Goal: Obtain resource: Download file/media

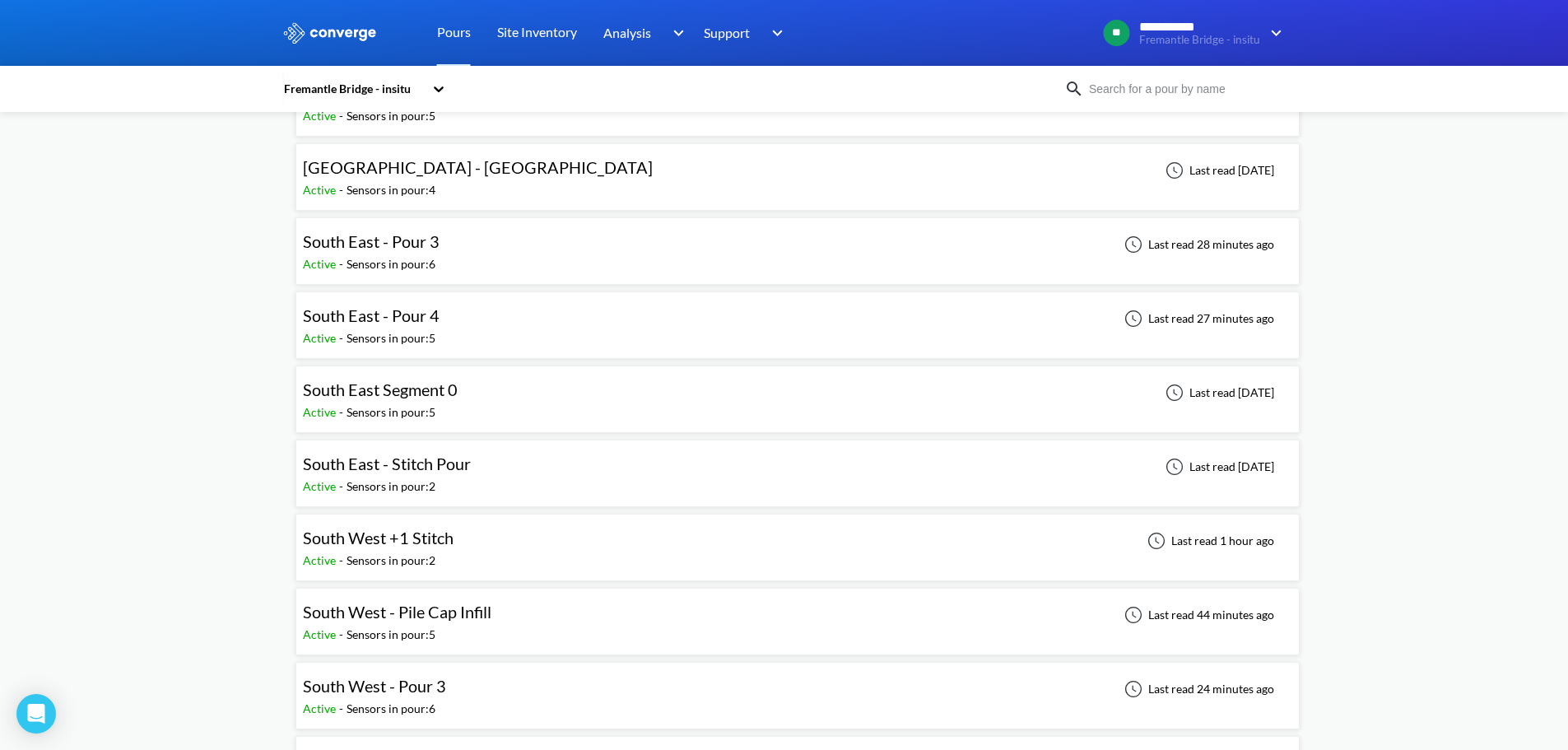
scroll to position [658, 0]
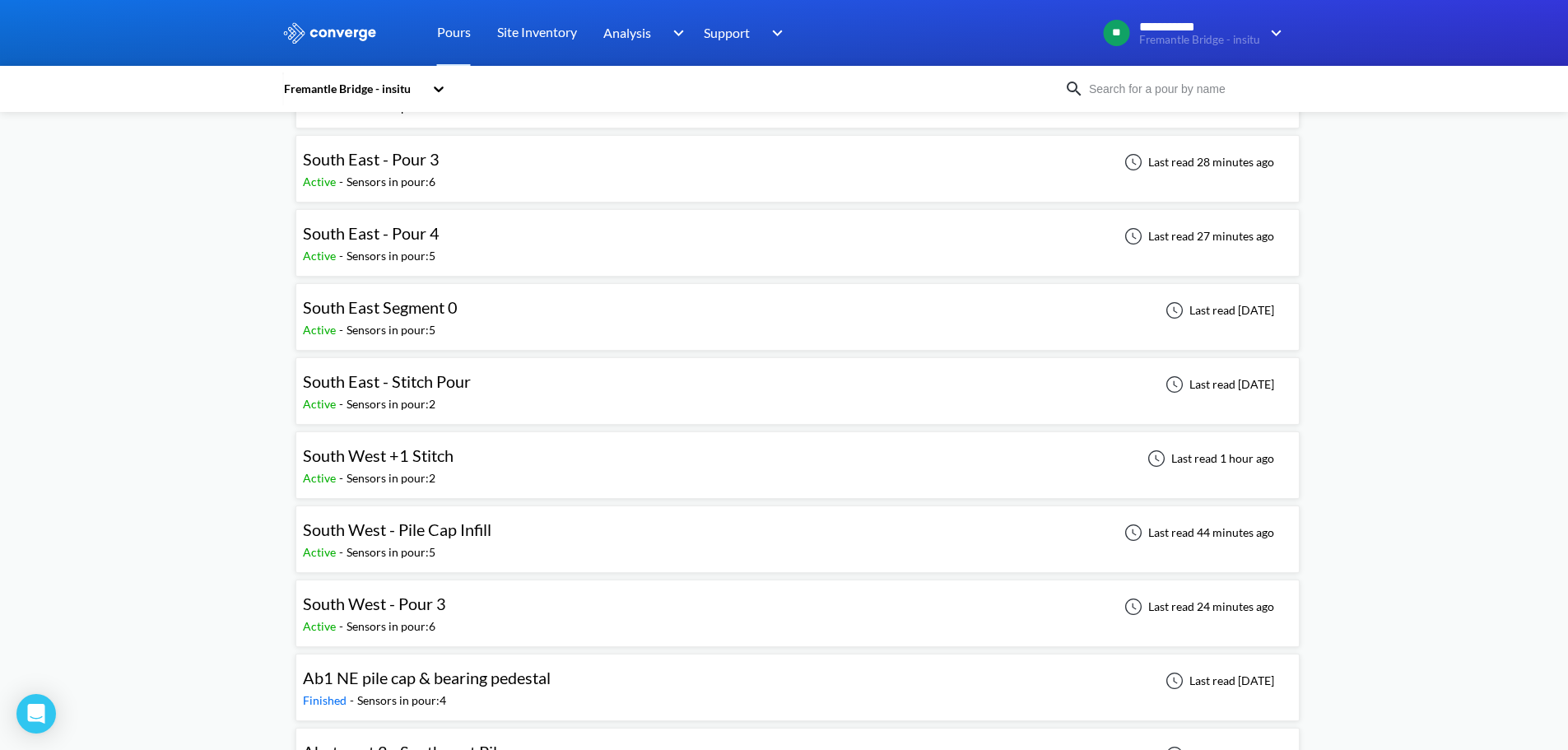
click at [441, 591] on div "South West - Pour 3" at bounding box center [374, 604] width 143 height 26
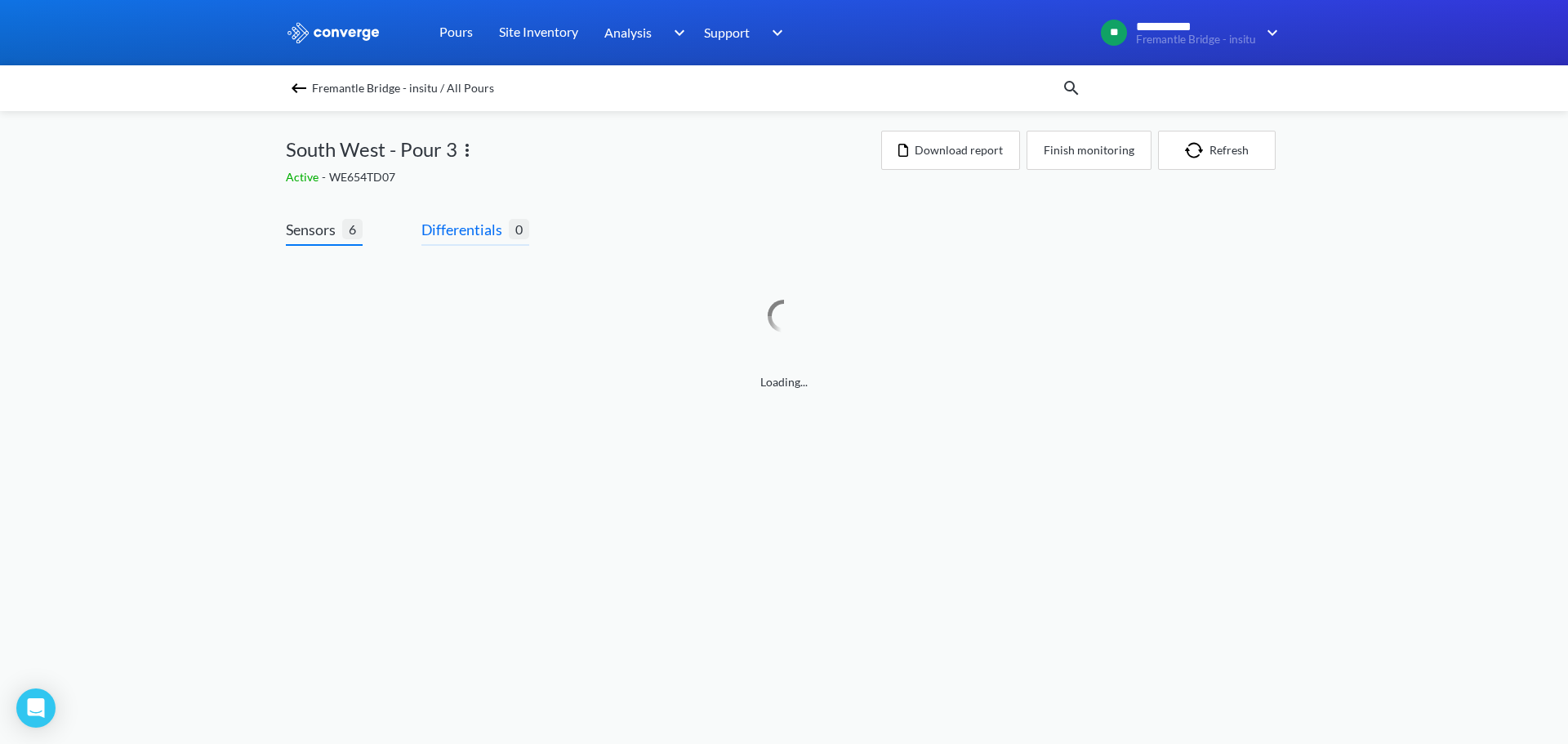
click at [502, 229] on span "Differentials" at bounding box center [465, 229] width 88 height 23
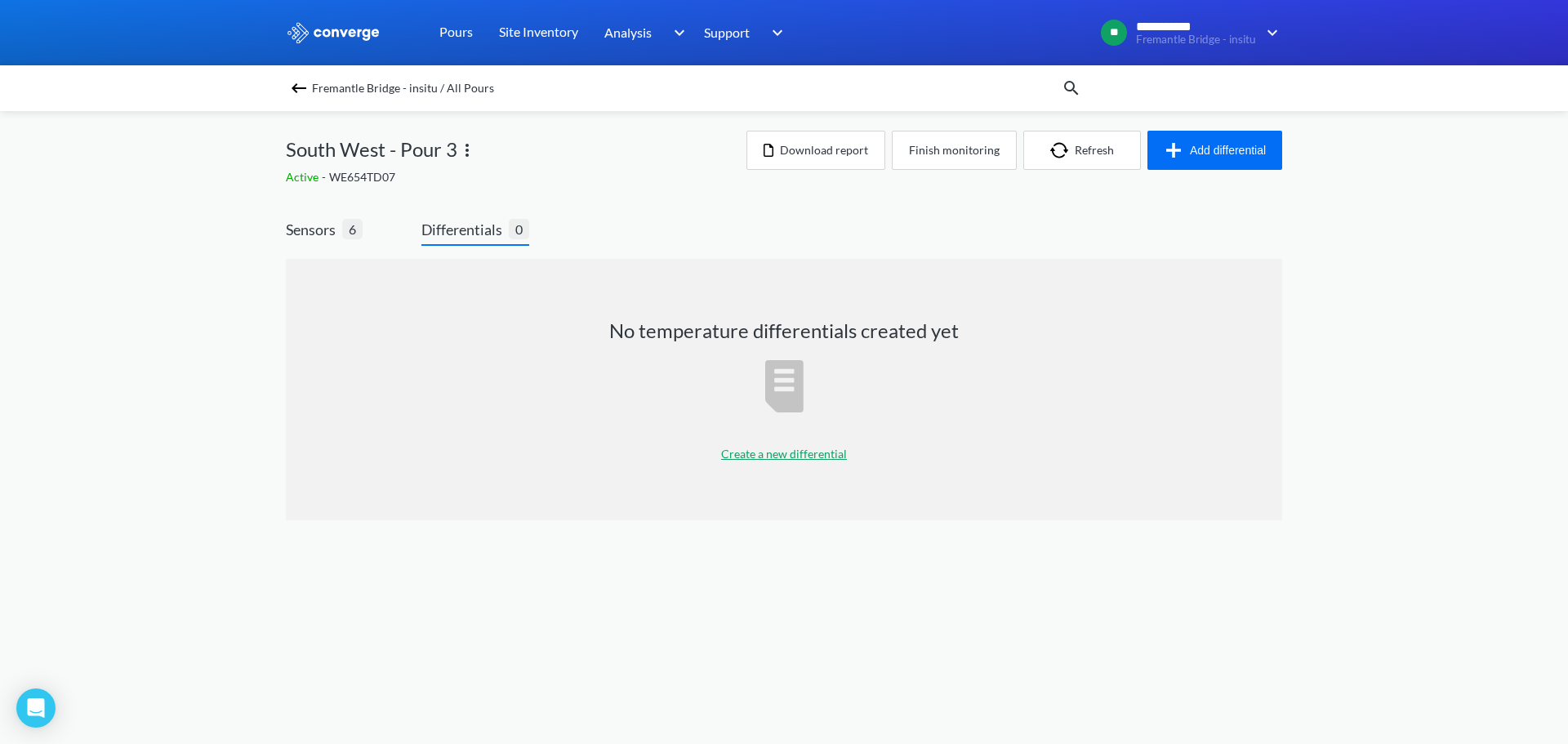
drag, startPoint x: 672, startPoint y: 188, endPoint x: 280, endPoint y: 186, distance: 392.0
click at [666, 188] on div "Fremantle Bridge - insitu / All Pours South West - Pour 3 Active - WE654TD07 Do…" at bounding box center [784, 331] width 997 height 441
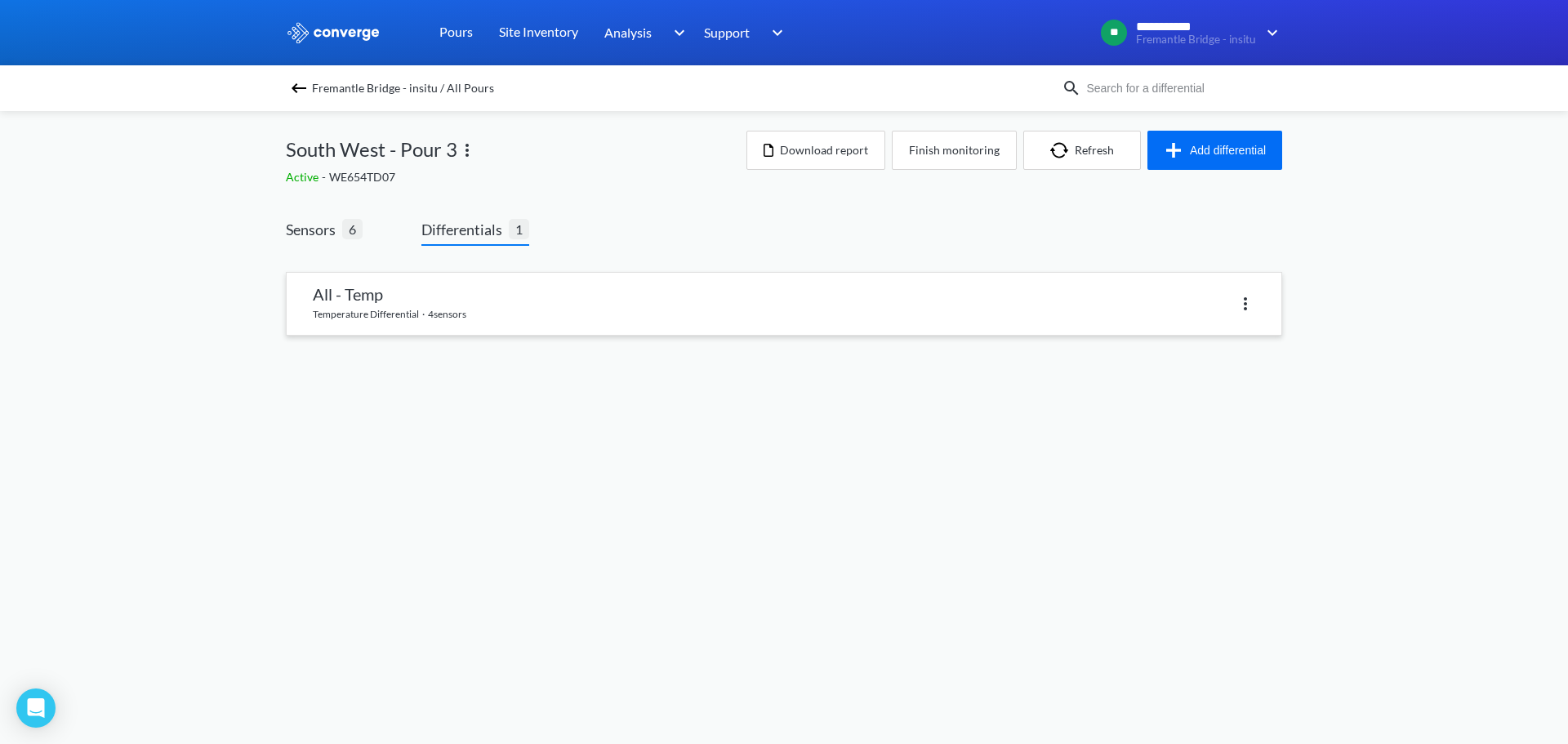
click at [403, 317] on link at bounding box center [784, 303] width 995 height 62
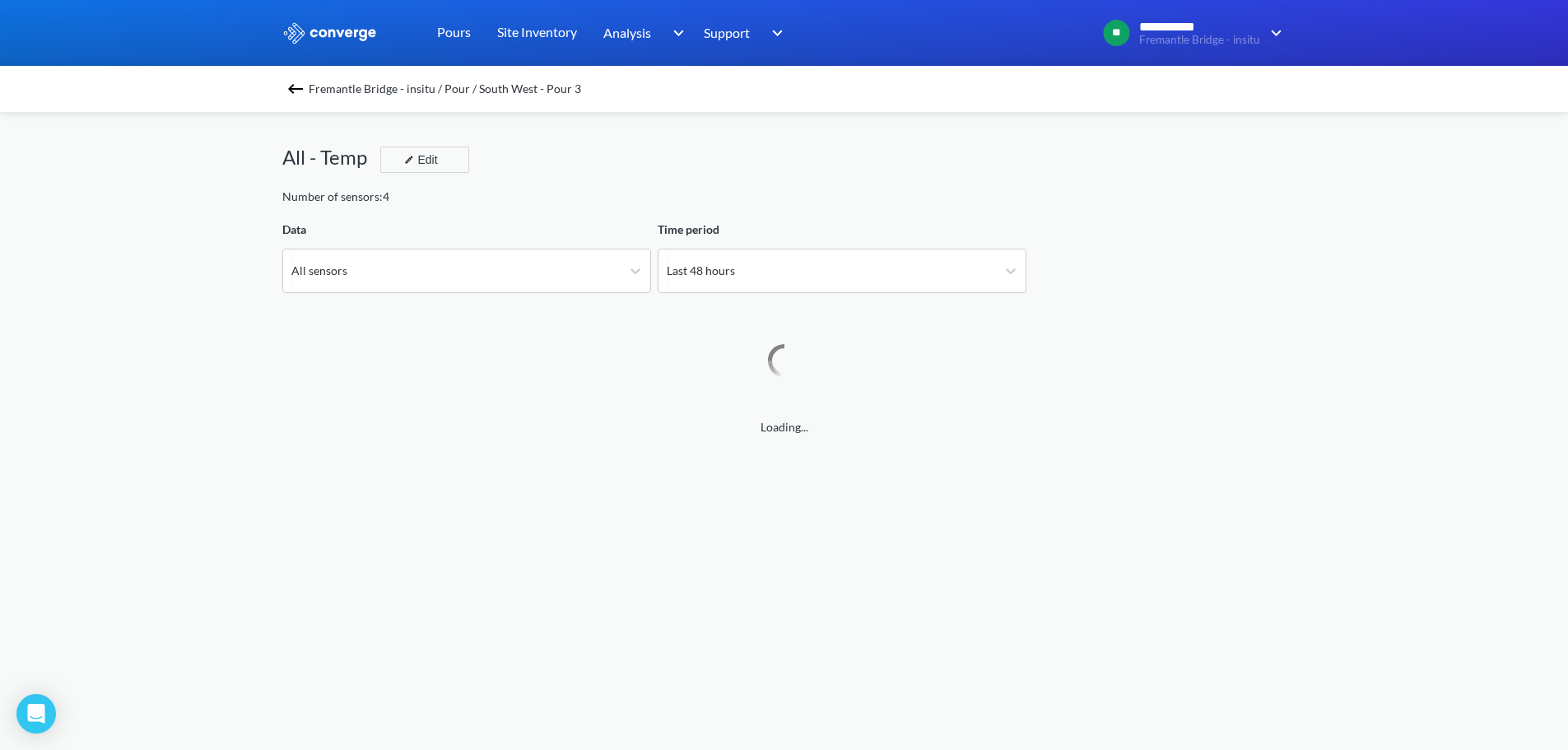
click at [564, 203] on div "Number of sensors: 4" at bounding box center [784, 197] width 1005 height 18
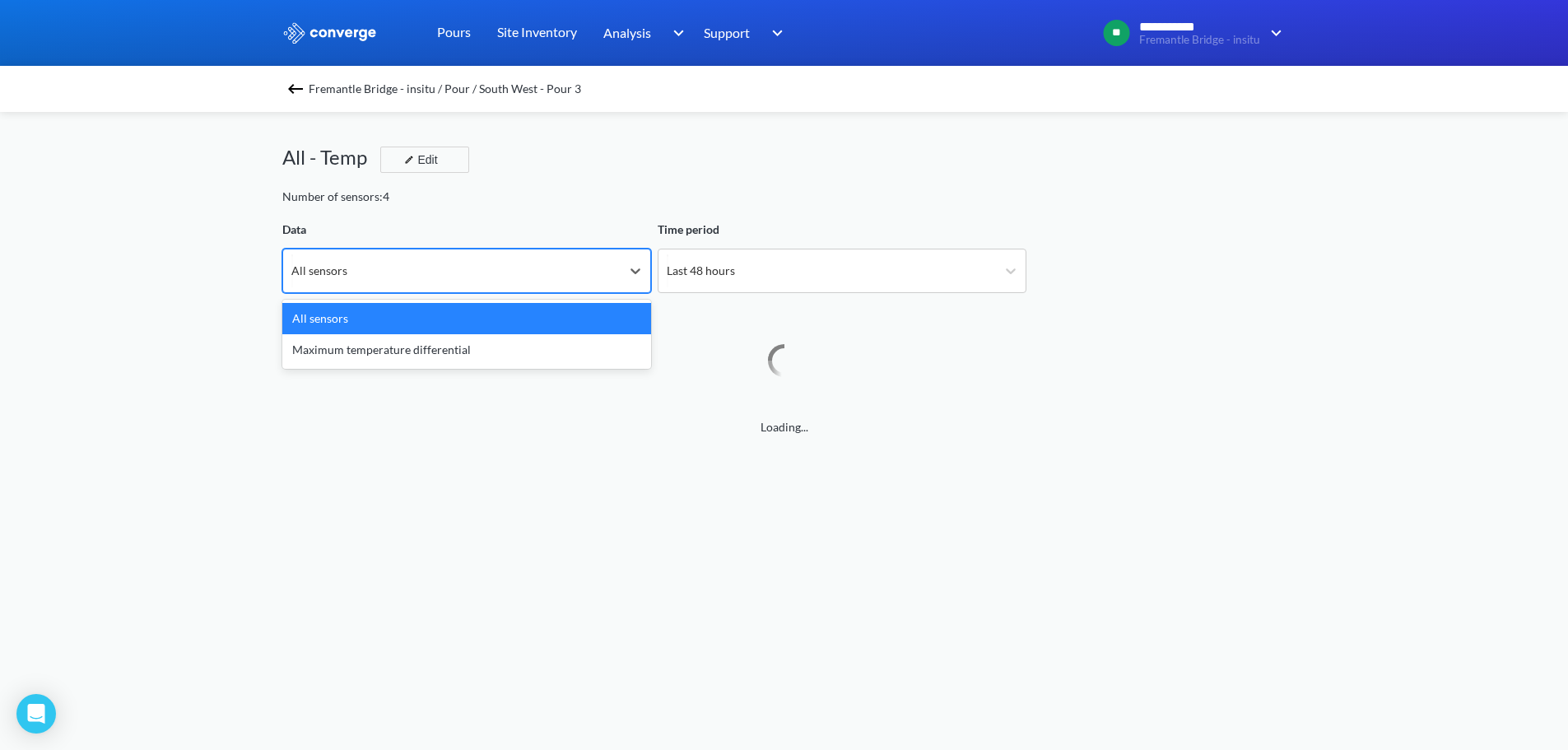
click at [472, 284] on div "All sensors" at bounding box center [452, 271] width 337 height 42
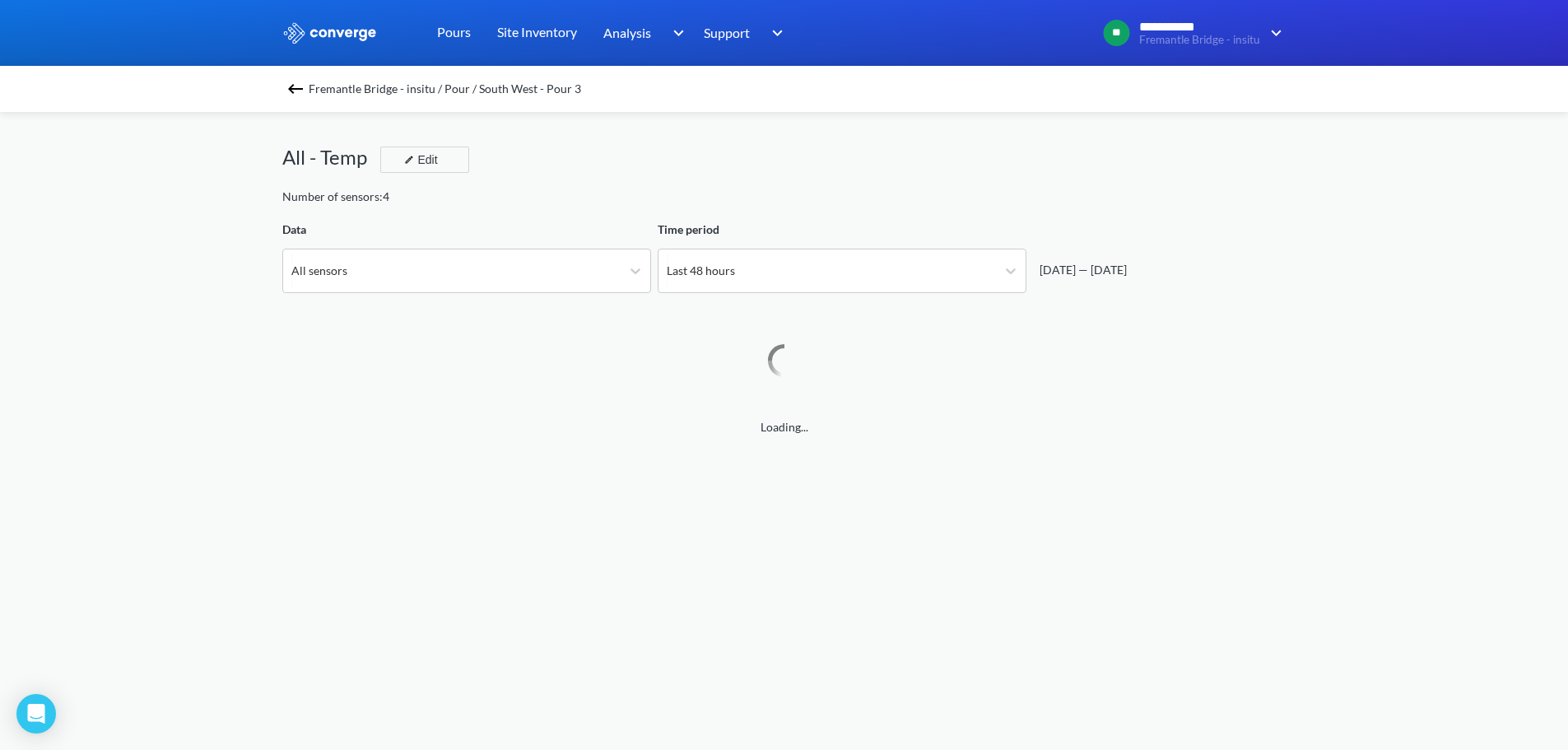
click at [206, 213] on div "**********" at bounding box center [784, 689] width 1568 height 1379
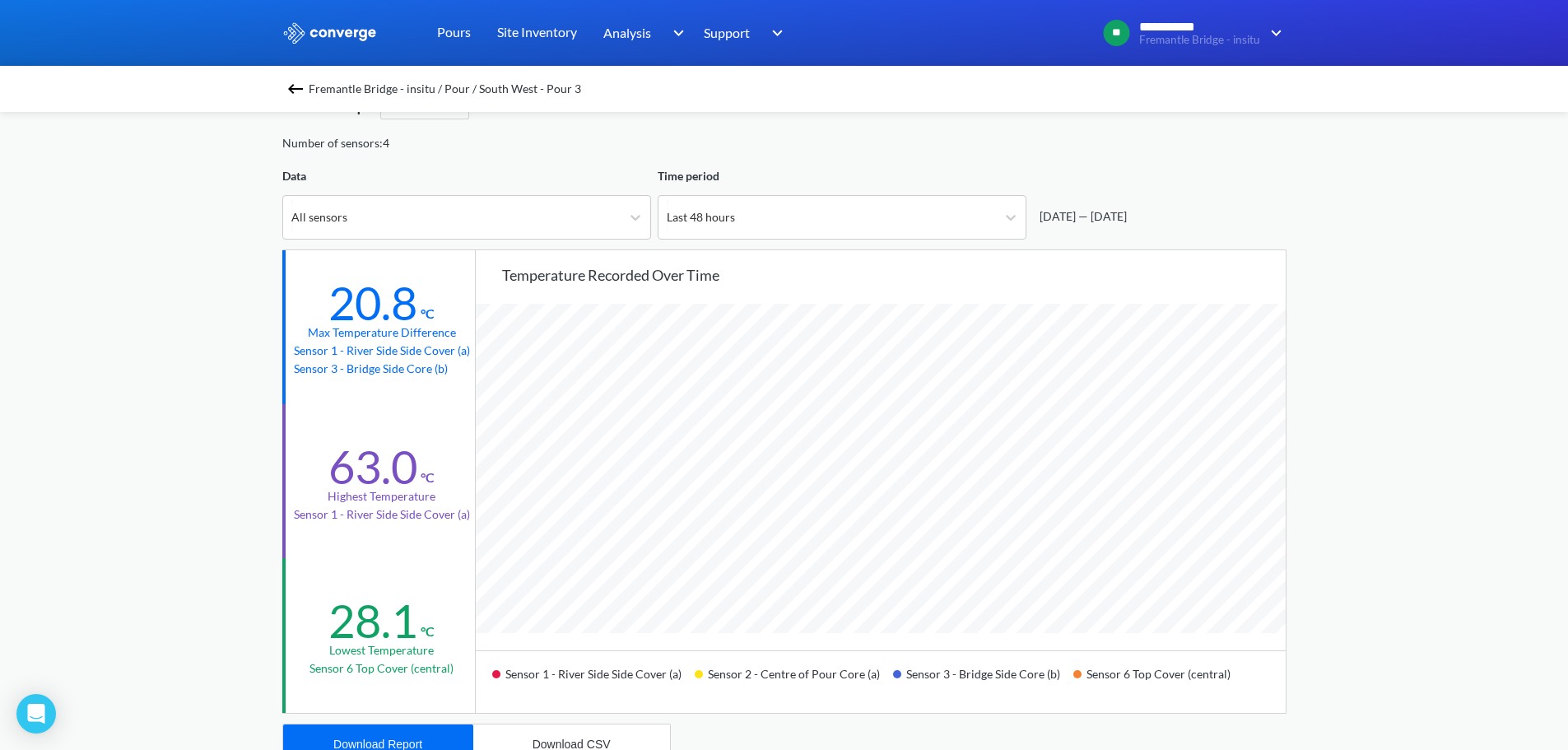
scroll to position [82, 0]
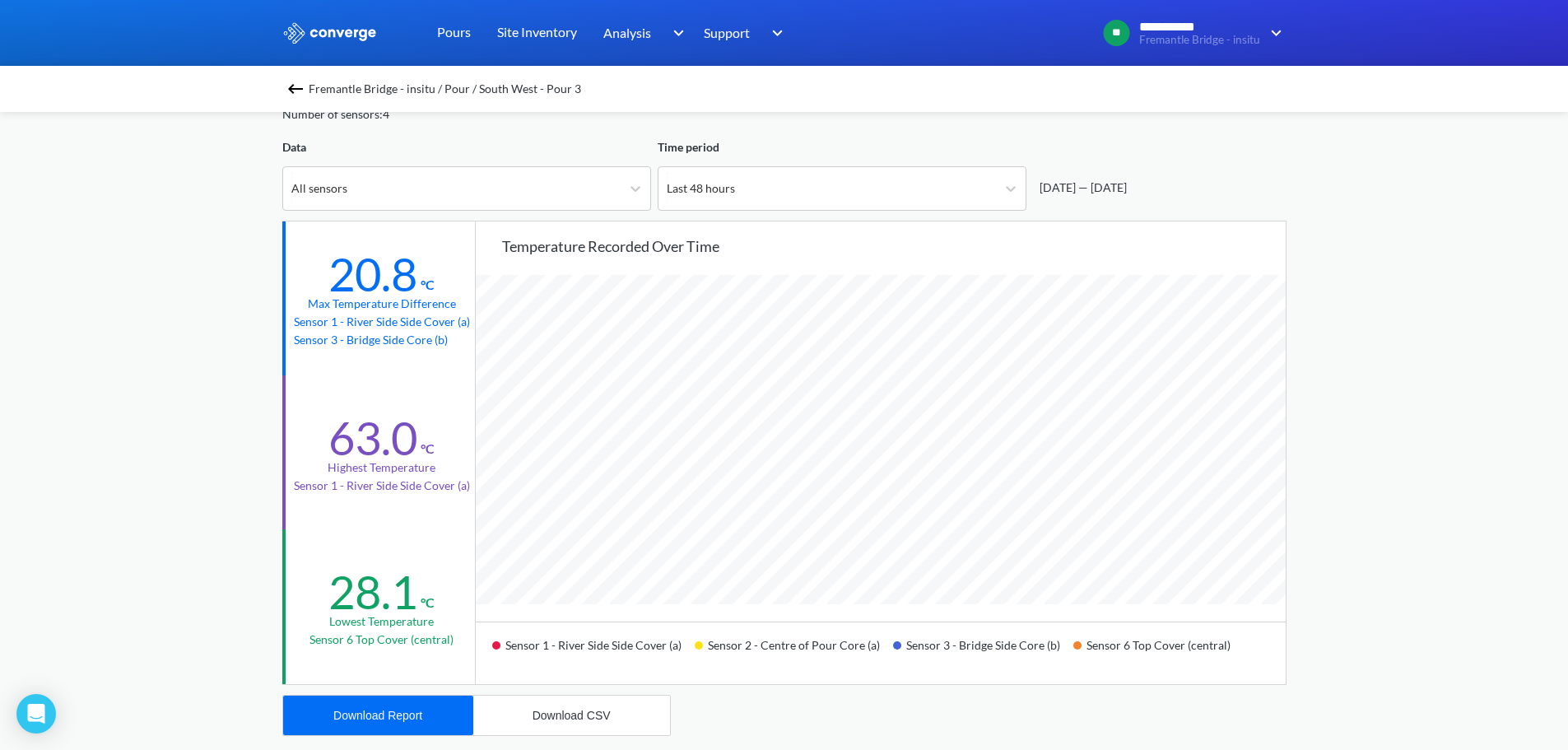
click at [543, 212] on div "Fremantle Bridge - insitu / Pour / South West - Pour 3 All - Temp Edit Number o…" at bounding box center [784, 662] width 1005 height 1267
click at [388, 188] on div "All sensors" at bounding box center [452, 188] width 337 height 42
click at [211, 322] on div "**********" at bounding box center [784, 607] width 1568 height 1379
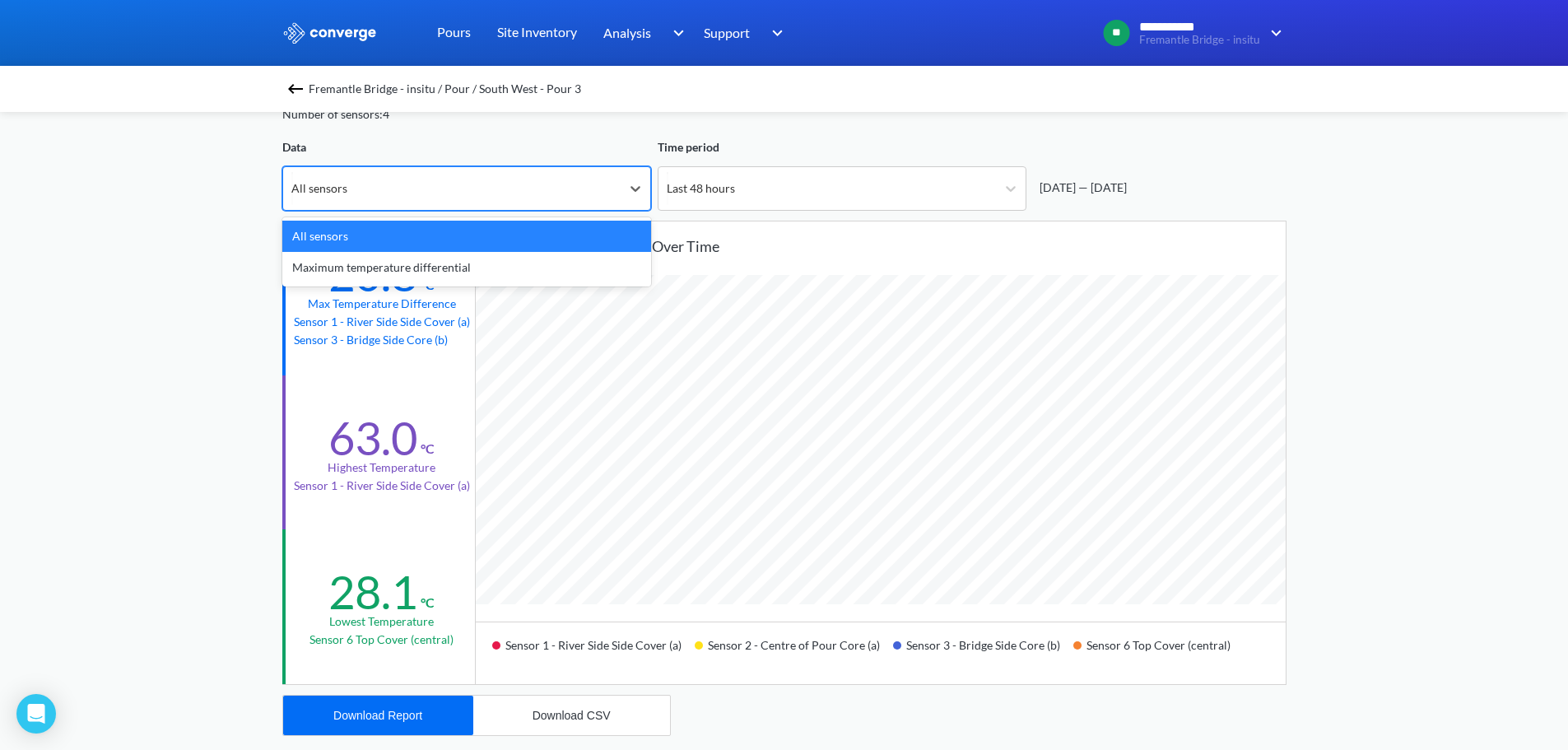
click at [395, 189] on div "All sensors" at bounding box center [452, 188] width 337 height 42
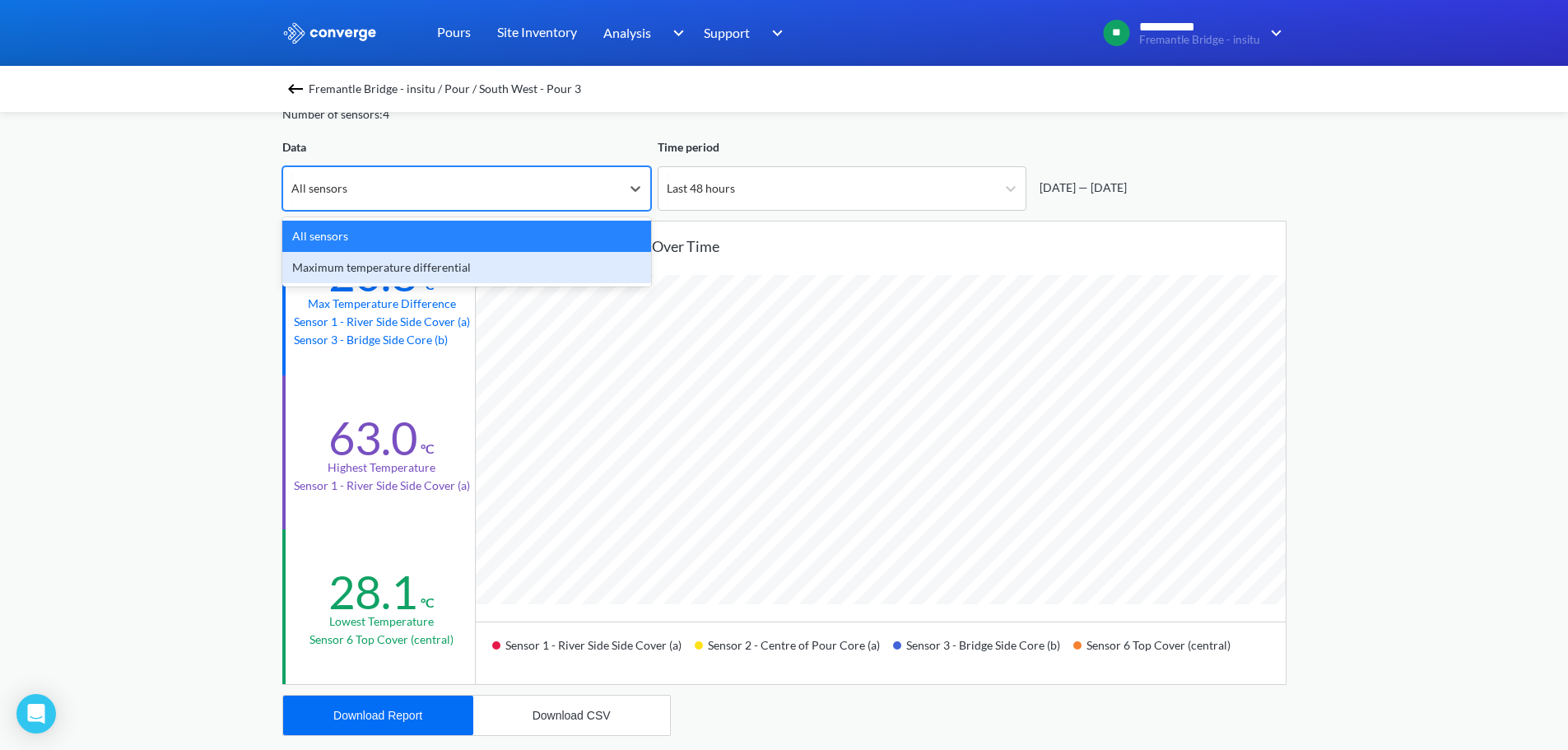
click at [370, 269] on div "Maximum temperature differential" at bounding box center [466, 267] width 369 height 31
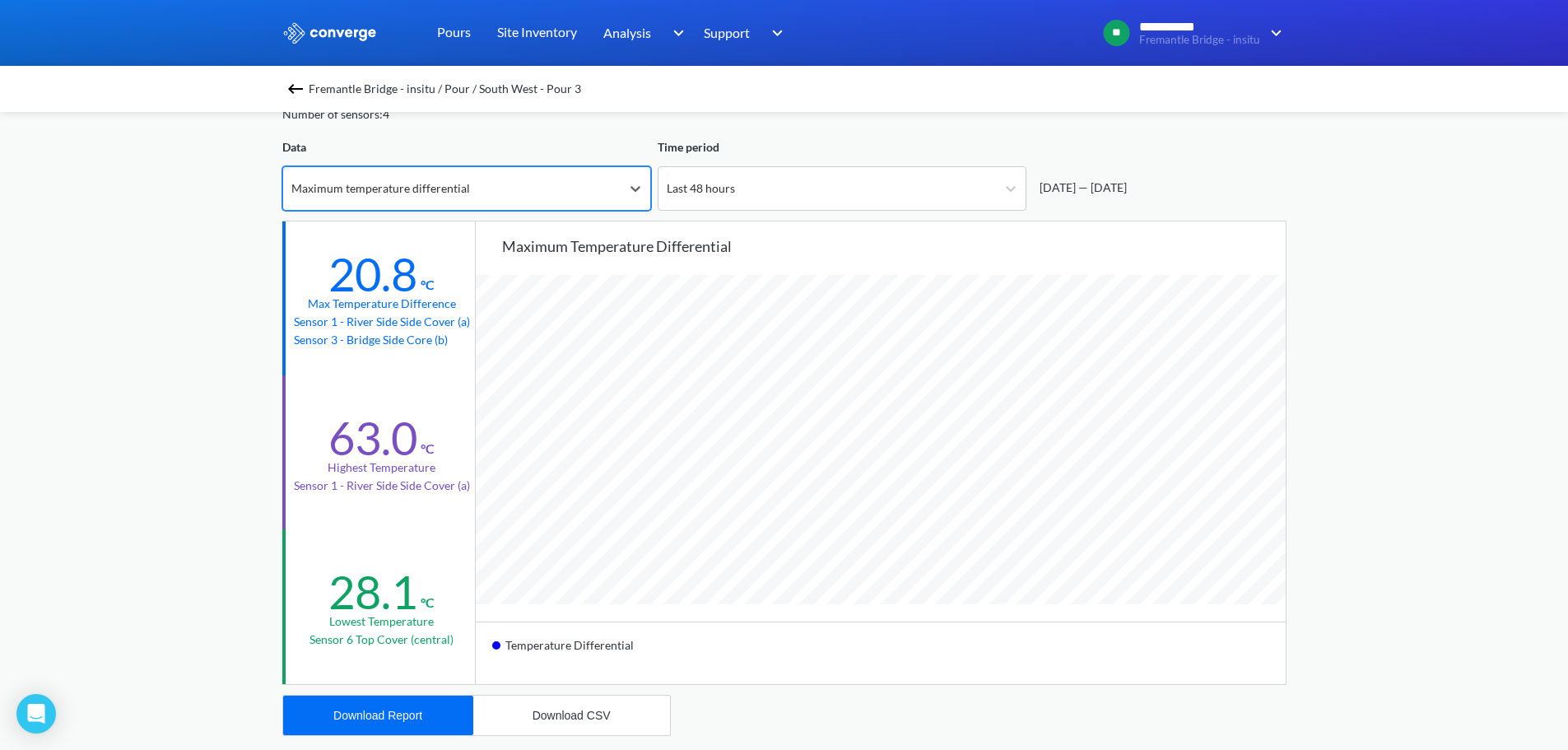
scroll to position [1378, 1568]
click at [100, 315] on div "**********" at bounding box center [784, 607] width 1568 height 1379
click at [320, 186] on div "Maximum temperature differential" at bounding box center [381, 189] width 179 height 18
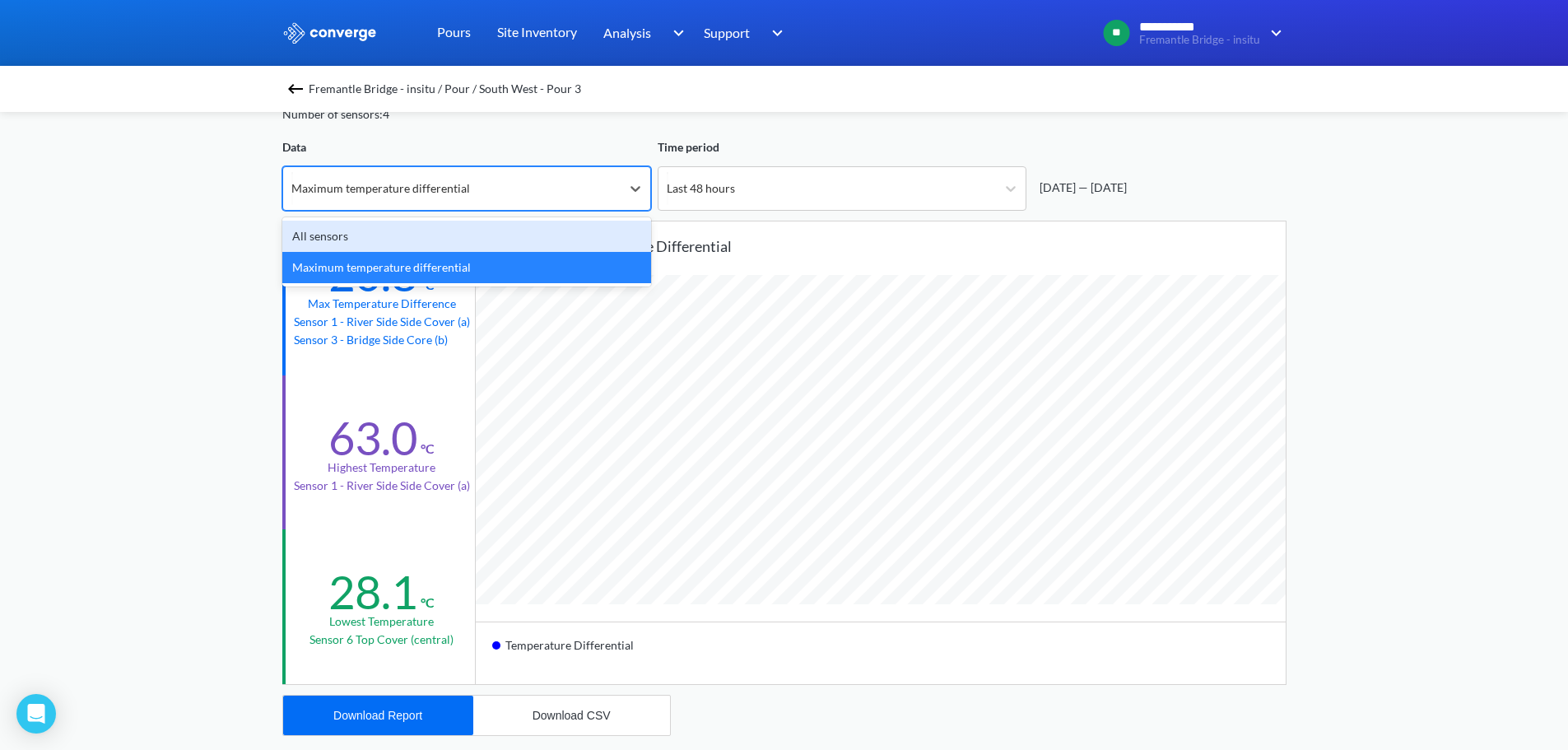
click at [326, 242] on div "All sensors" at bounding box center [466, 236] width 369 height 31
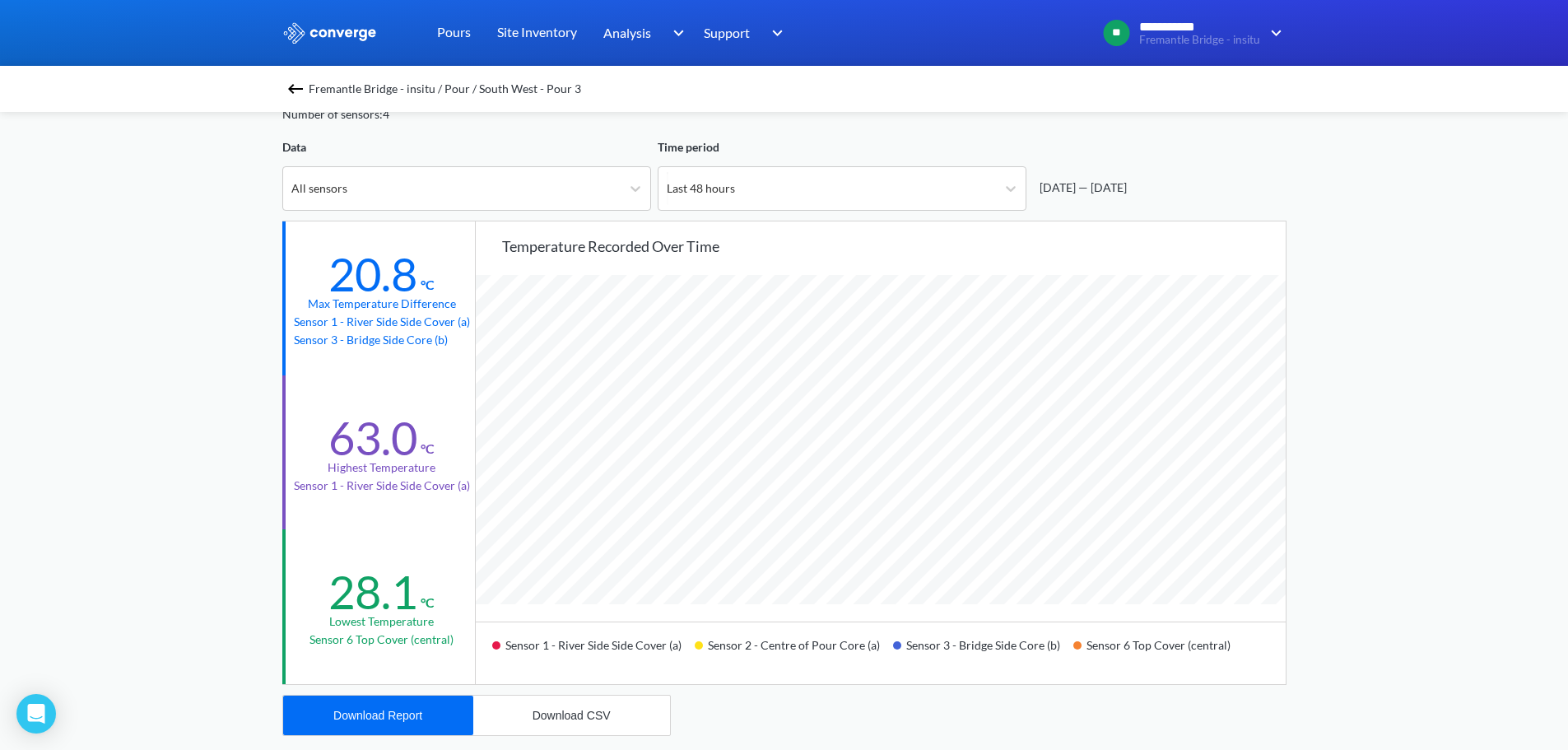
click at [127, 313] on div "**********" at bounding box center [784, 607] width 1568 height 1379
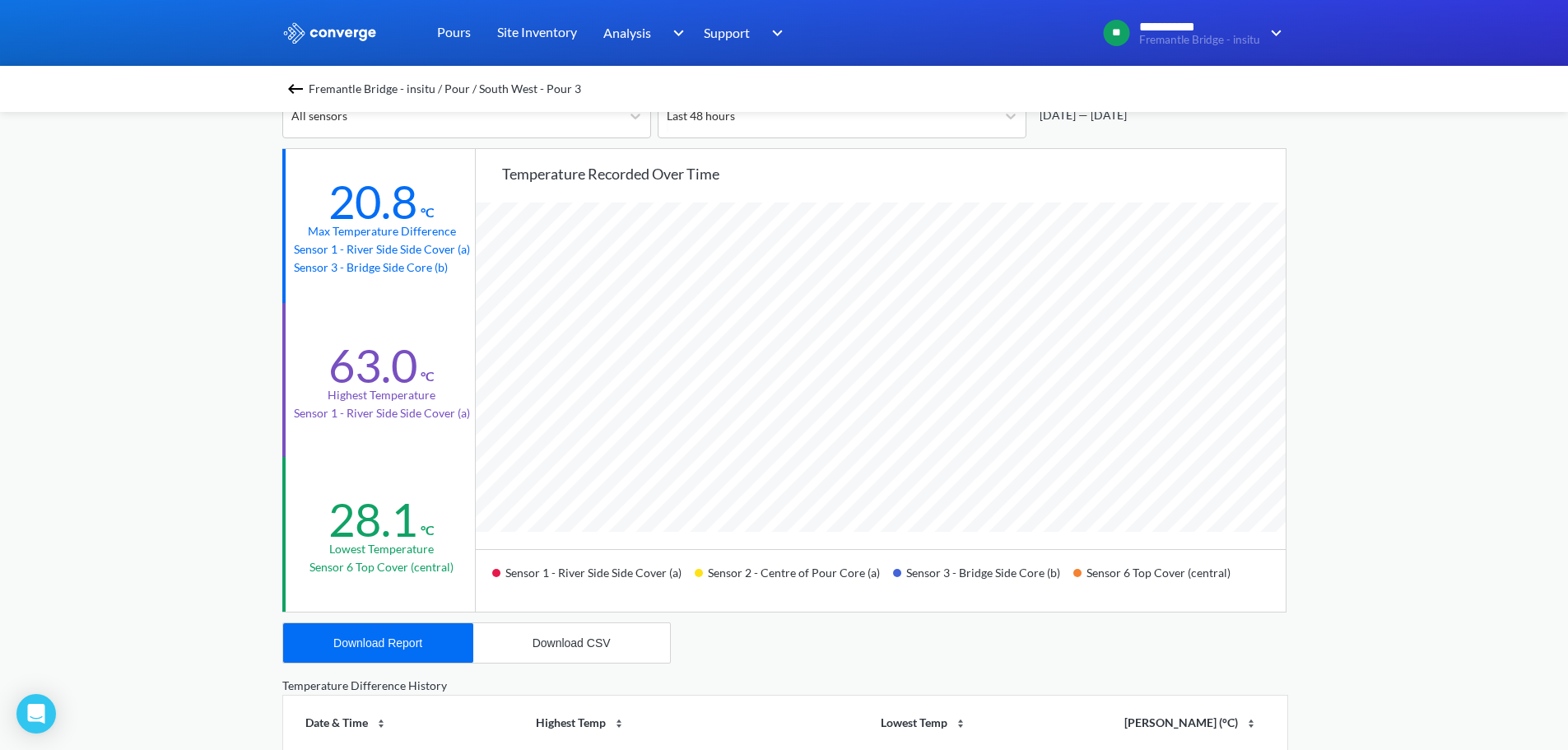
scroll to position [0, 0]
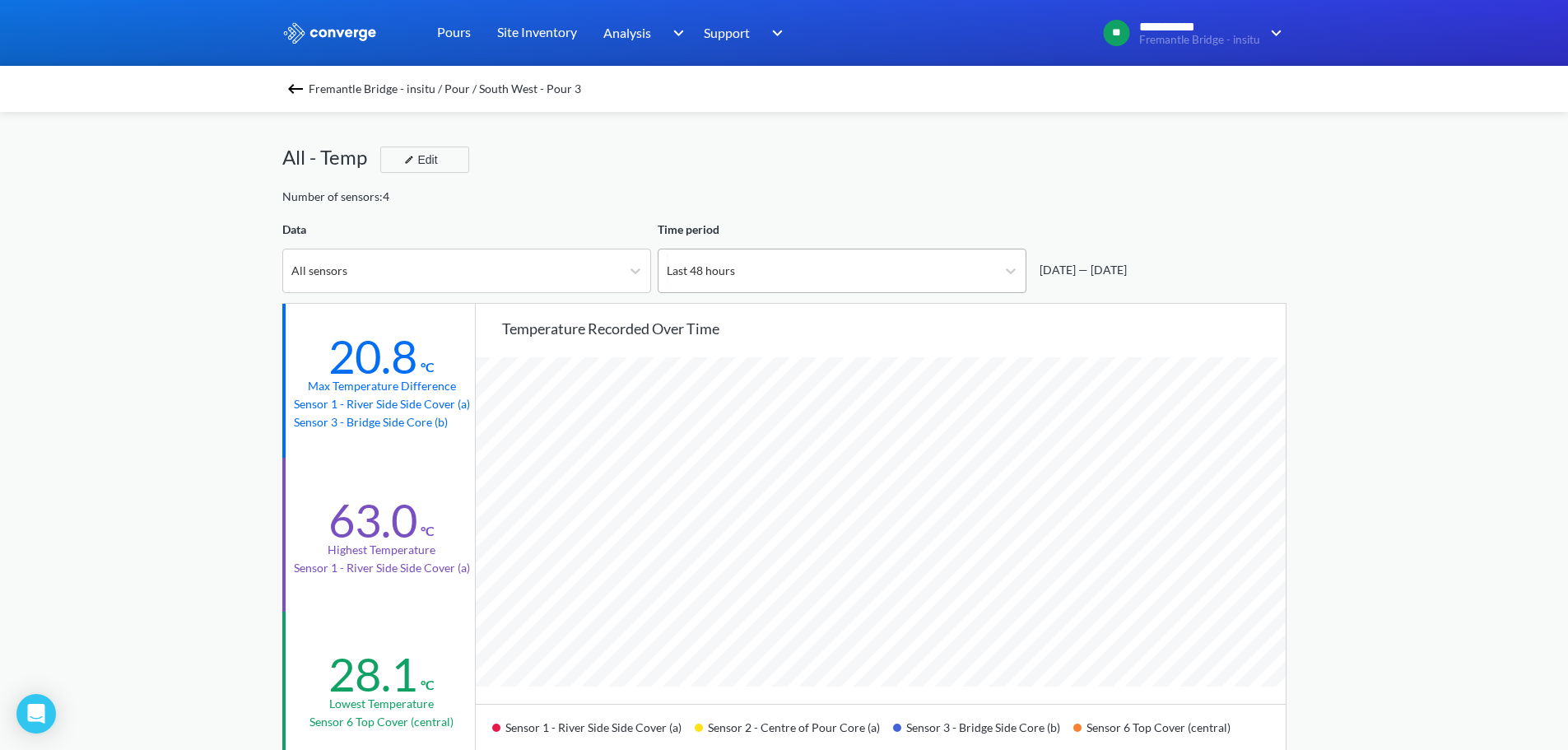
click at [870, 289] on div "Last 48 hours" at bounding box center [827, 271] width 337 height 42
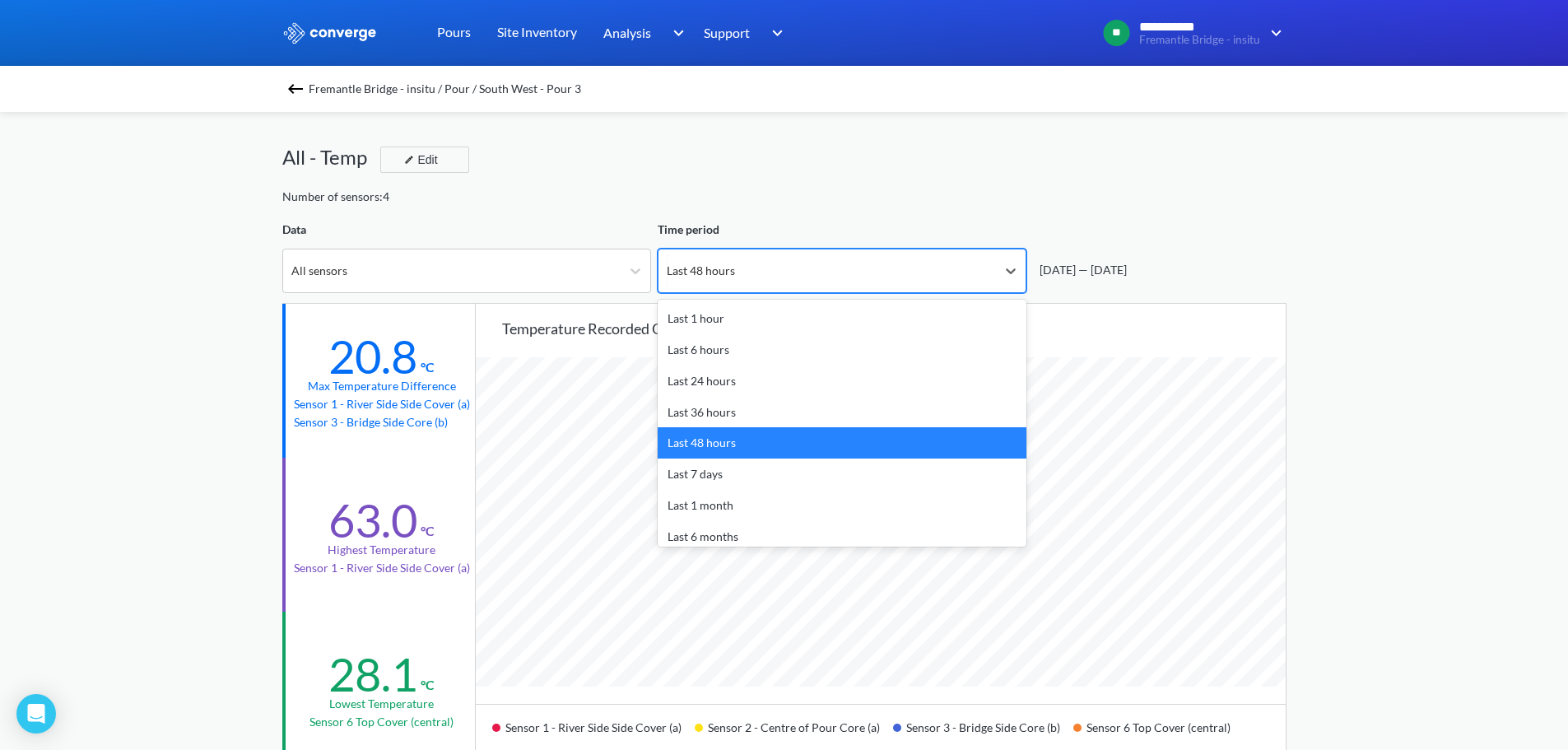
scroll to position [73, 0]
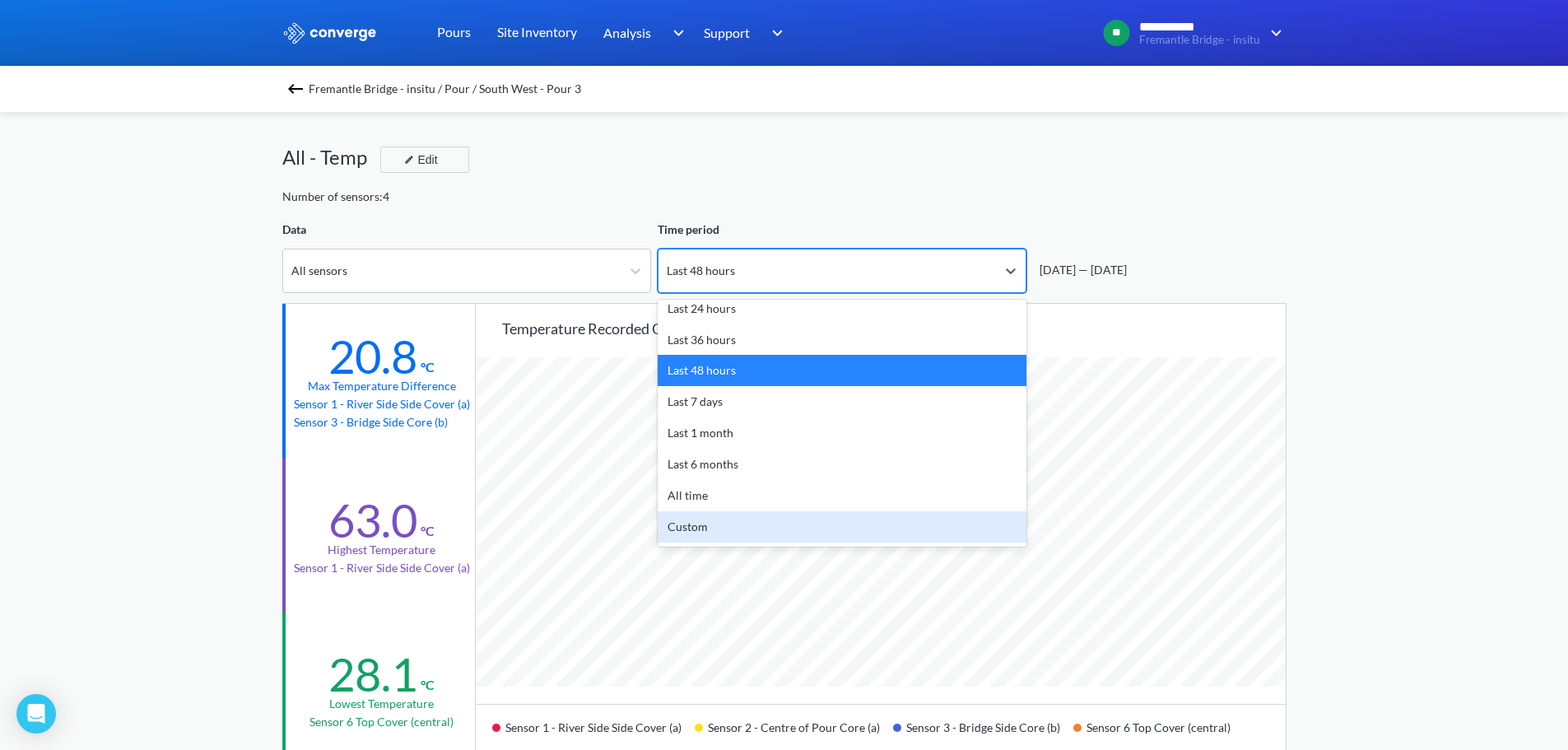
click at [717, 528] on div "Custom" at bounding box center [843, 527] width 369 height 31
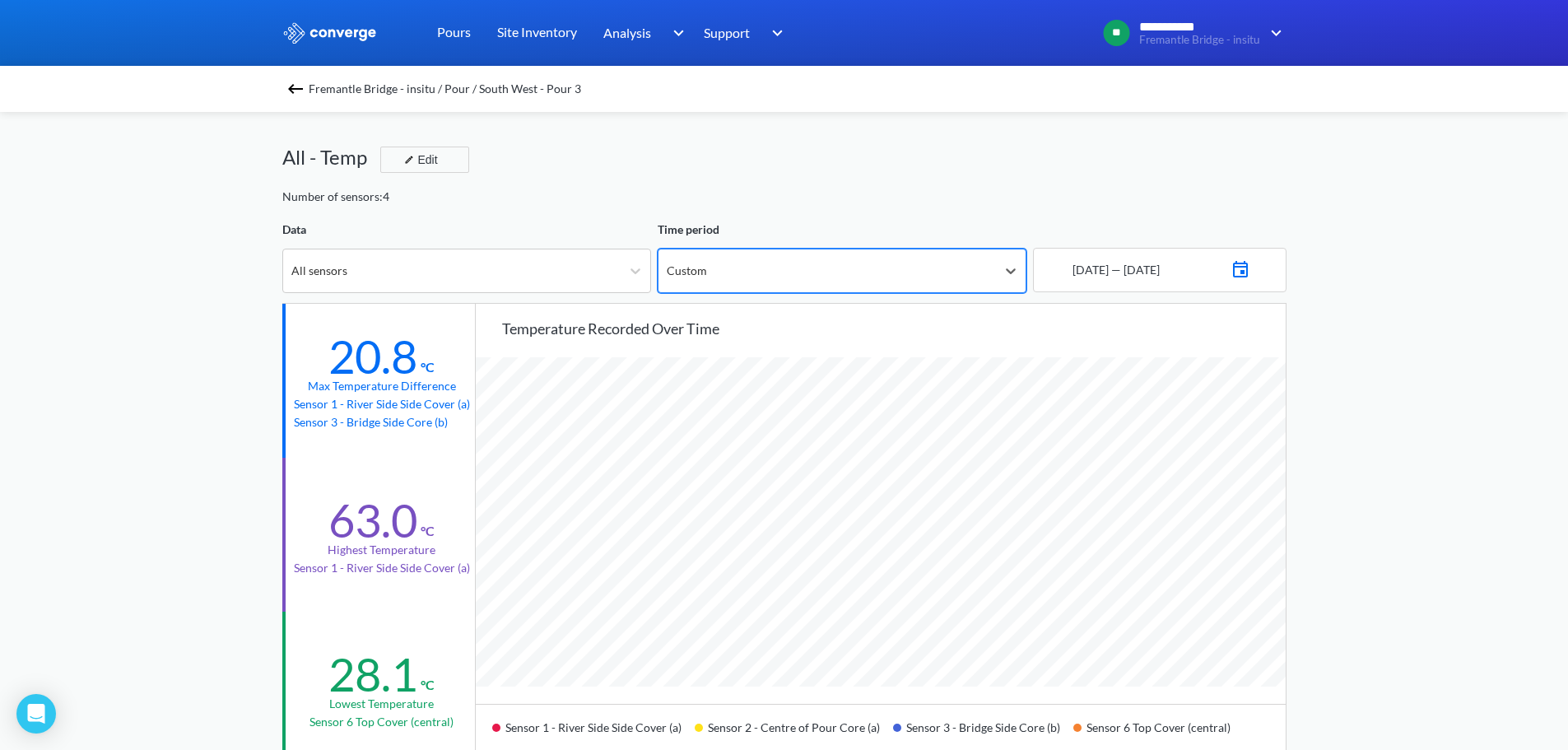
scroll to position [1378, 1568]
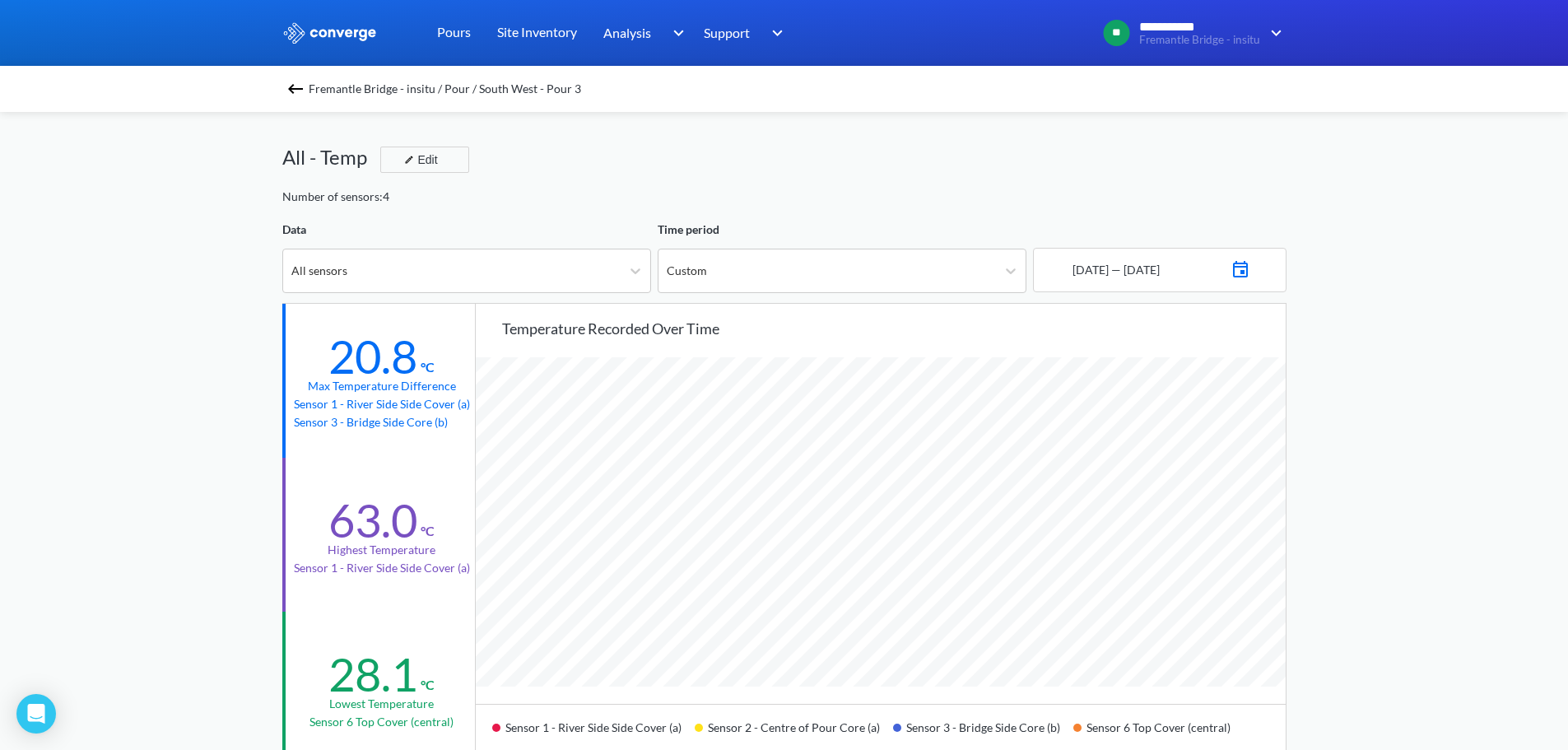
click at [1251, 265] on img at bounding box center [1240, 267] width 19 height 23
click at [1170, 532] on input "12:00" at bounding box center [1175, 534] width 53 height 29
type input "11:00"
click at [1375, 510] on div "**********" at bounding box center [784, 689] width 1568 height 1379
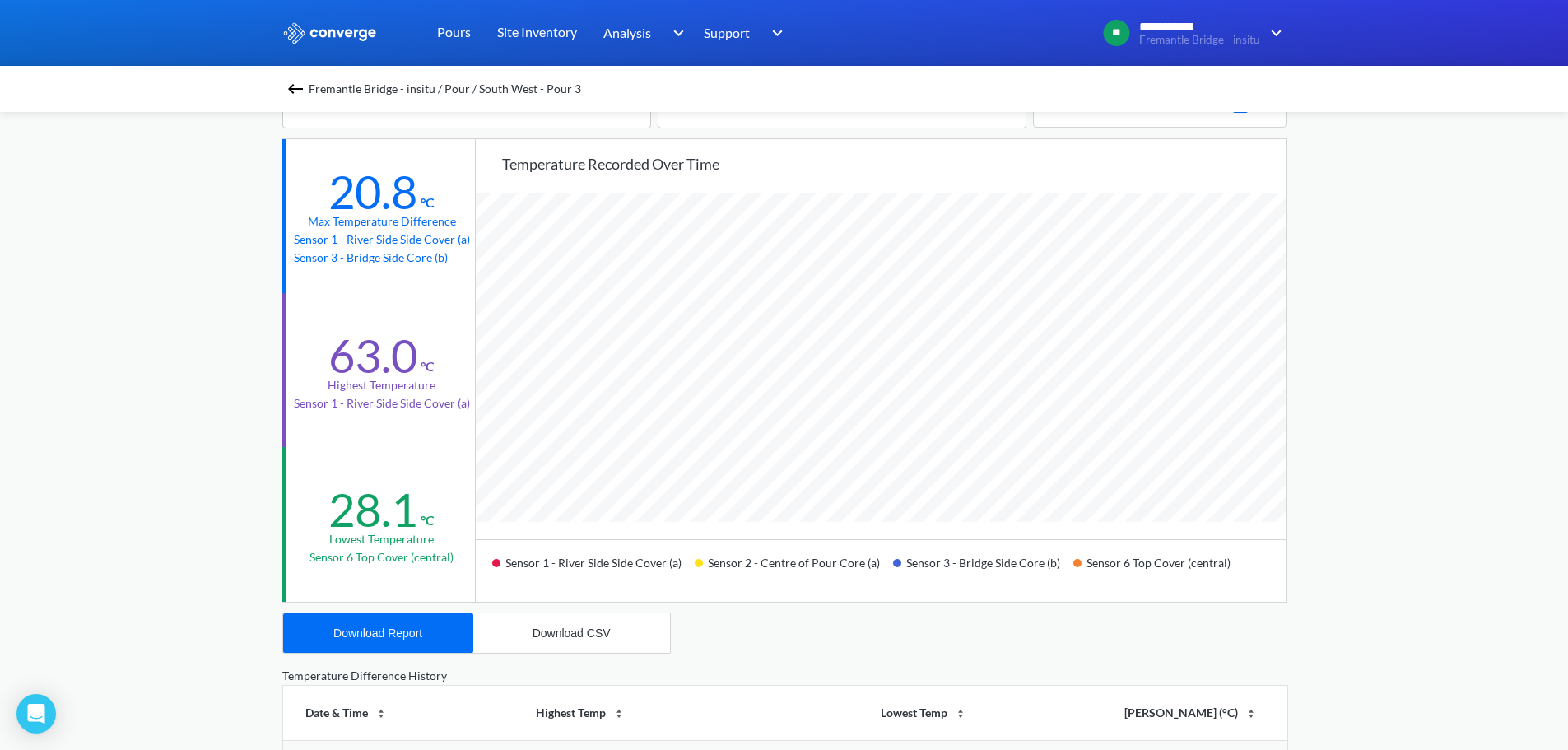
scroll to position [247, 0]
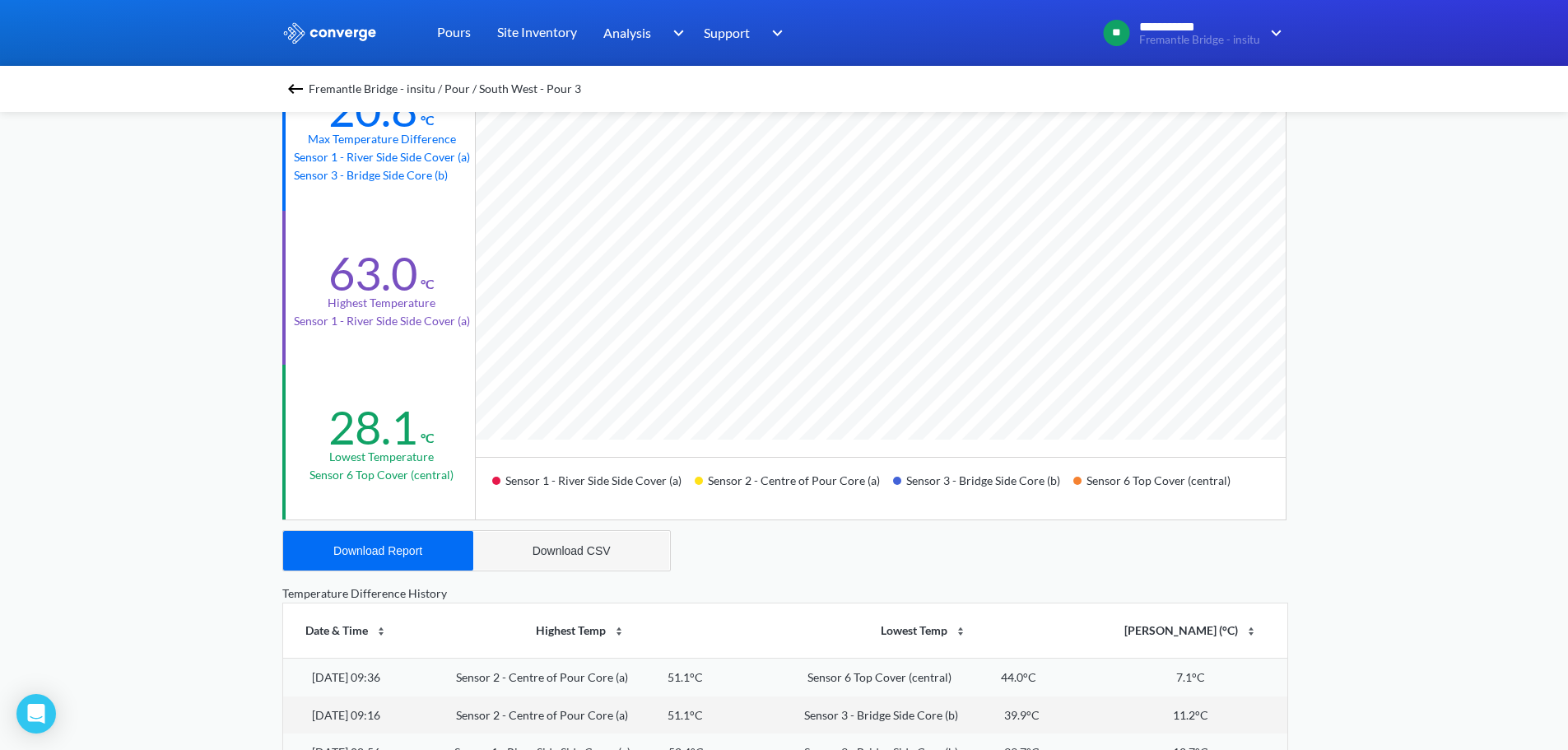
click at [620, 543] on button "Download CSV" at bounding box center [572, 550] width 196 height 40
click at [401, 83] on span "Fremantle Bridge - insitu / Pour / South West - Pour 3" at bounding box center [445, 88] width 273 height 23
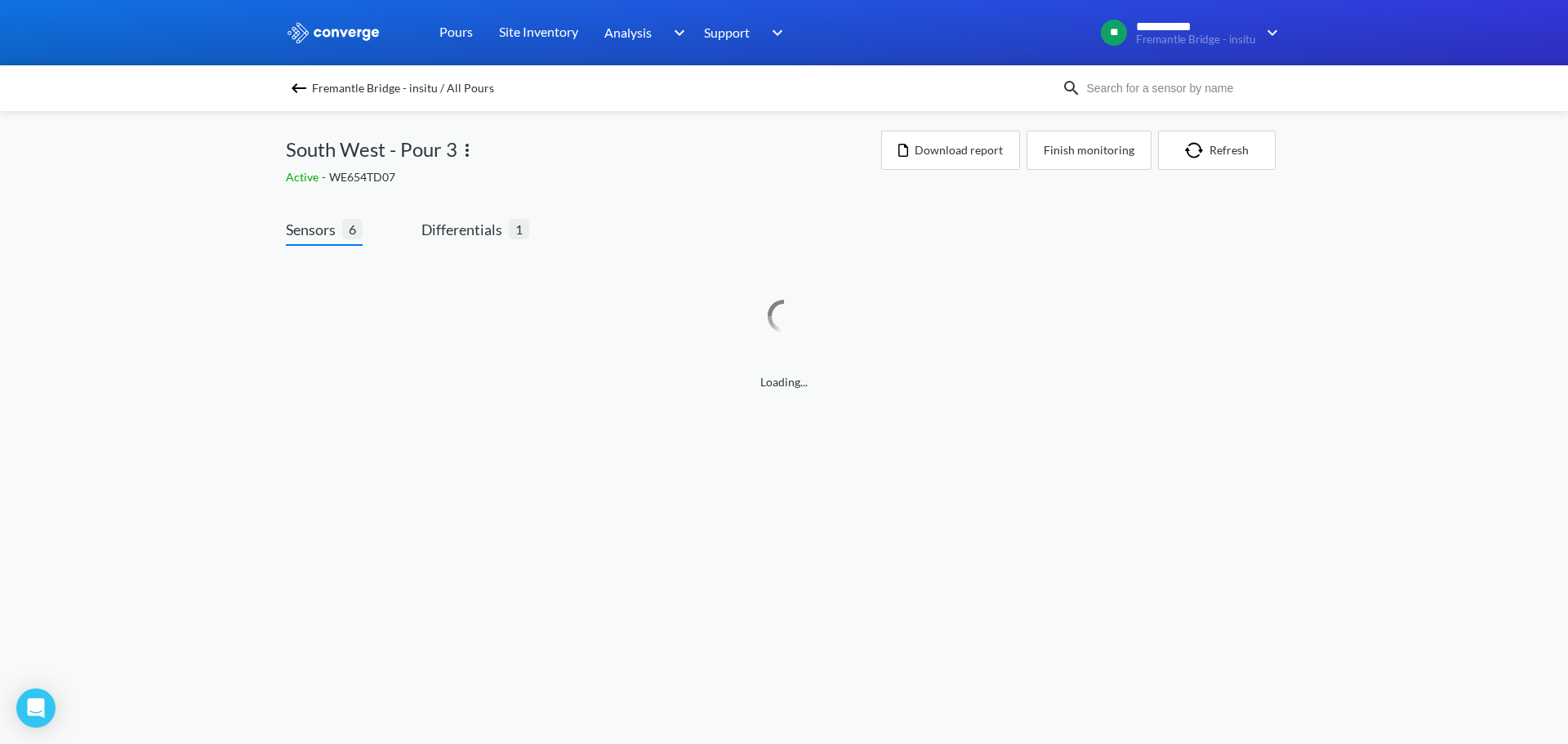
click at [373, 90] on span "Fremantle Bridge - insitu / All Pours" at bounding box center [402, 88] width 182 height 23
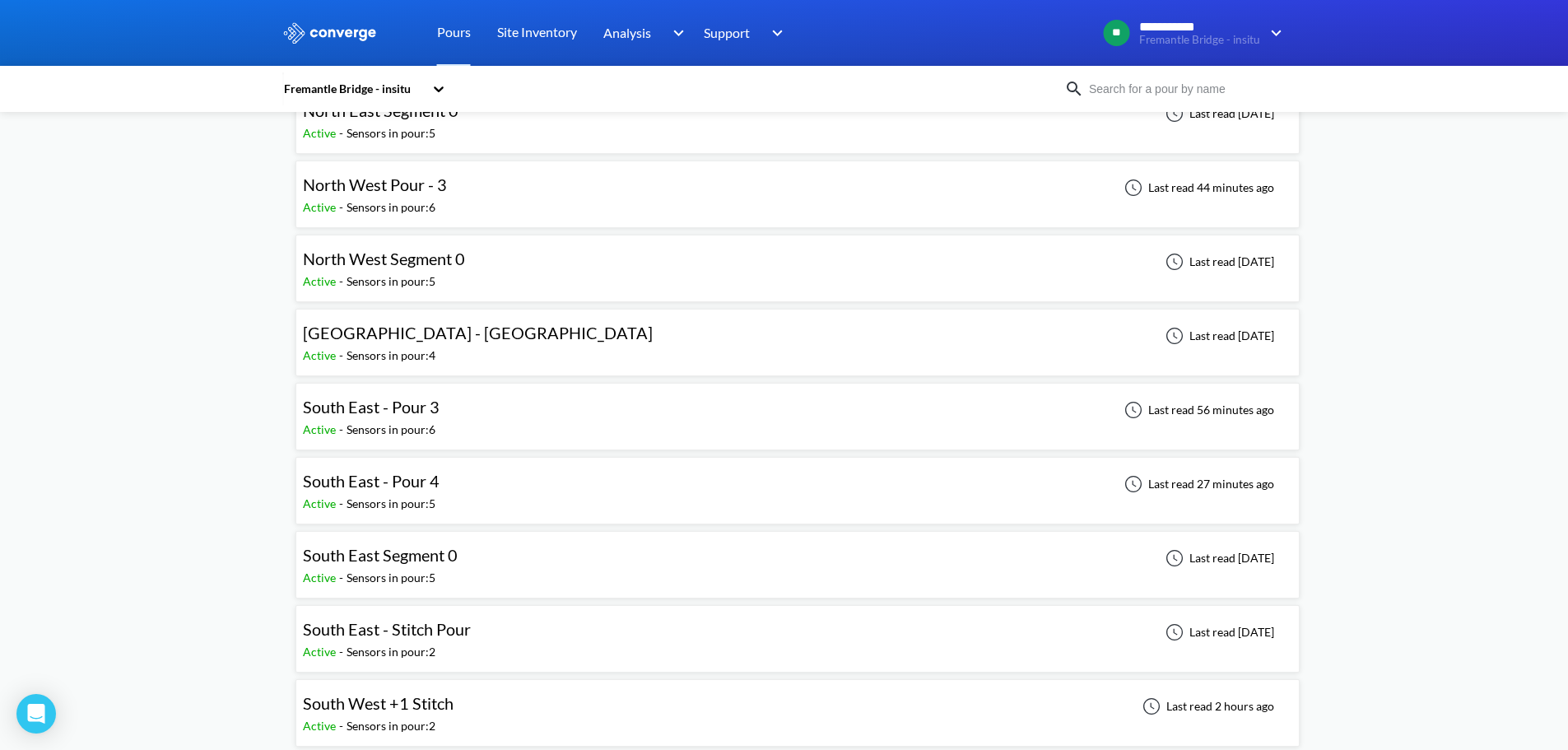
scroll to position [412, 0]
click at [458, 413] on div "South East - Pour 3 Active - Sensors in pour: 6 Last read 56 minutes ago" at bounding box center [797, 415] width 989 height 53
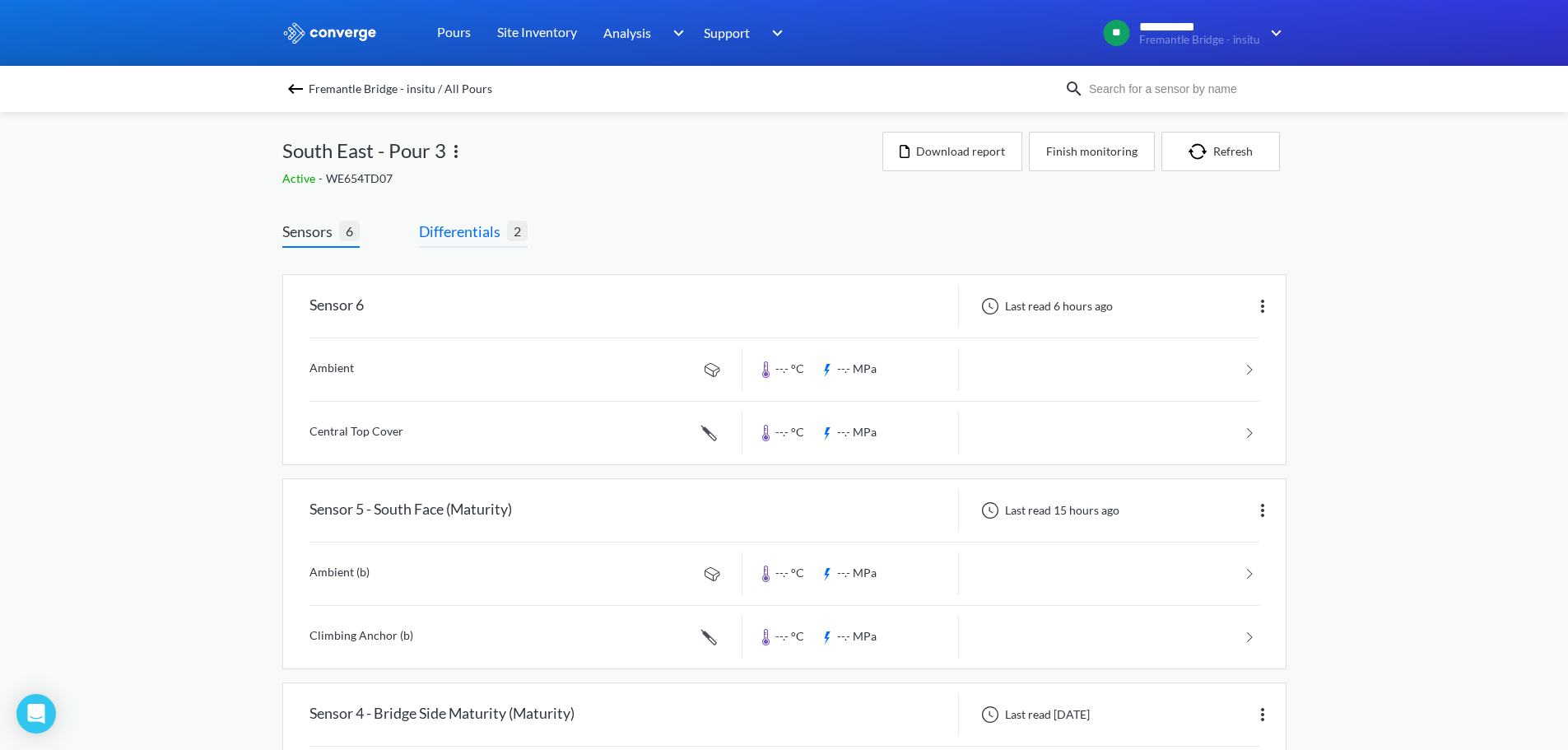
click at [486, 239] on span "Differentials" at bounding box center [464, 230] width 88 height 23
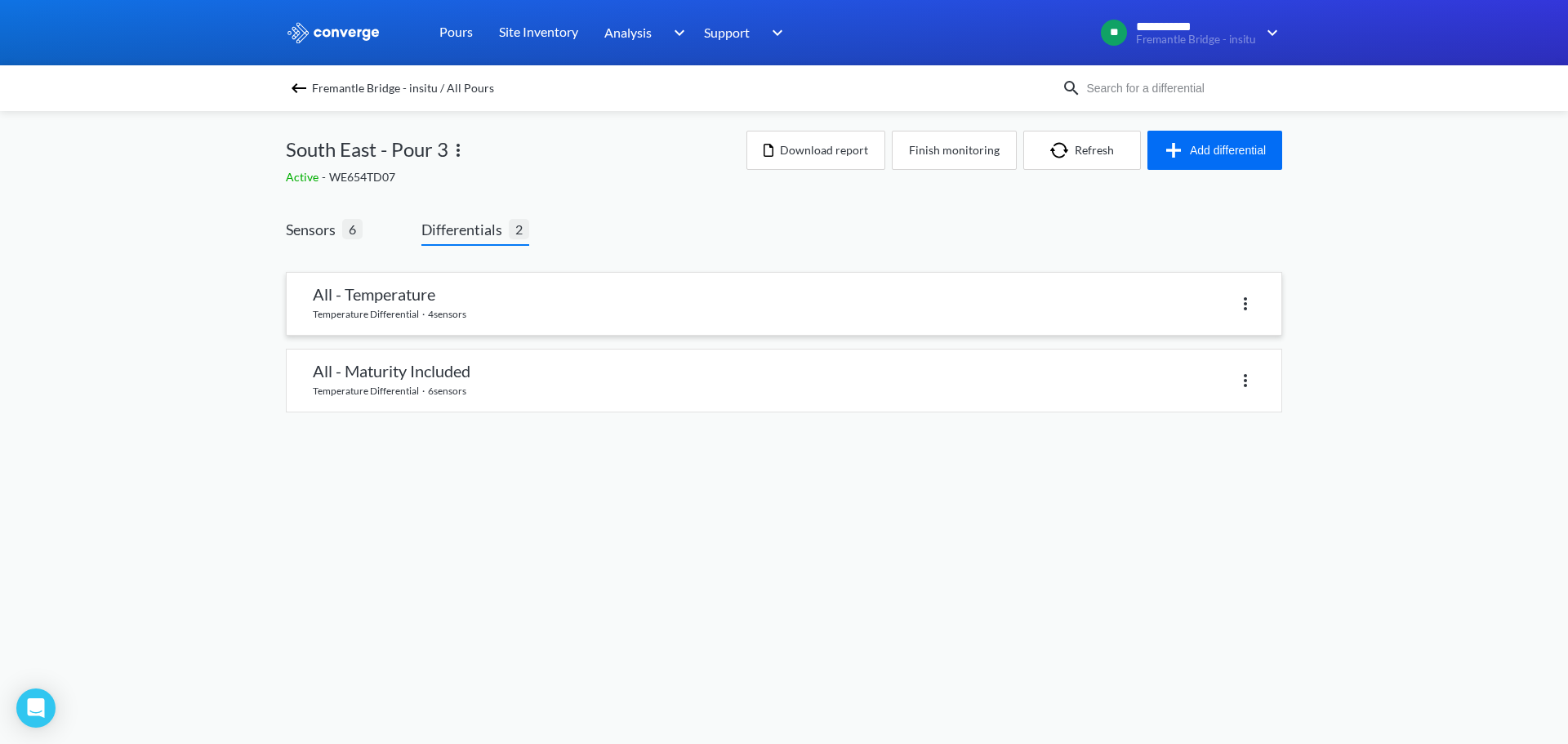
click at [447, 298] on link at bounding box center [784, 303] width 995 height 62
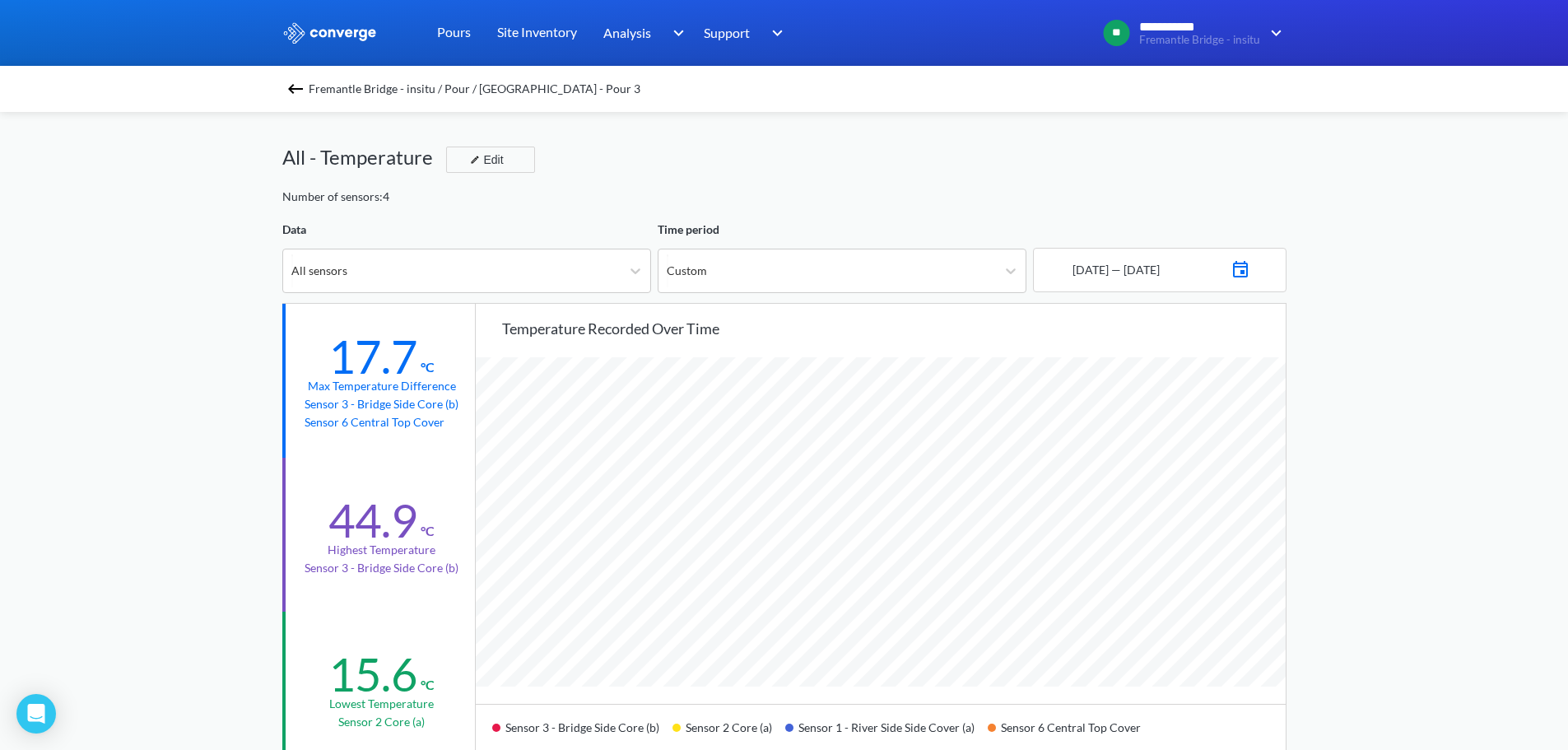
scroll to position [82, 0]
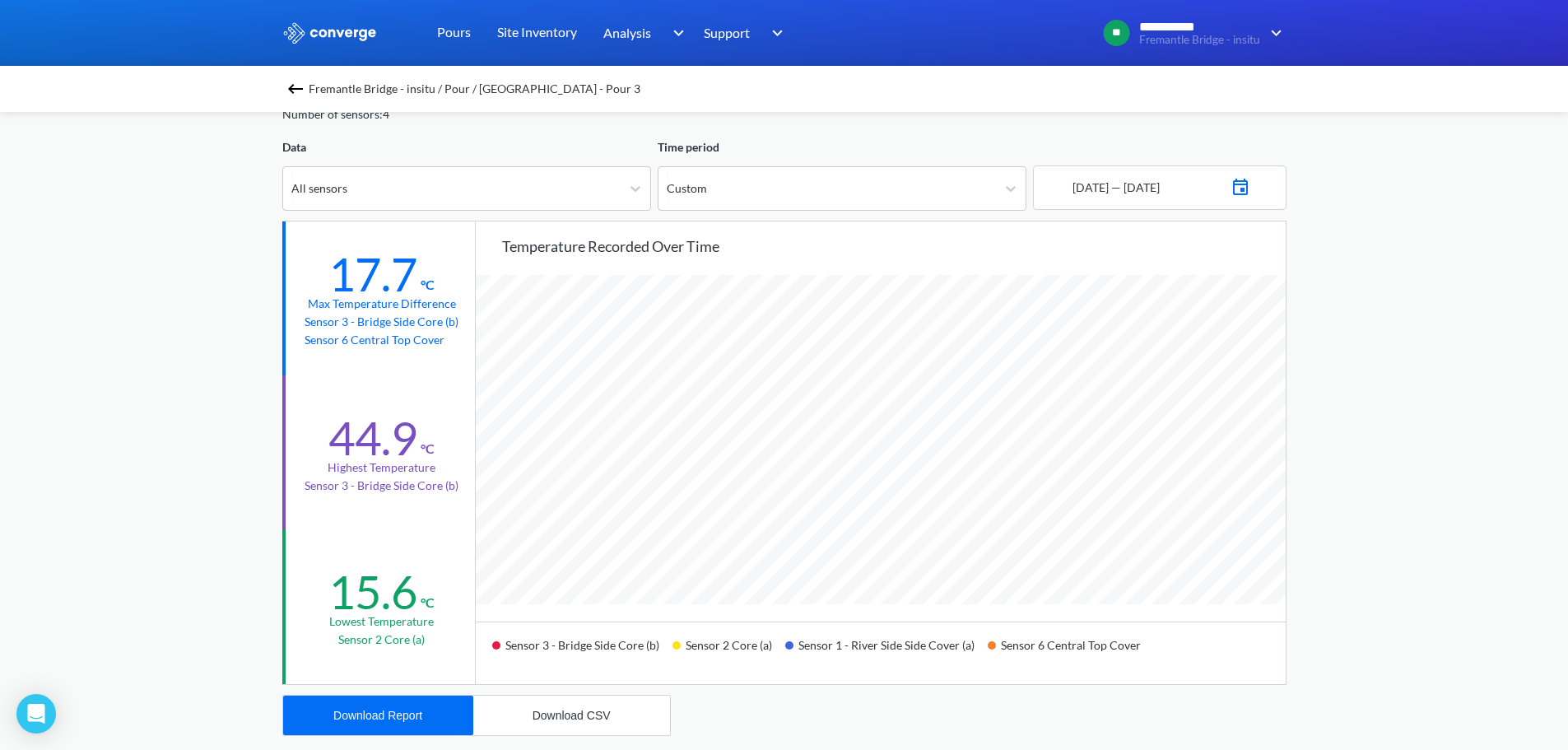
click at [1251, 179] on img at bounding box center [1240, 184] width 19 height 23
click at [1169, 458] on input "12:00" at bounding box center [1175, 452] width 53 height 29
click at [1224, 456] on div "AM" at bounding box center [1217, 452] width 29 height 29
click at [1161, 454] on input "1:00" at bounding box center [1175, 452] width 53 height 29
type input ":00"
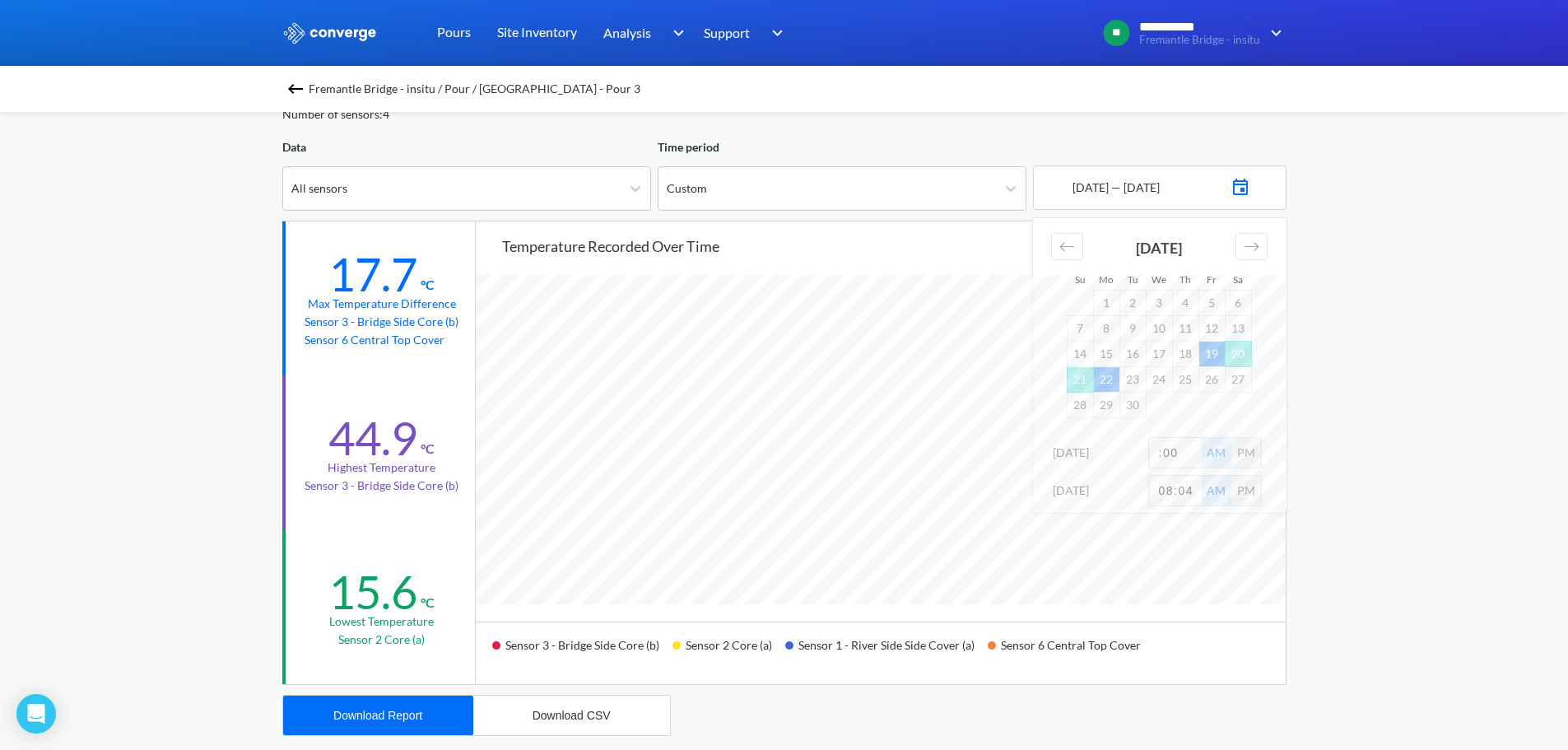
click at [1349, 461] on div "**********" at bounding box center [784, 607] width 1568 height 1379
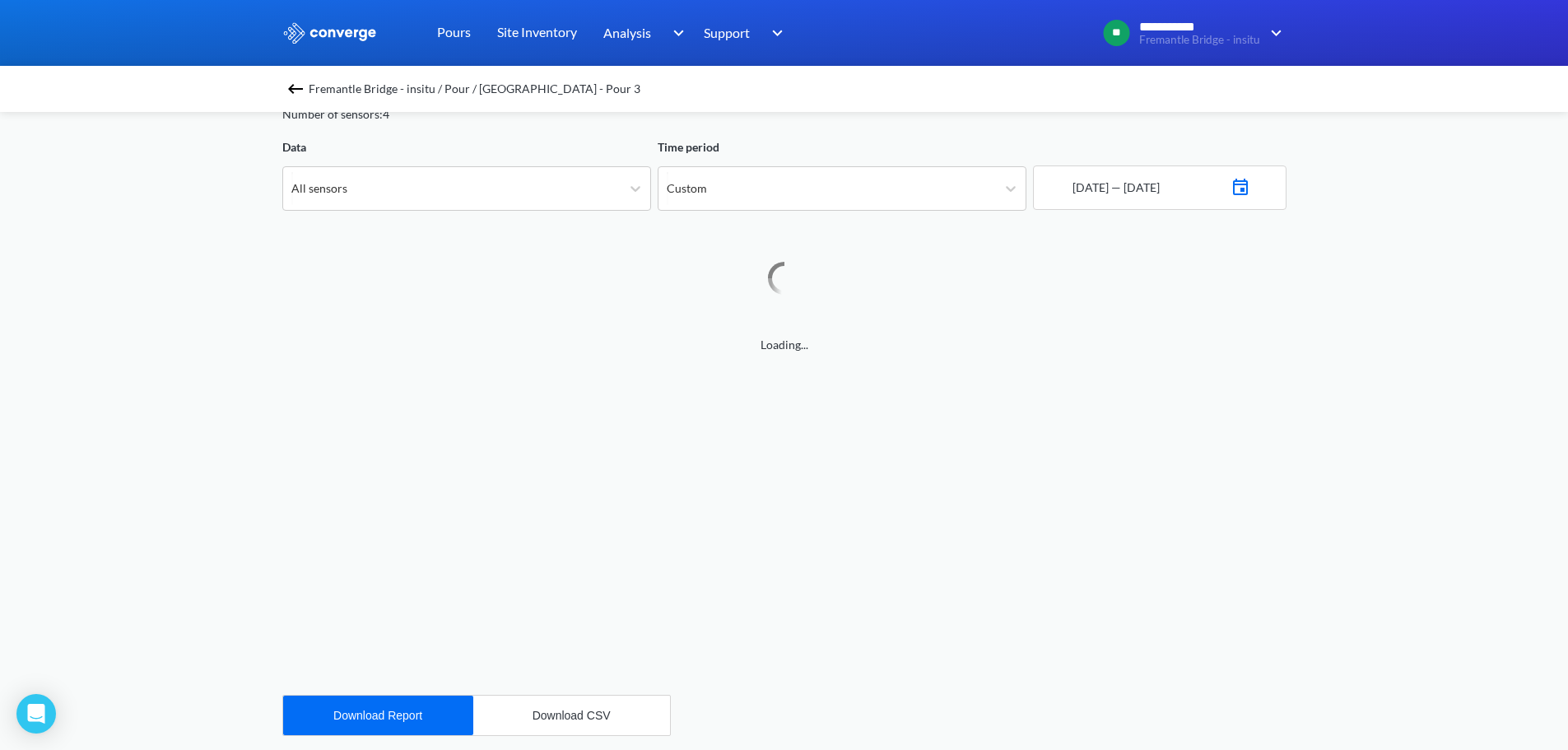
click at [1251, 184] on img at bounding box center [1240, 184] width 19 height 23
drag, startPoint x: 1174, startPoint y: 453, endPoint x: 1119, endPoint y: 457, distance: 55.1
click at [1119, 457] on div "[DATE] 12:00 AM PM" at bounding box center [1160, 455] width 253 height 38
type input "11:00"
click at [1220, 454] on div "AM" at bounding box center [1217, 452] width 29 height 29
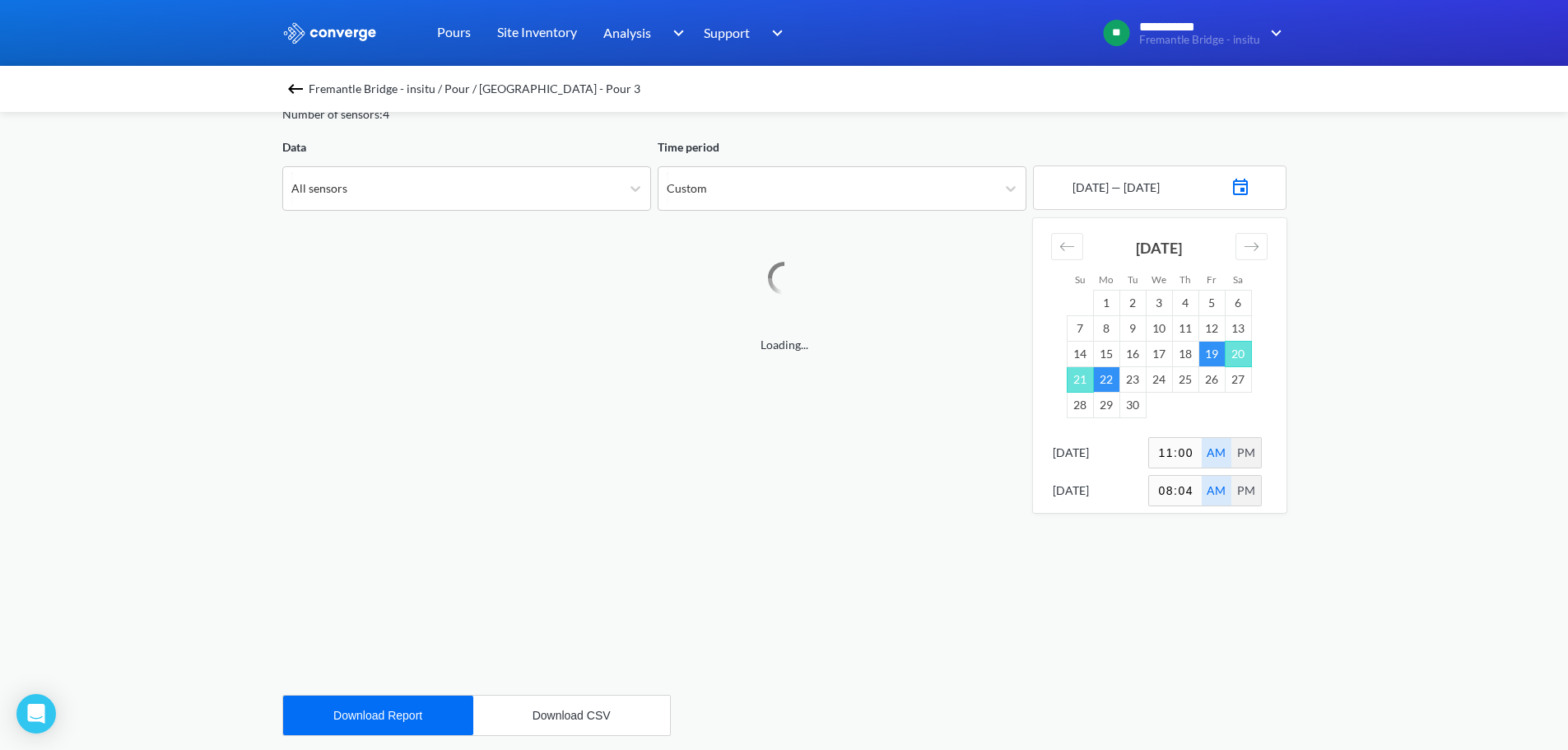
click at [1433, 458] on div "**********" at bounding box center [784, 607] width 1568 height 1379
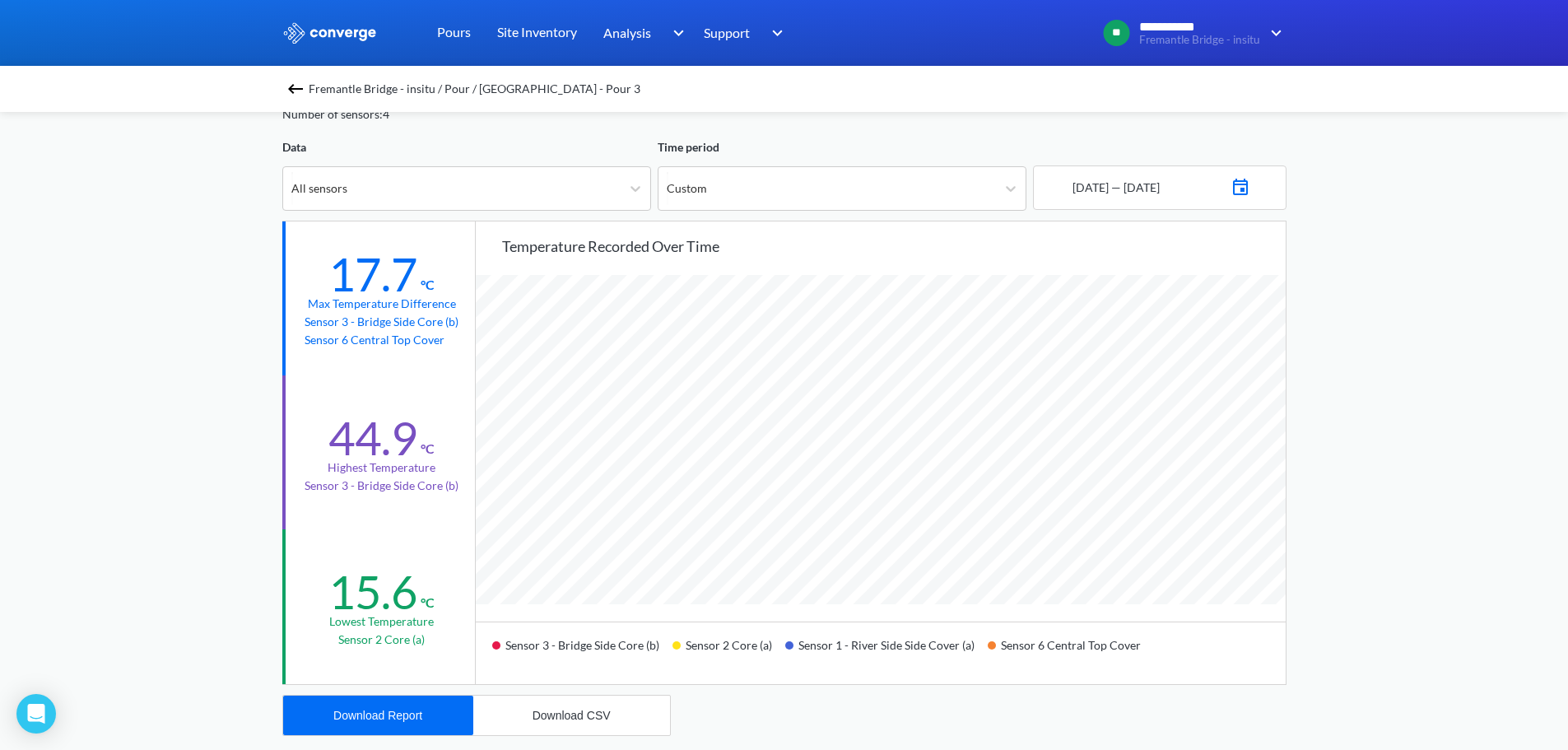
scroll to position [1378, 1568]
click at [1251, 187] on img at bounding box center [1240, 184] width 19 height 23
click at [1363, 331] on div "**********" at bounding box center [784, 607] width 1568 height 1379
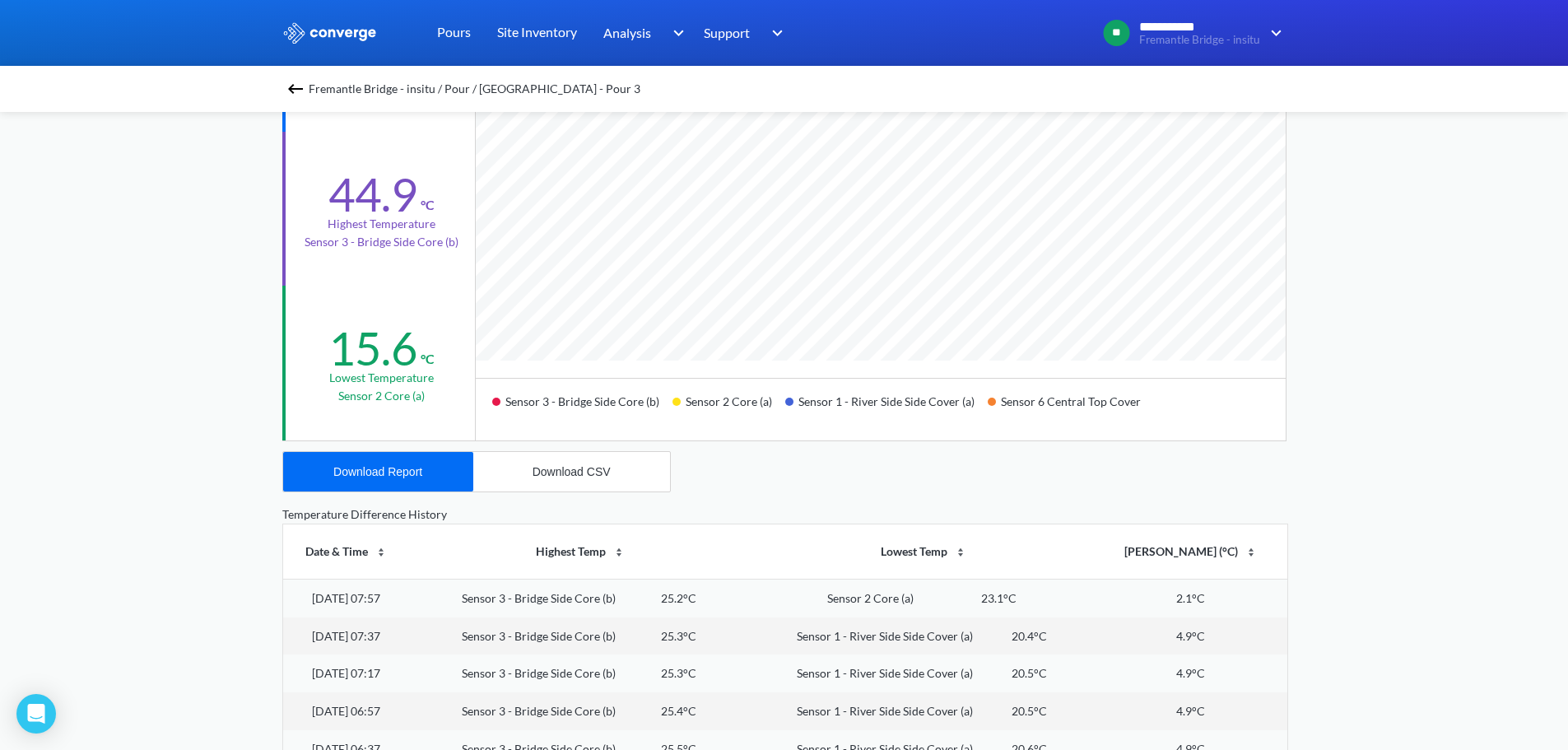
scroll to position [412, 0]
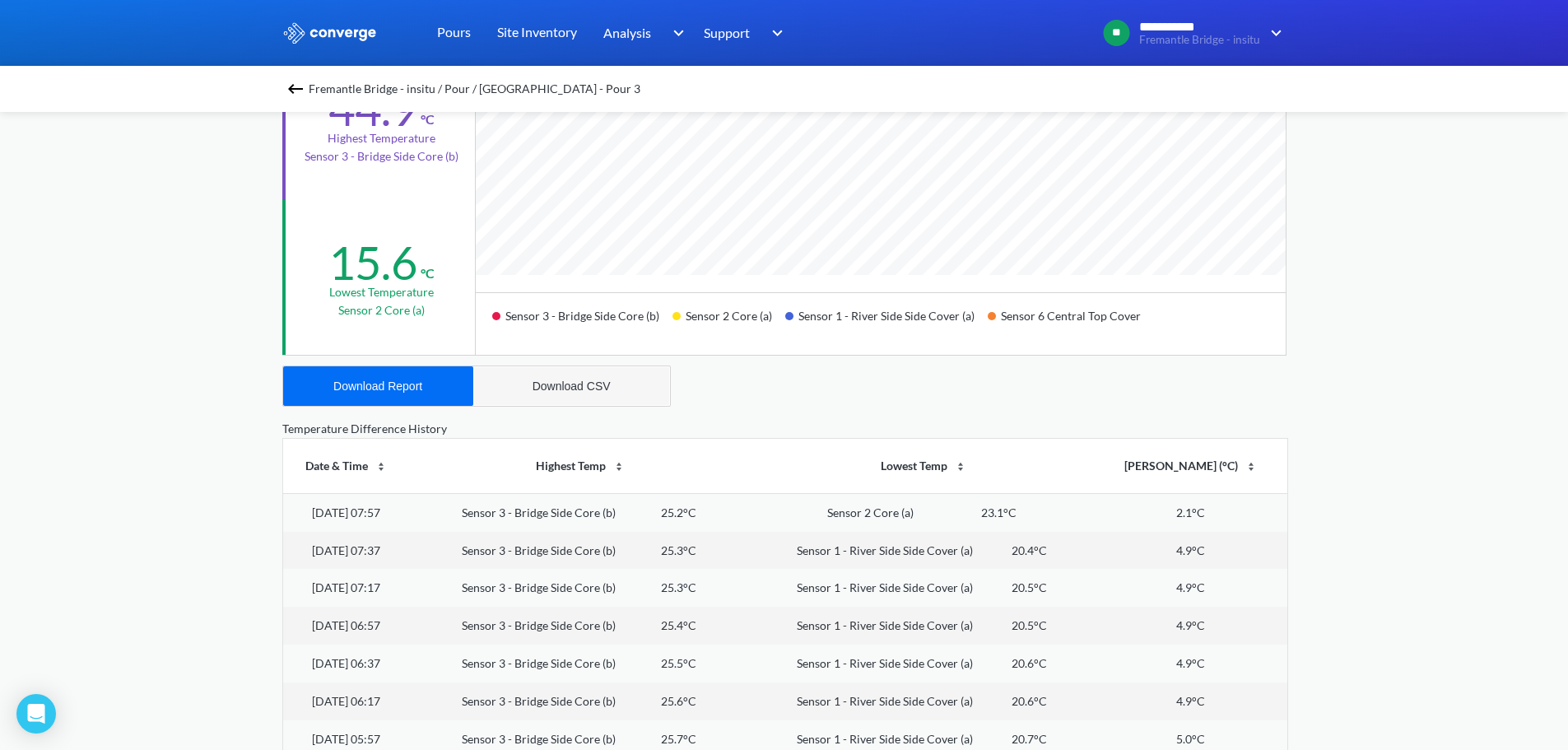
click at [597, 380] on div "Download CSV" at bounding box center [572, 386] width 78 height 13
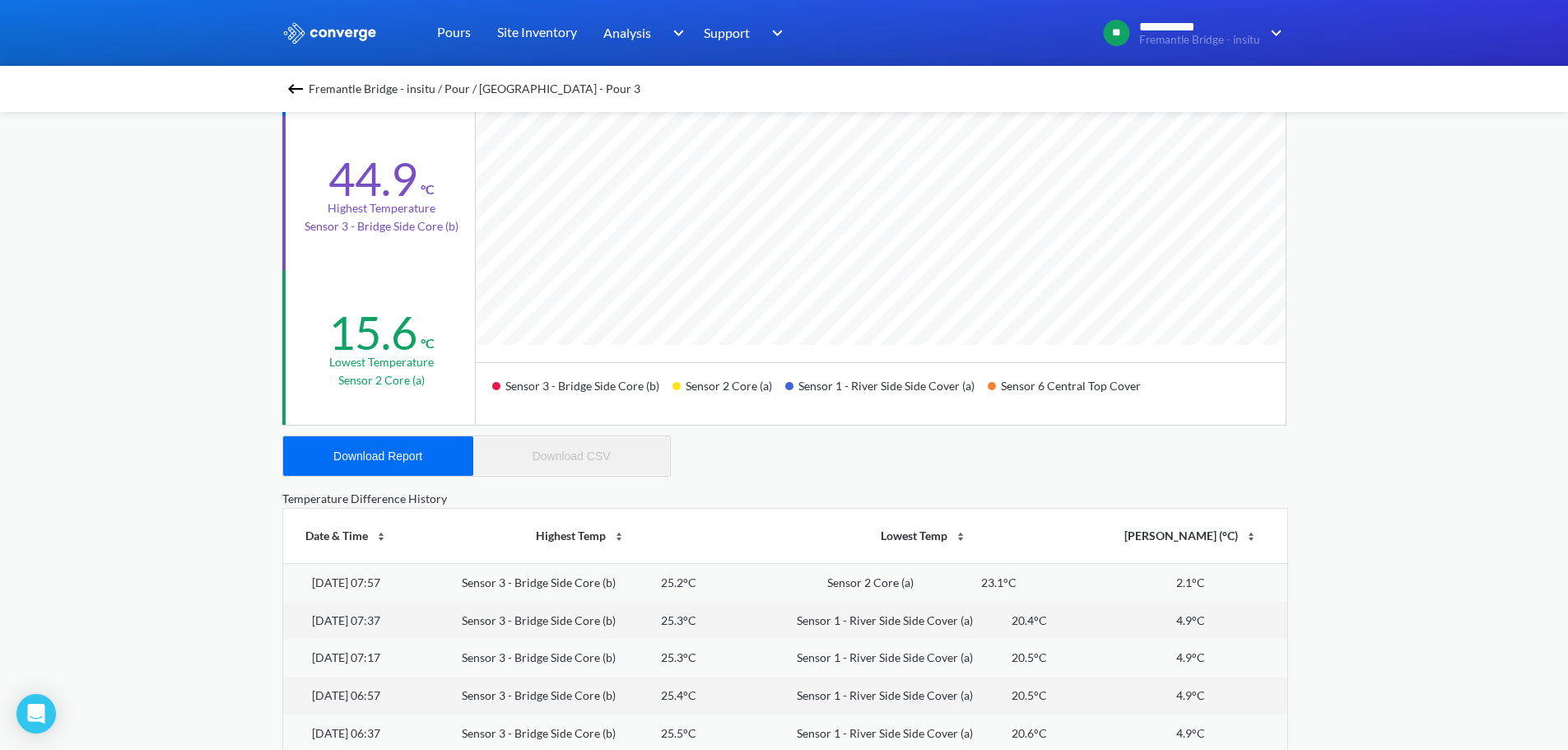
scroll to position [82, 0]
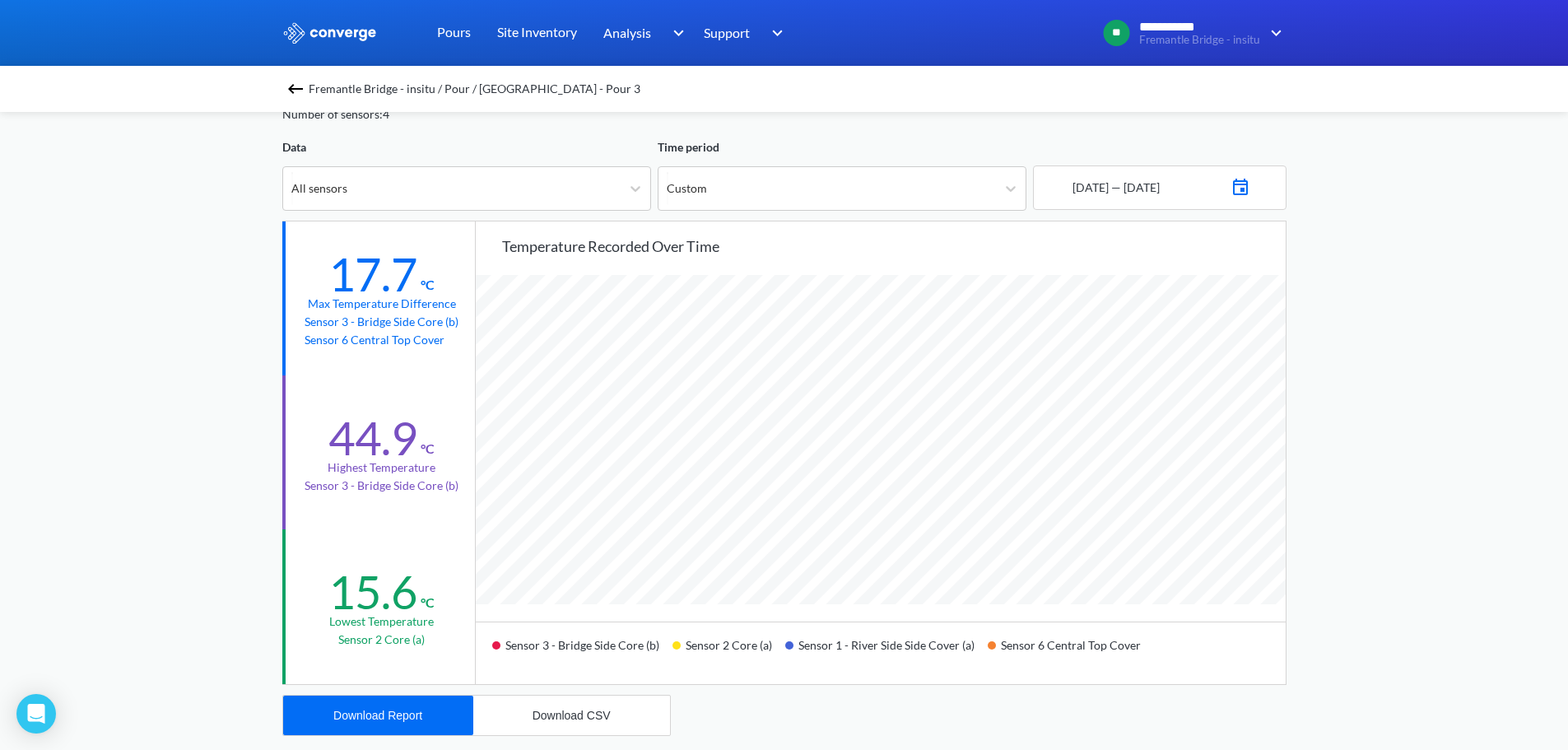
click at [145, 357] on div "**********" at bounding box center [784, 607] width 1568 height 1379
click at [625, 136] on div "Fremantle Bridge - insitu / Pour / [GEOGRAPHIC_DATA] - Pour 3 All - Temperature…" at bounding box center [784, 662] width 1005 height 1267
click at [315, 88] on span "Fremantle Bridge - insitu / Pour / [GEOGRAPHIC_DATA] - Pour 3" at bounding box center [475, 88] width 332 height 23
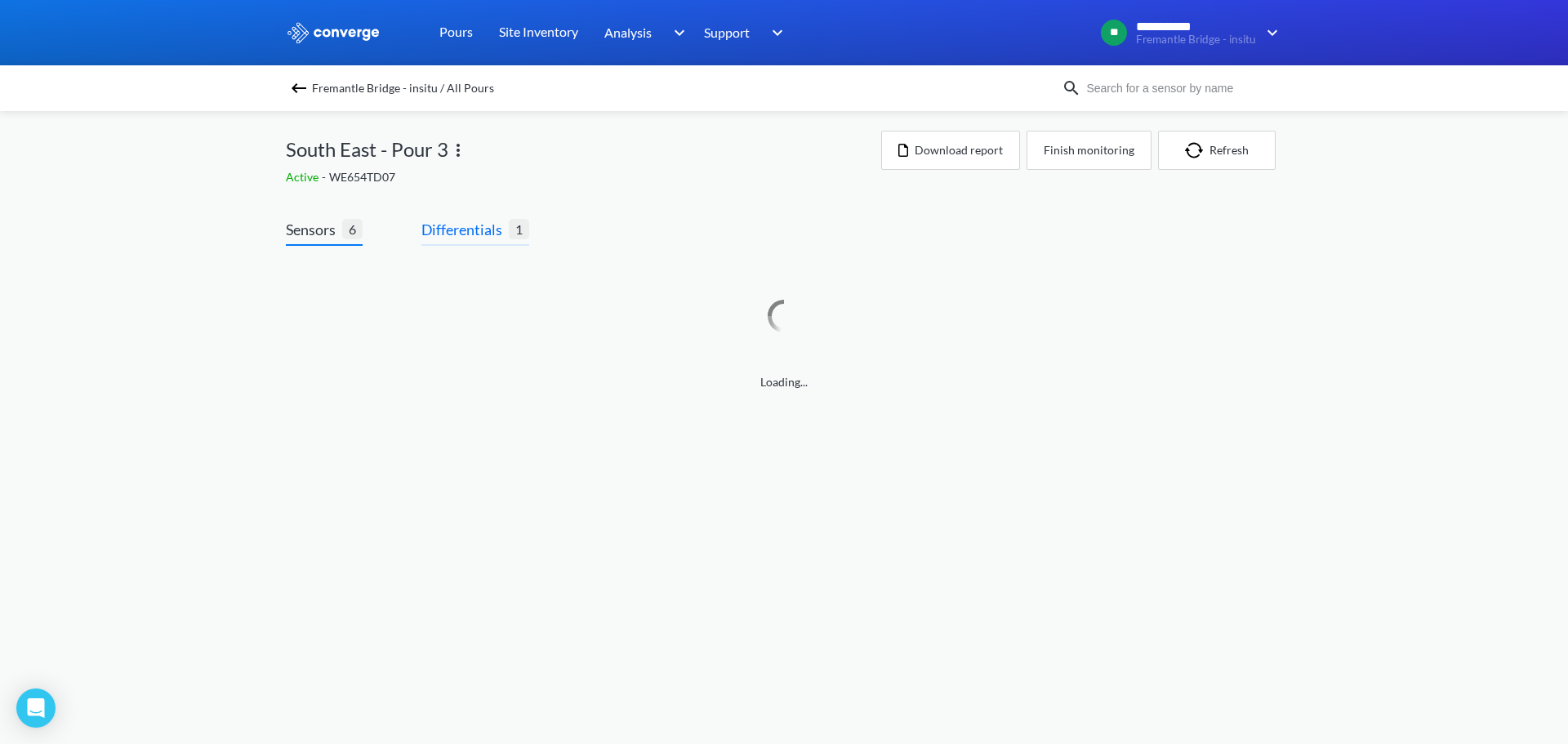
click at [453, 219] on span "Differentials" at bounding box center [465, 229] width 88 height 23
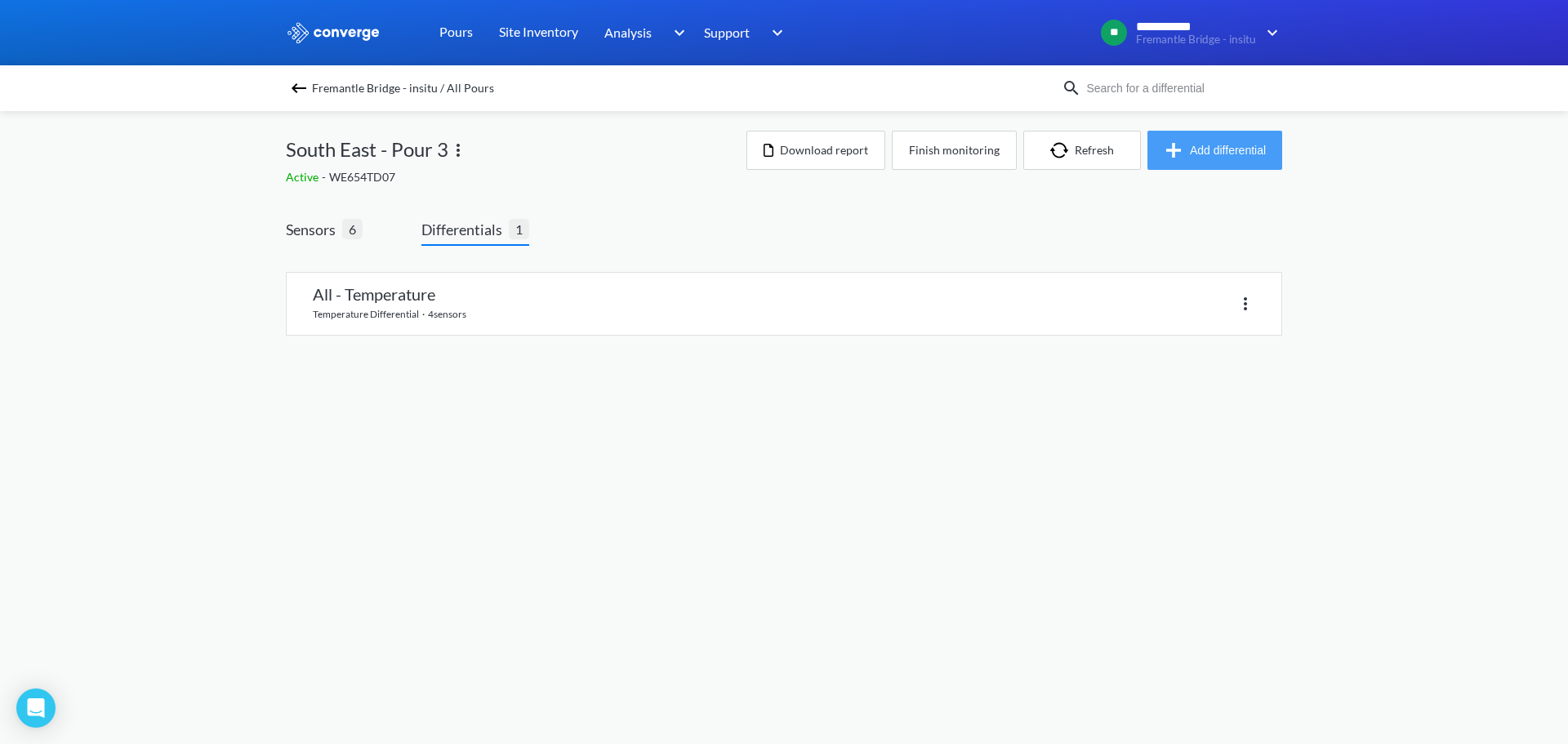
click at [1203, 159] on button "Add differential" at bounding box center [1214, 150] width 134 height 39
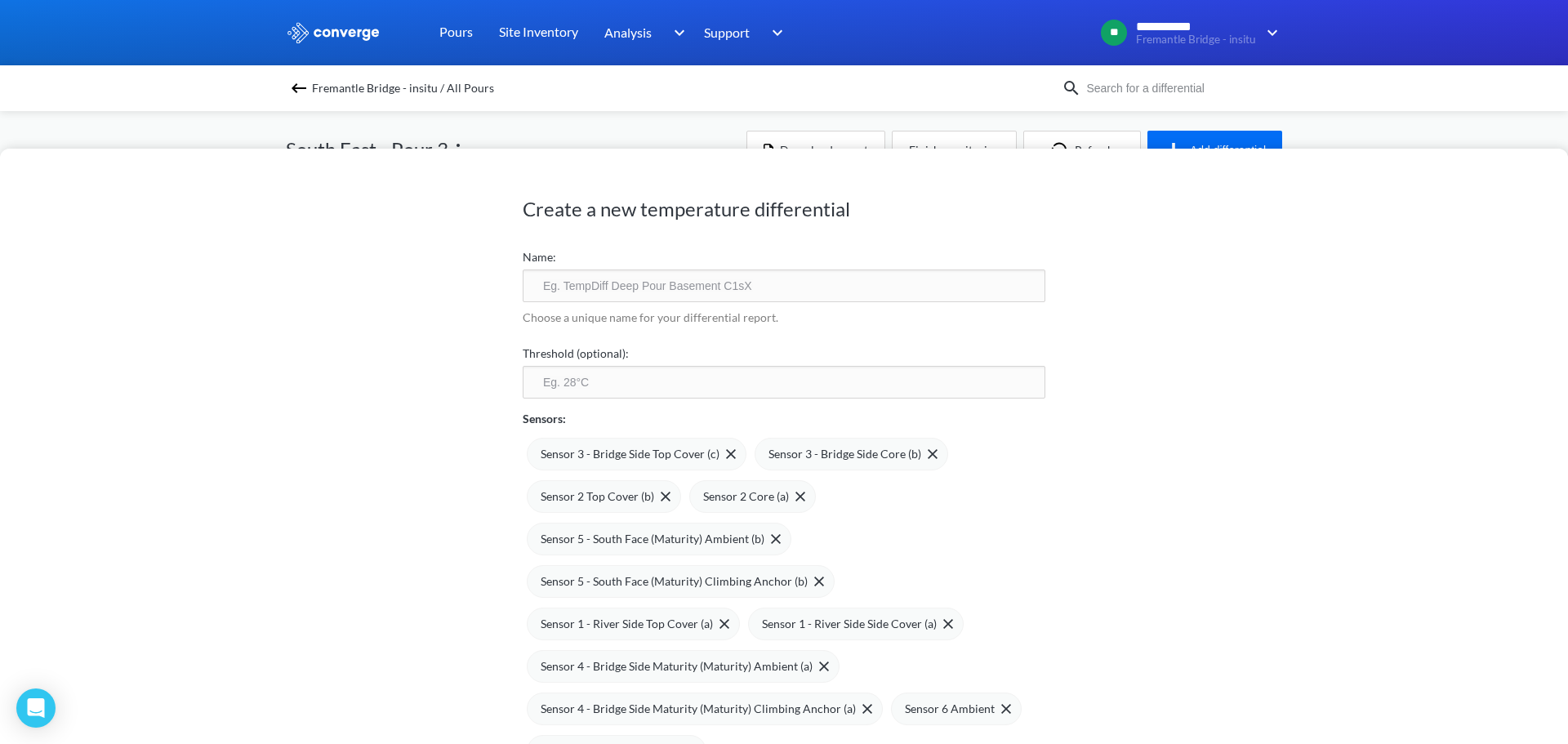
click at [717, 294] on input "text" at bounding box center [784, 286] width 523 height 33
type input "ALL POUR SENSORS"
click at [691, 393] on input "number" at bounding box center [784, 382] width 523 height 33
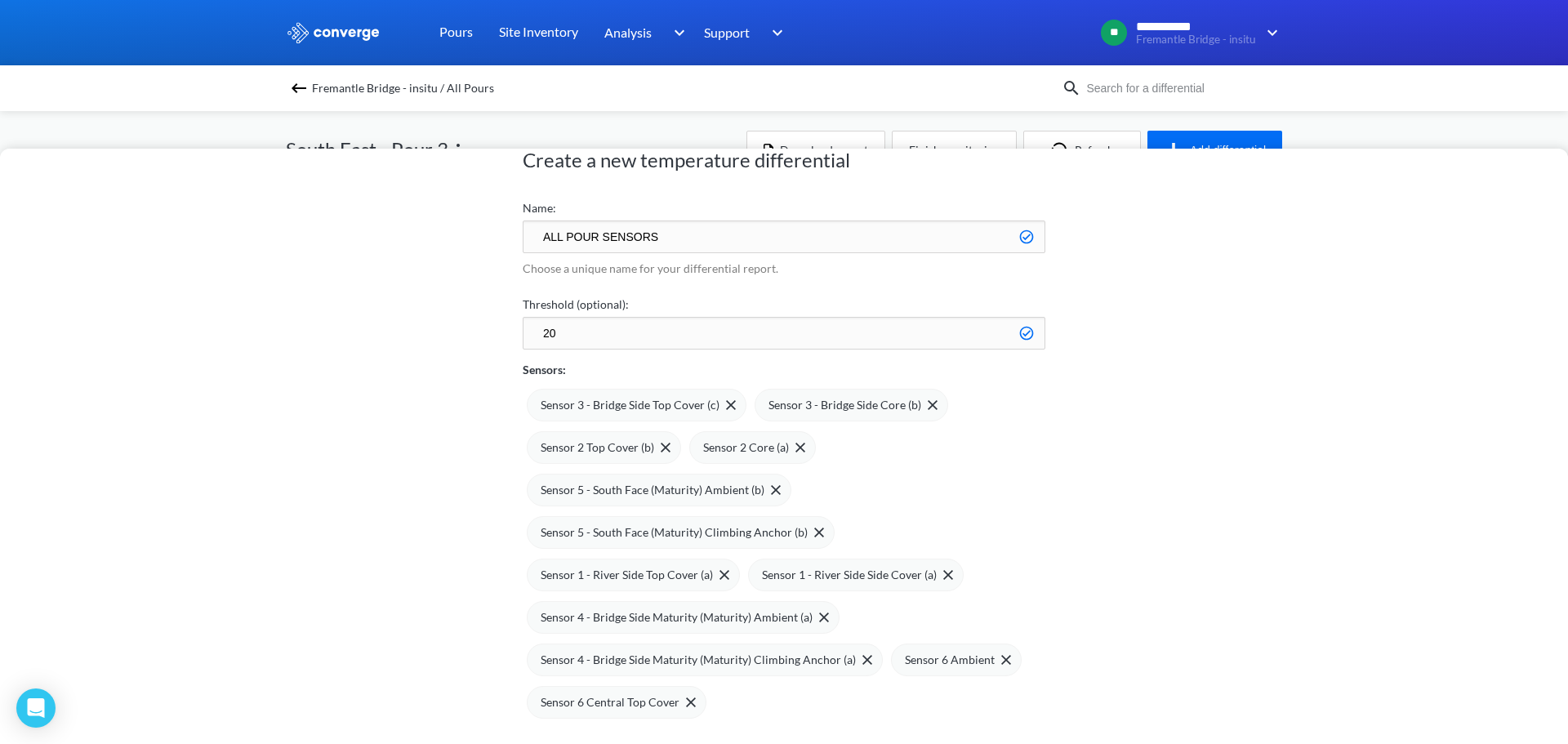
scroll to position [134, 0]
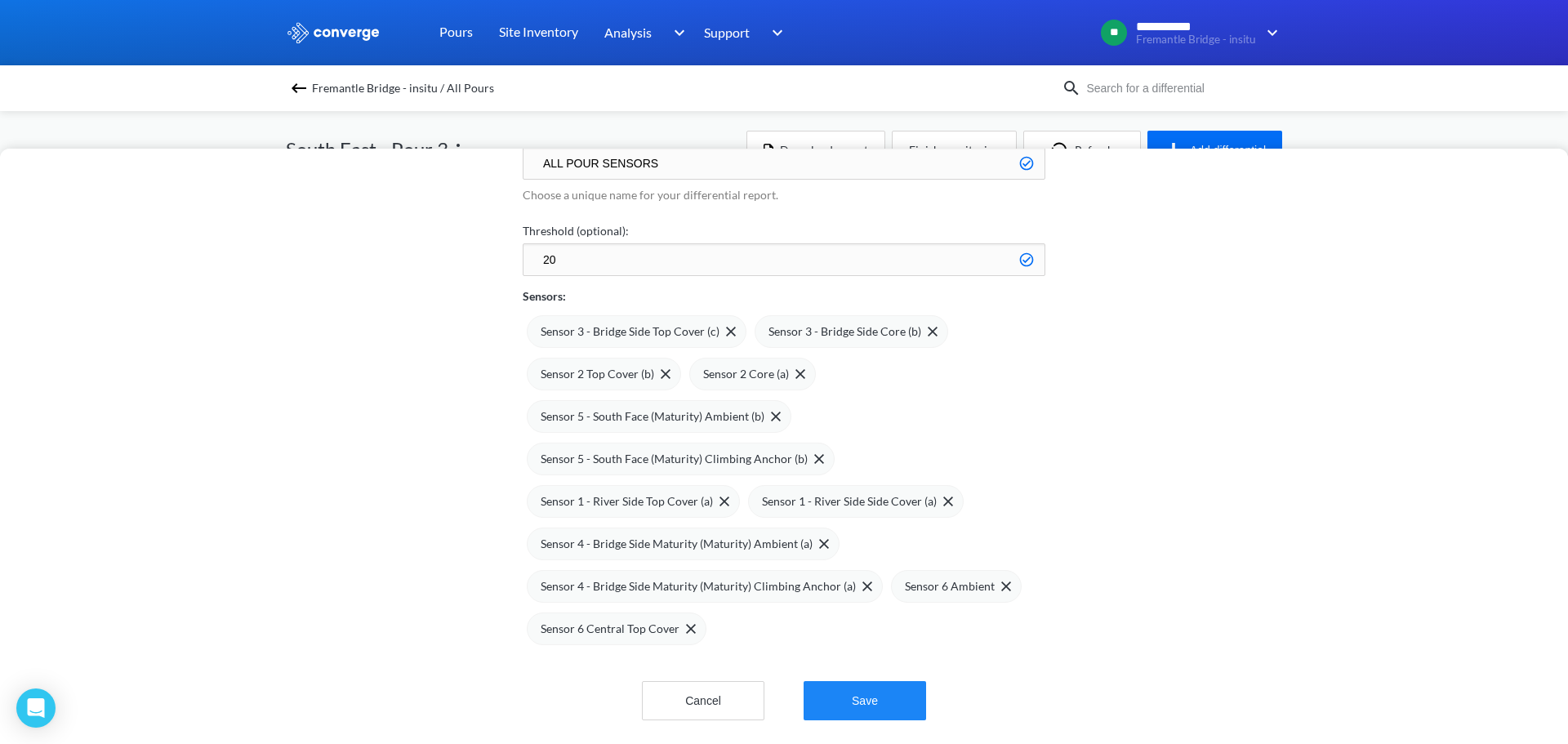
type input "20"
click at [844, 686] on button "Save" at bounding box center [865, 700] width 123 height 39
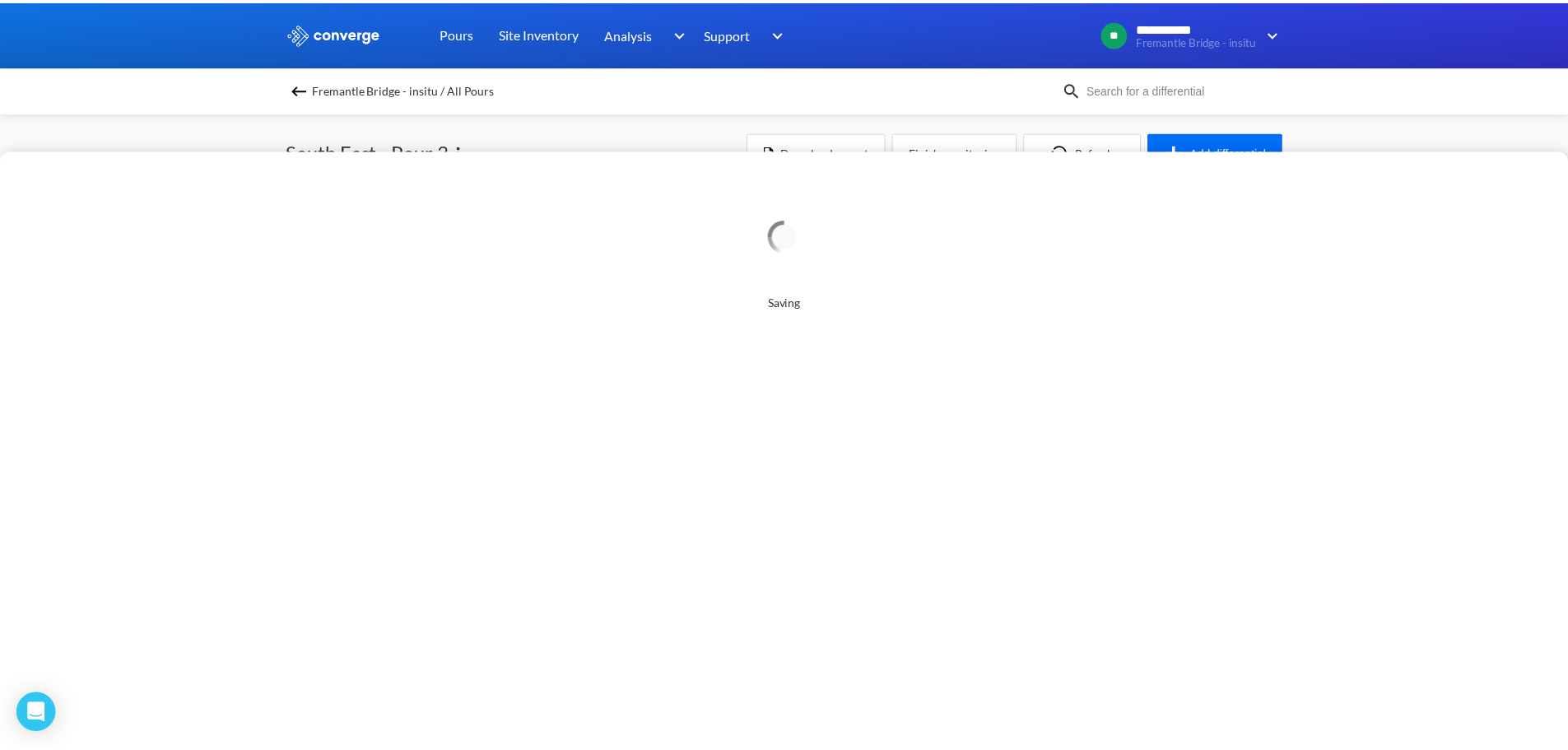
scroll to position [0, 0]
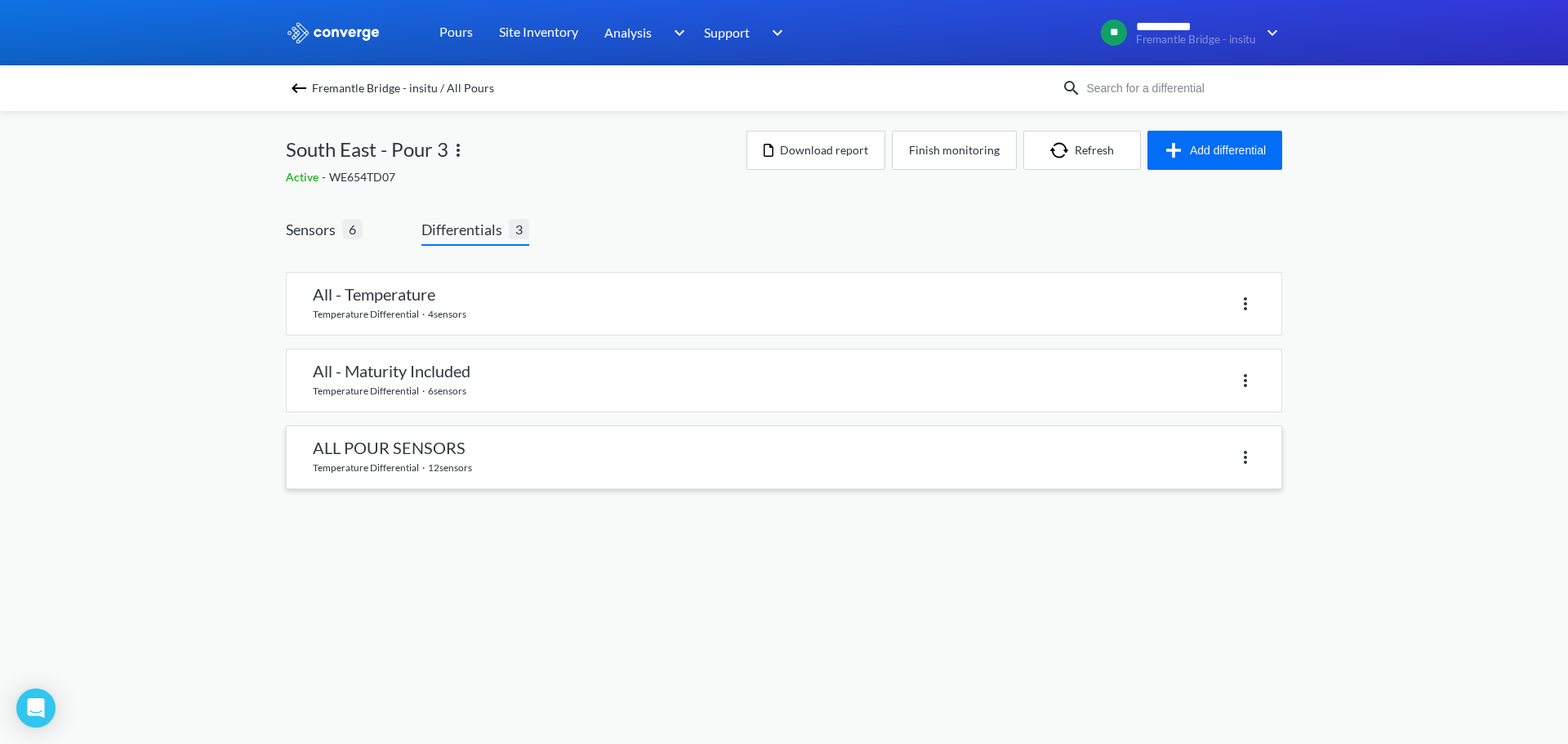
click at [447, 445] on link at bounding box center [784, 457] width 995 height 62
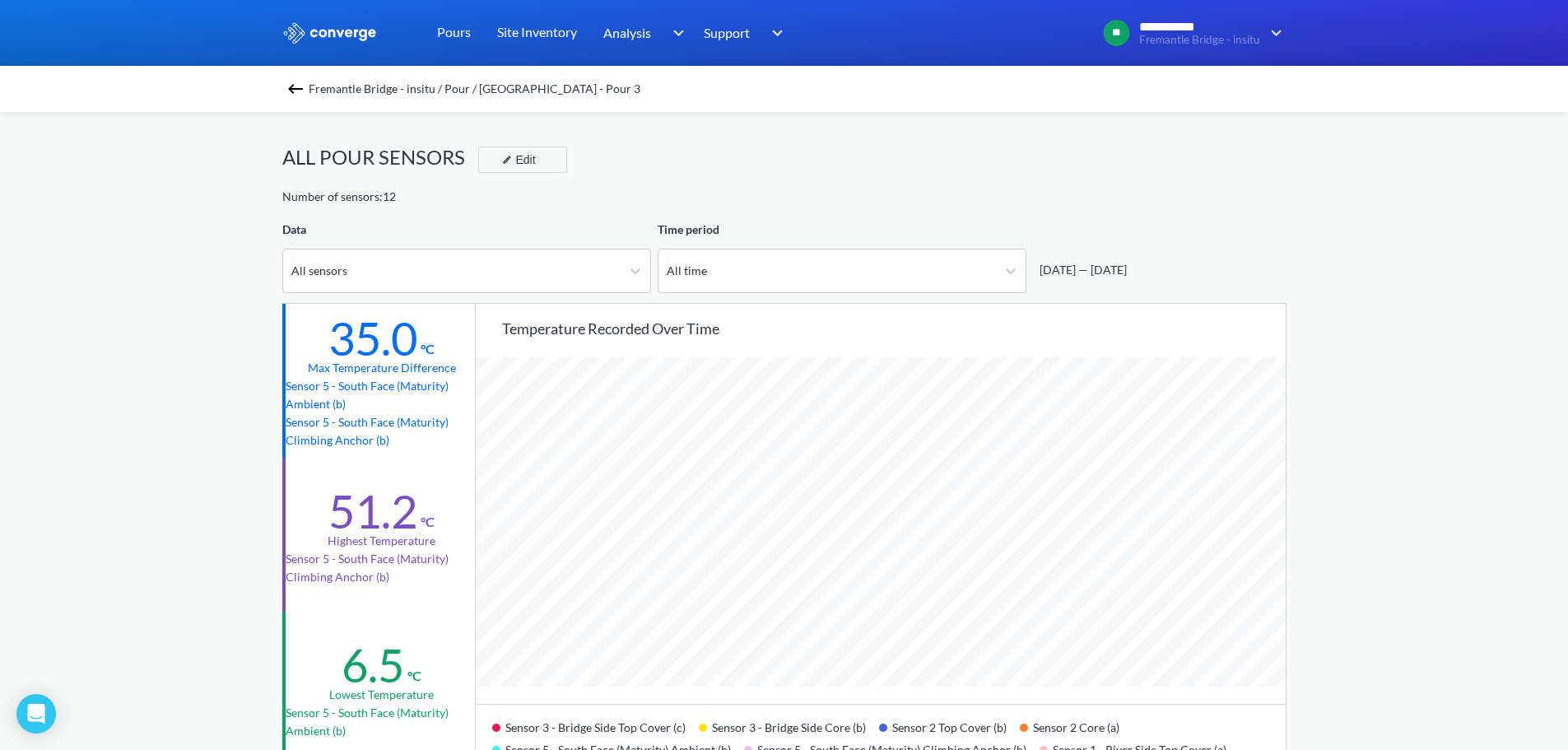
scroll to position [82, 0]
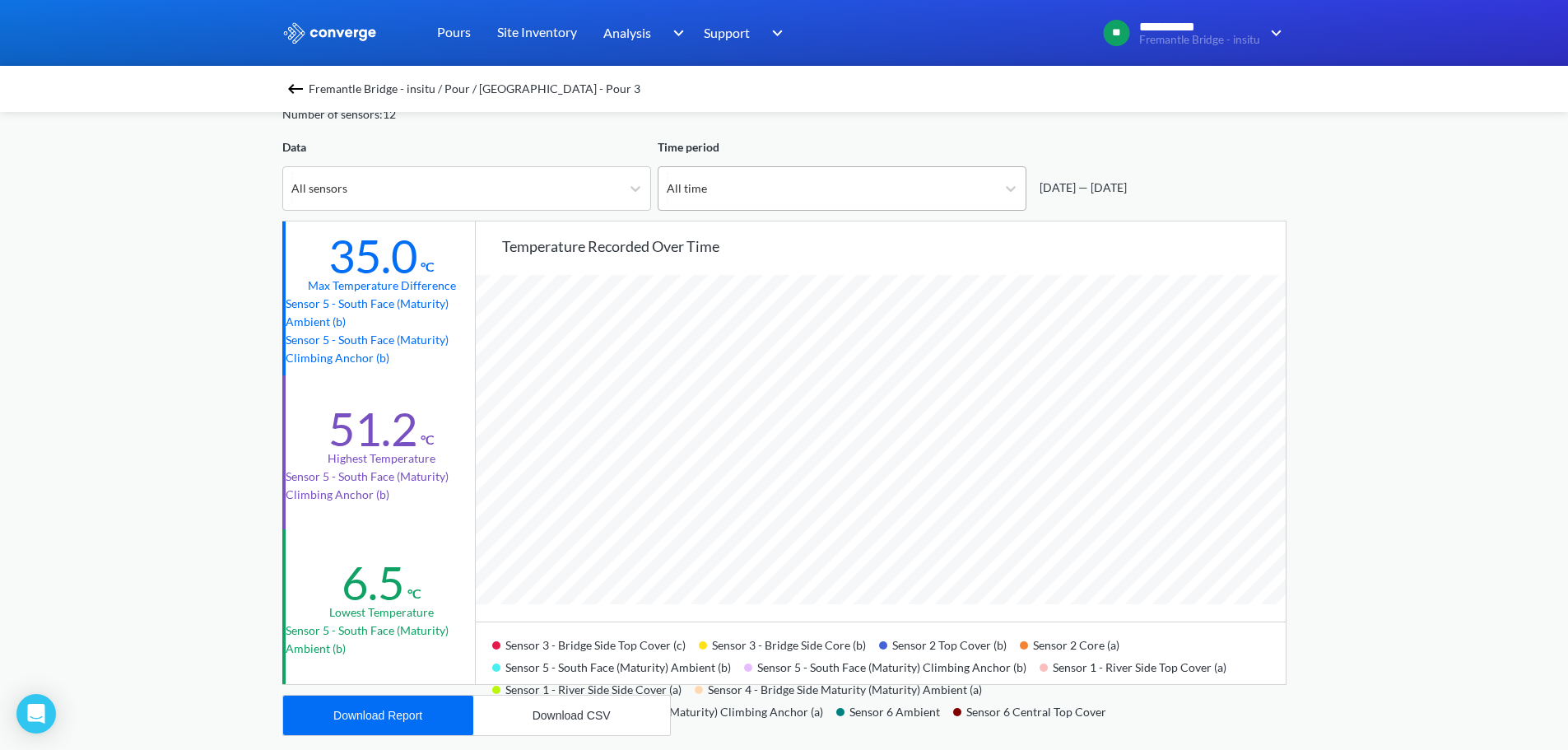
click at [996, 187] on div "All time" at bounding box center [843, 188] width 369 height 44
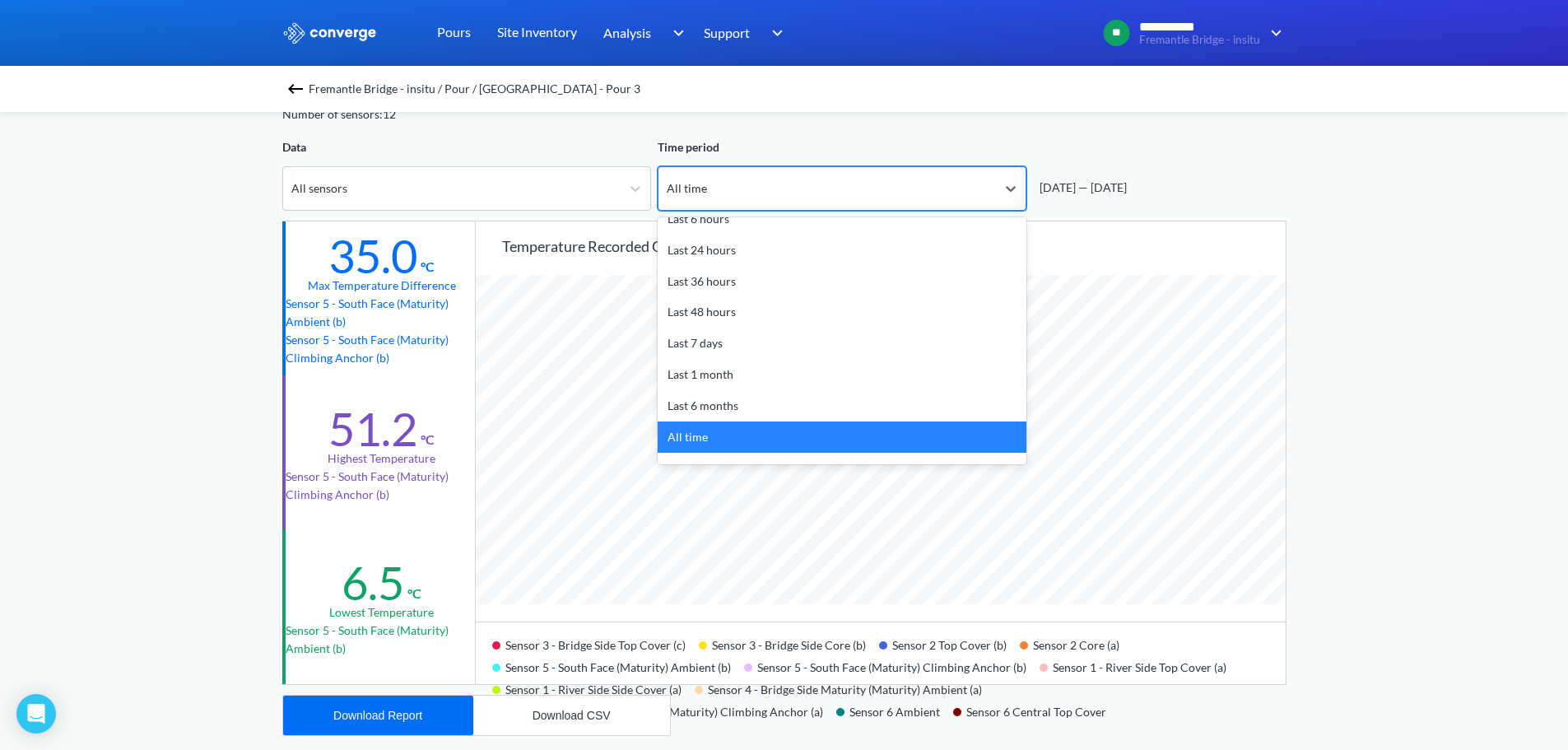
scroll to position [73, 0]
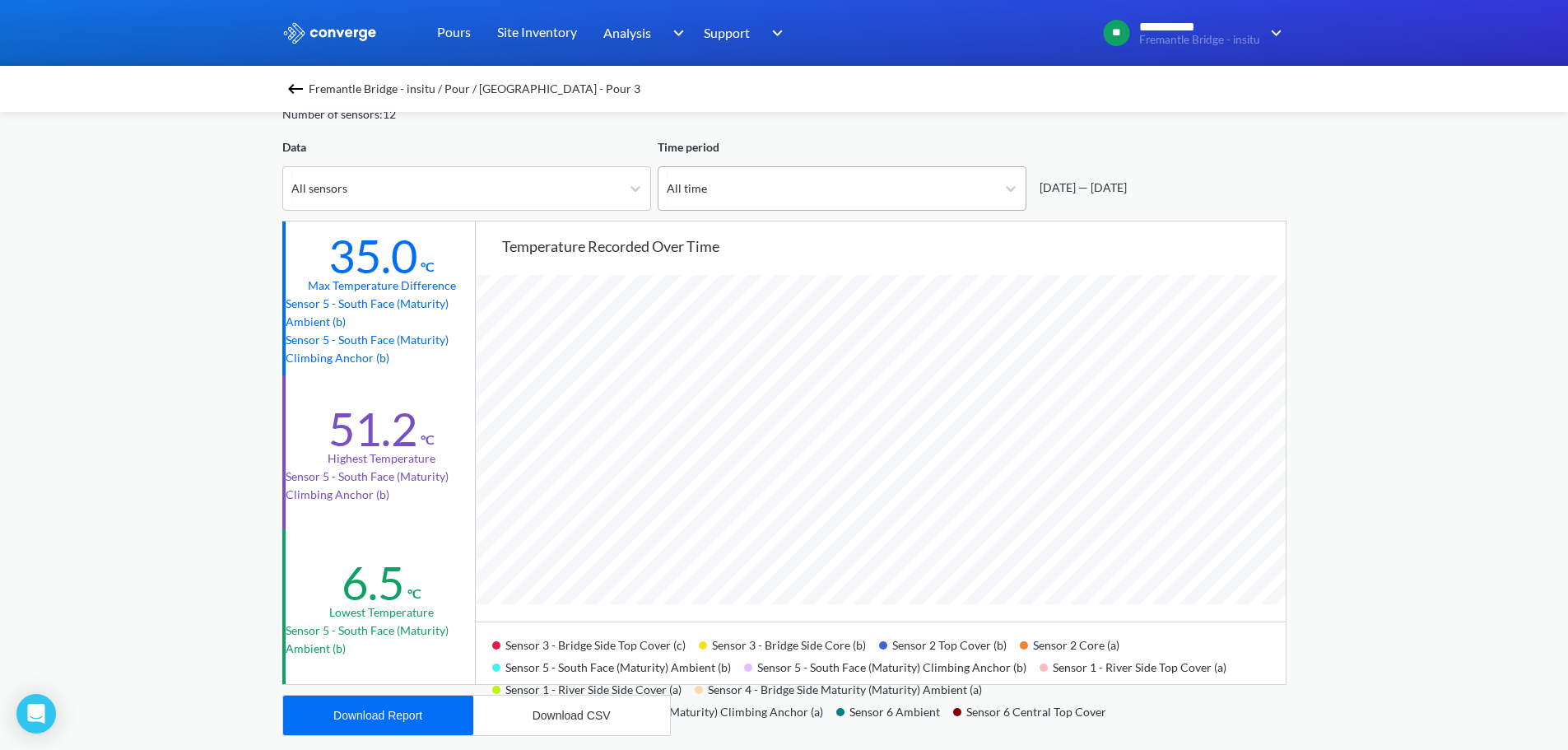
click at [907, 203] on div "All time" at bounding box center [827, 188] width 337 height 42
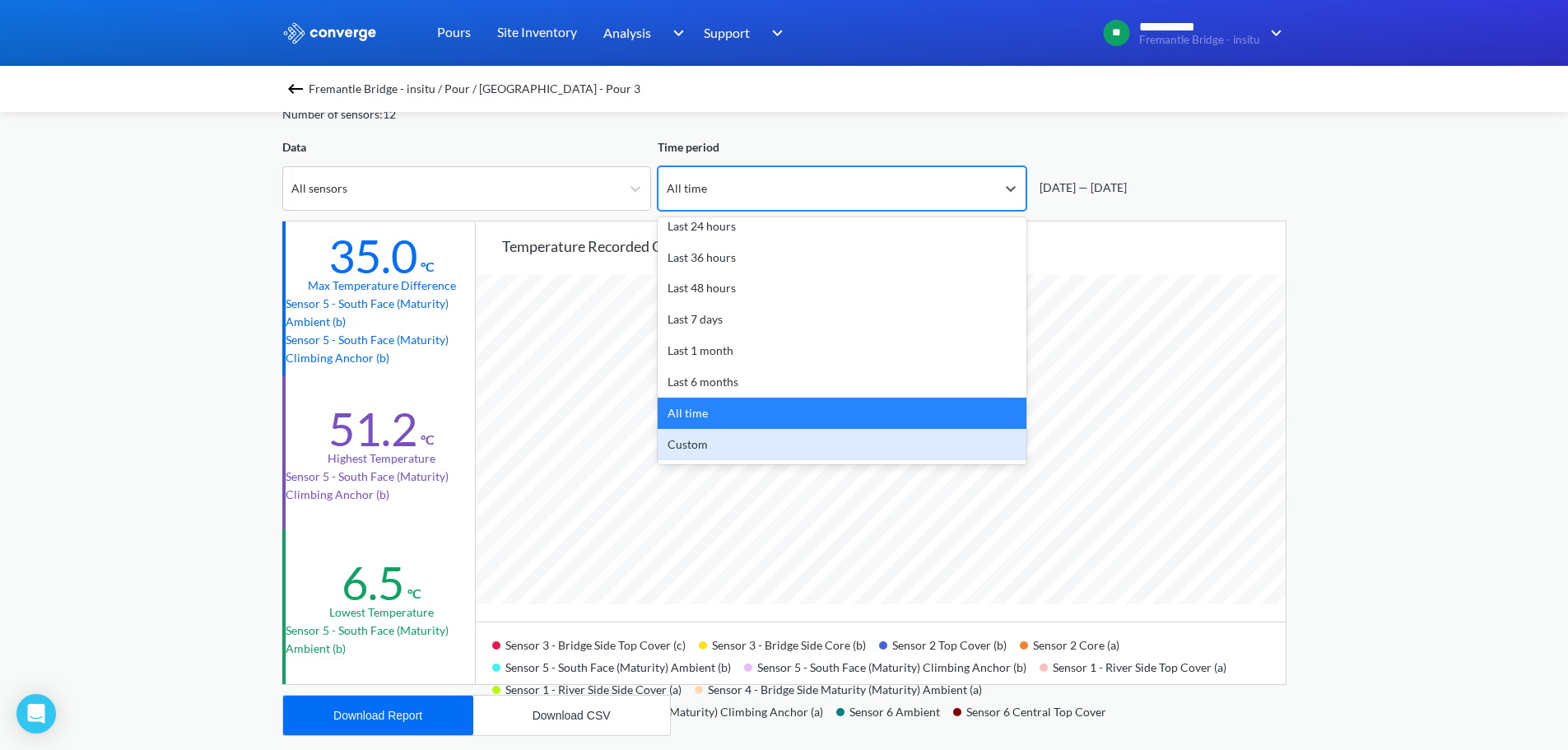
click at [769, 451] on div "Custom" at bounding box center [843, 444] width 369 height 31
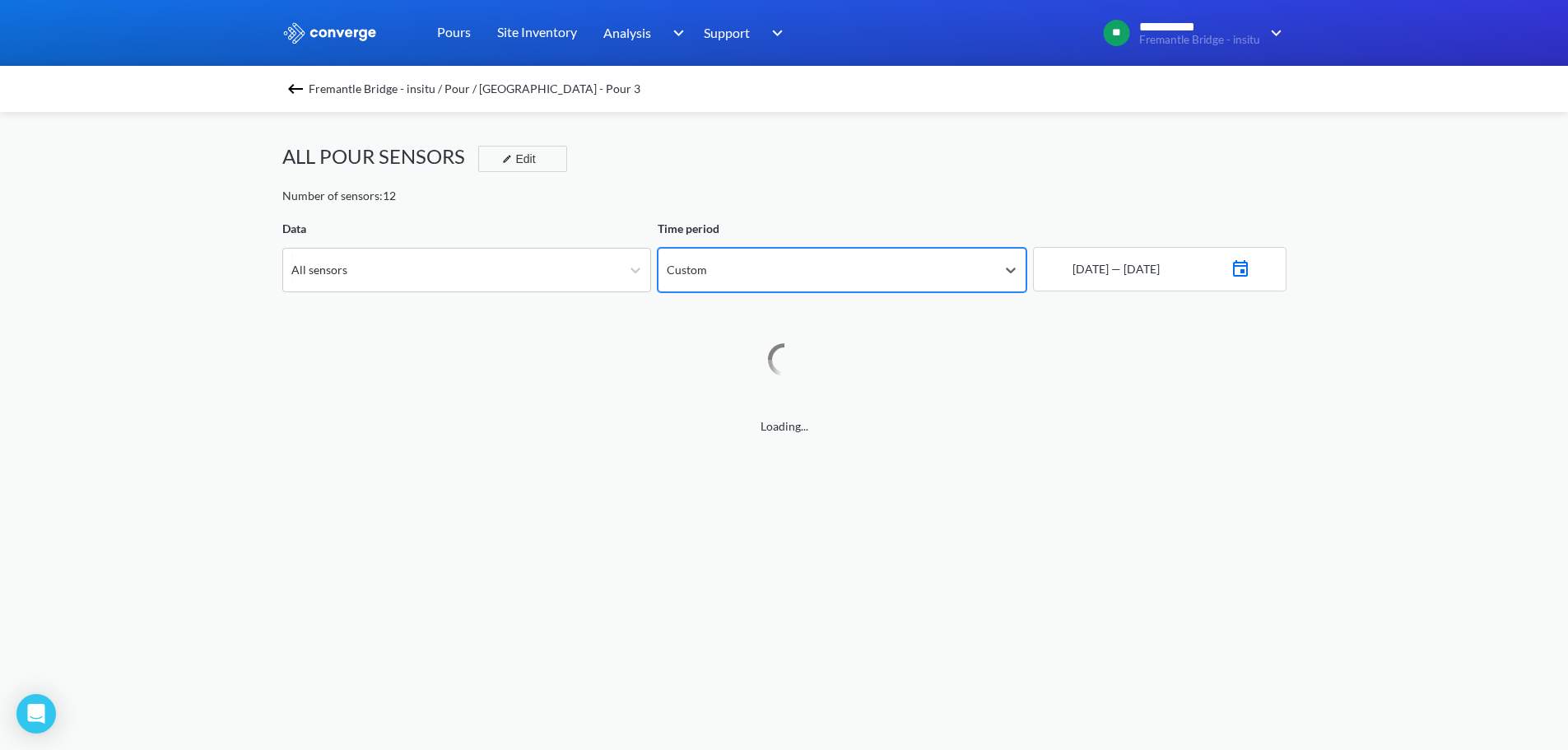
scroll to position [0, 0]
drag, startPoint x: 1379, startPoint y: 262, endPoint x: 1370, endPoint y: 265, distance: 9.5
click at [1380, 262] on div "**********" at bounding box center [784, 689] width 1568 height 1379
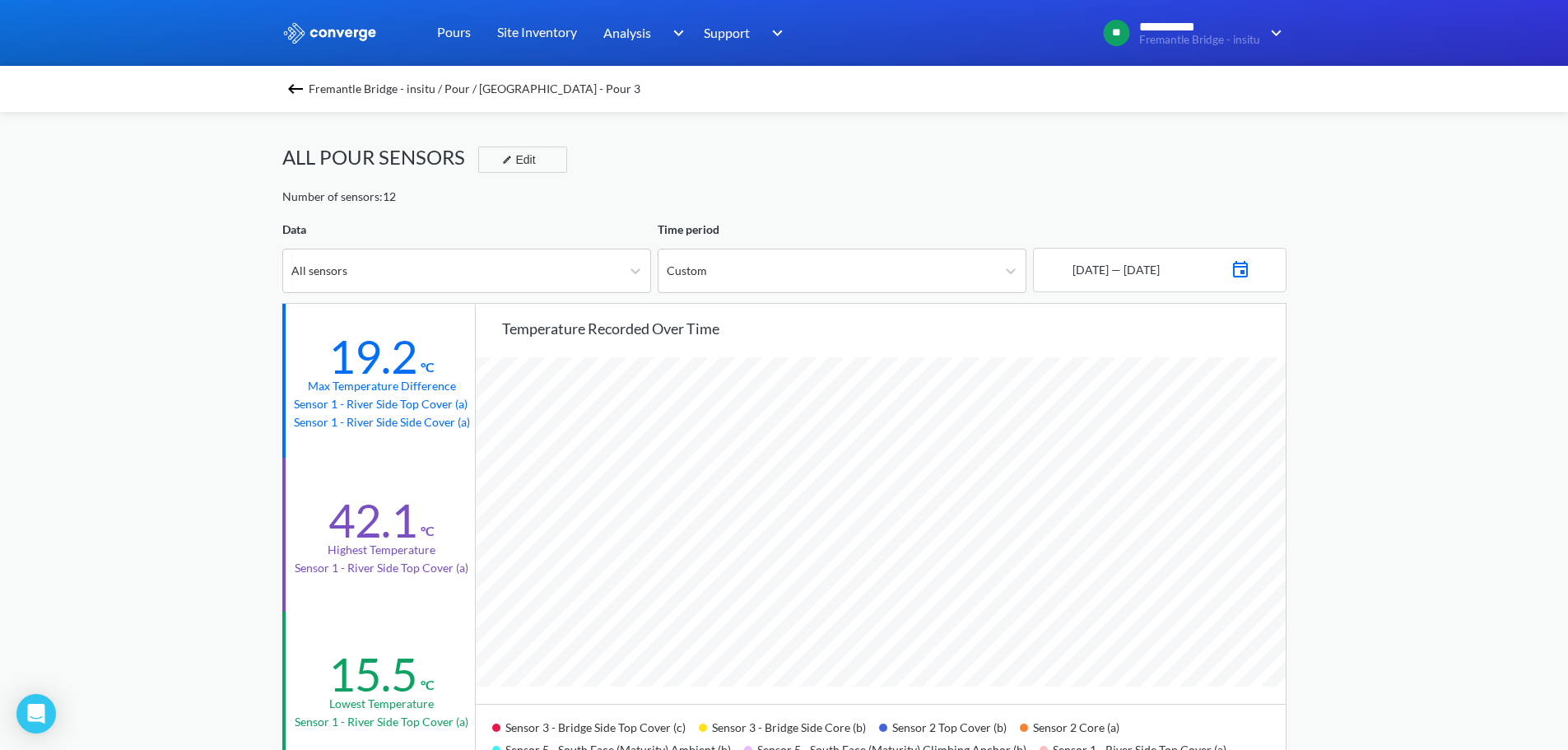
scroll to position [1378, 1568]
click at [1251, 277] on img at bounding box center [1240, 267] width 19 height 23
click at [1208, 433] on td "19" at bounding box center [1211, 436] width 27 height 26
click at [1171, 533] on input "12:00" at bounding box center [1175, 534] width 53 height 29
type input "11:00"
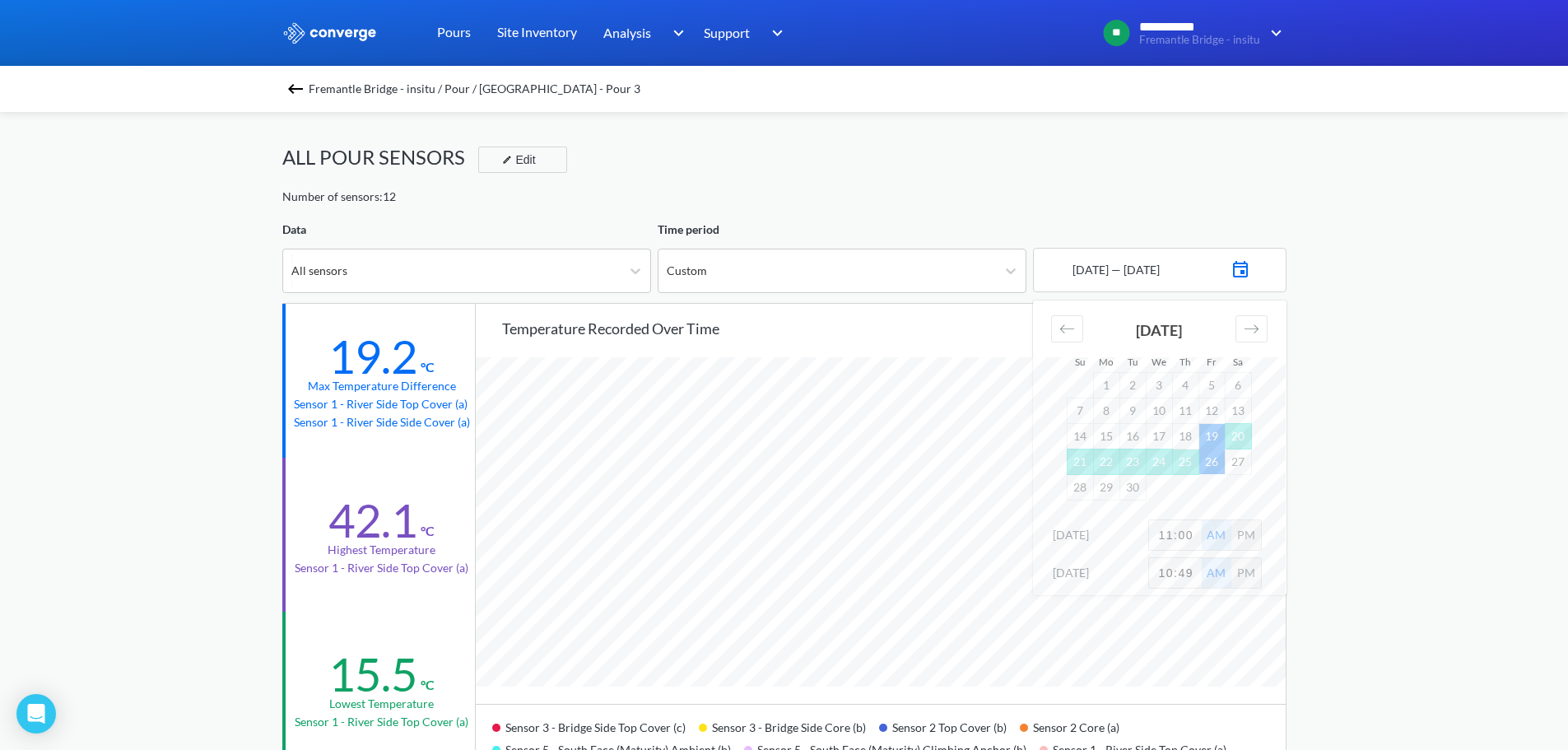
click at [1398, 343] on div "**********" at bounding box center [784, 689] width 1568 height 1379
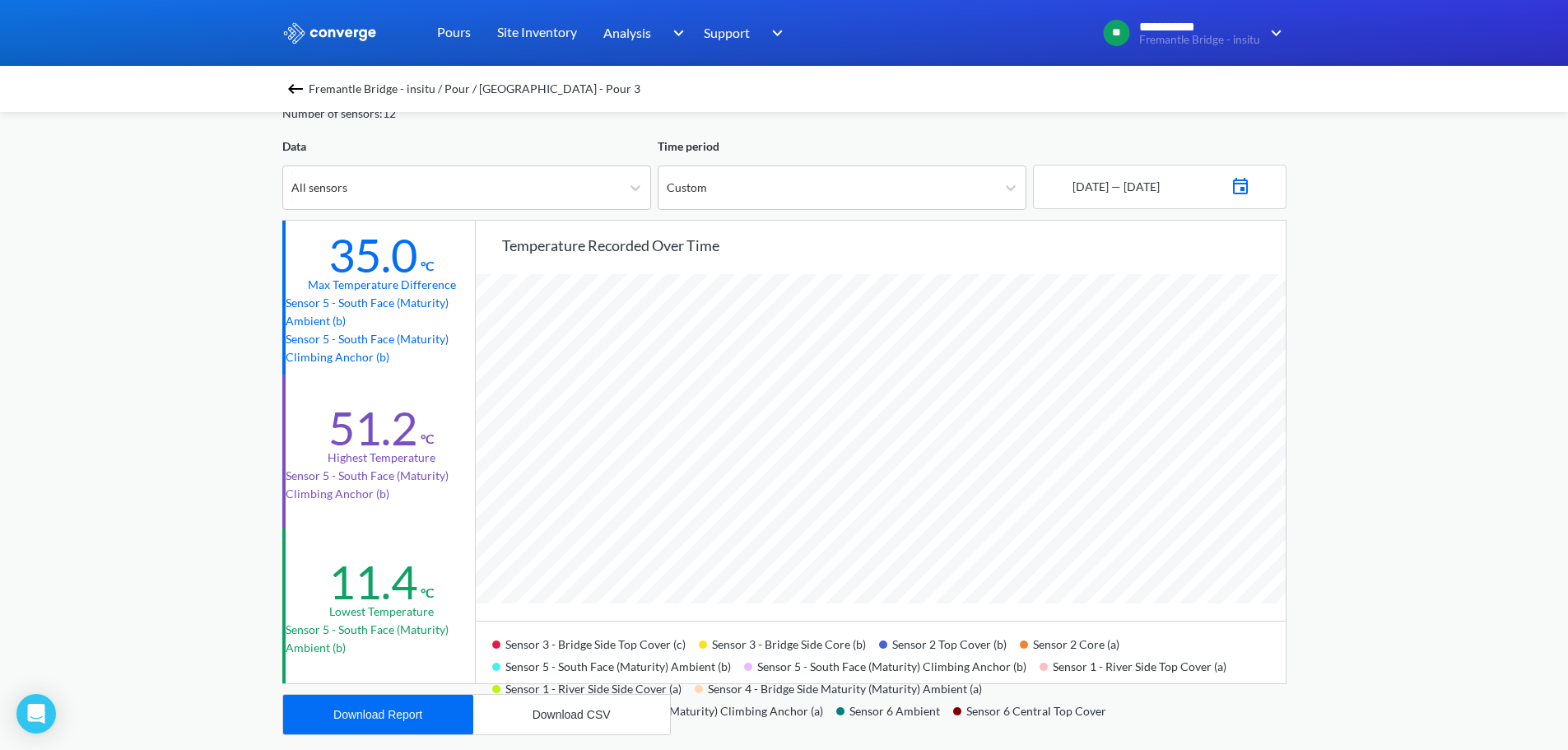
scroll to position [82, 0]
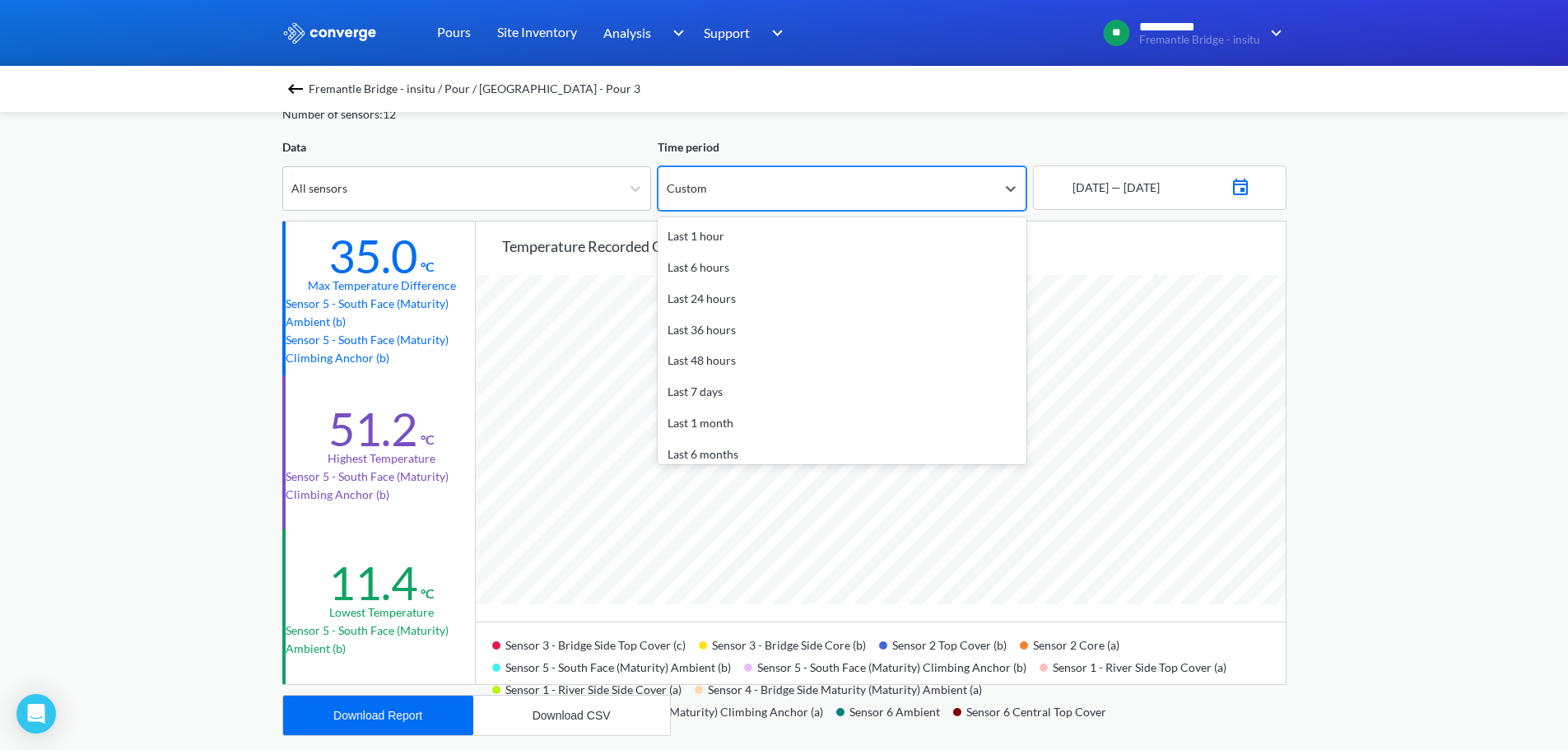
click at [847, 195] on div "Custom" at bounding box center [827, 188] width 337 height 42
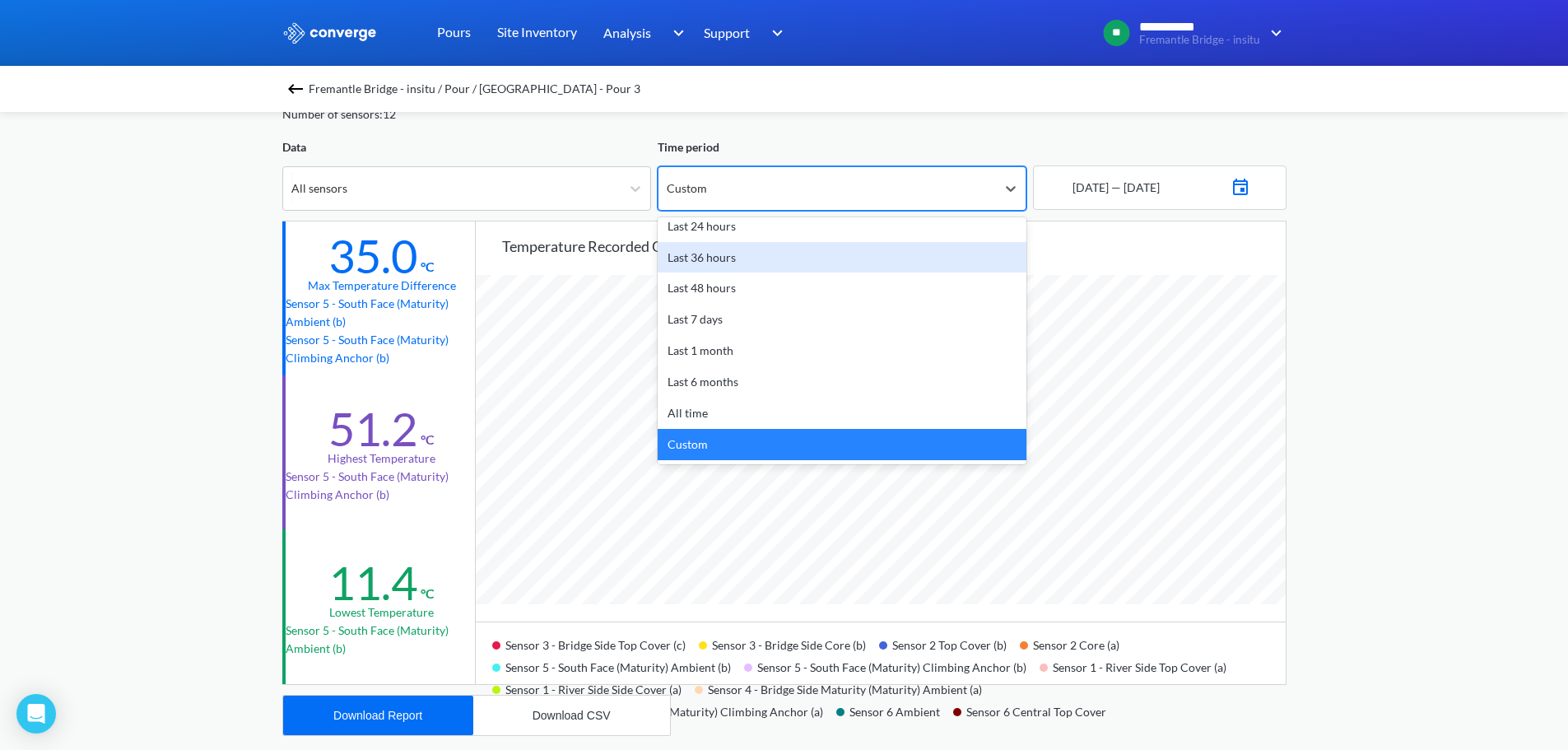
click at [1416, 248] on div "**********" at bounding box center [784, 607] width 1568 height 1379
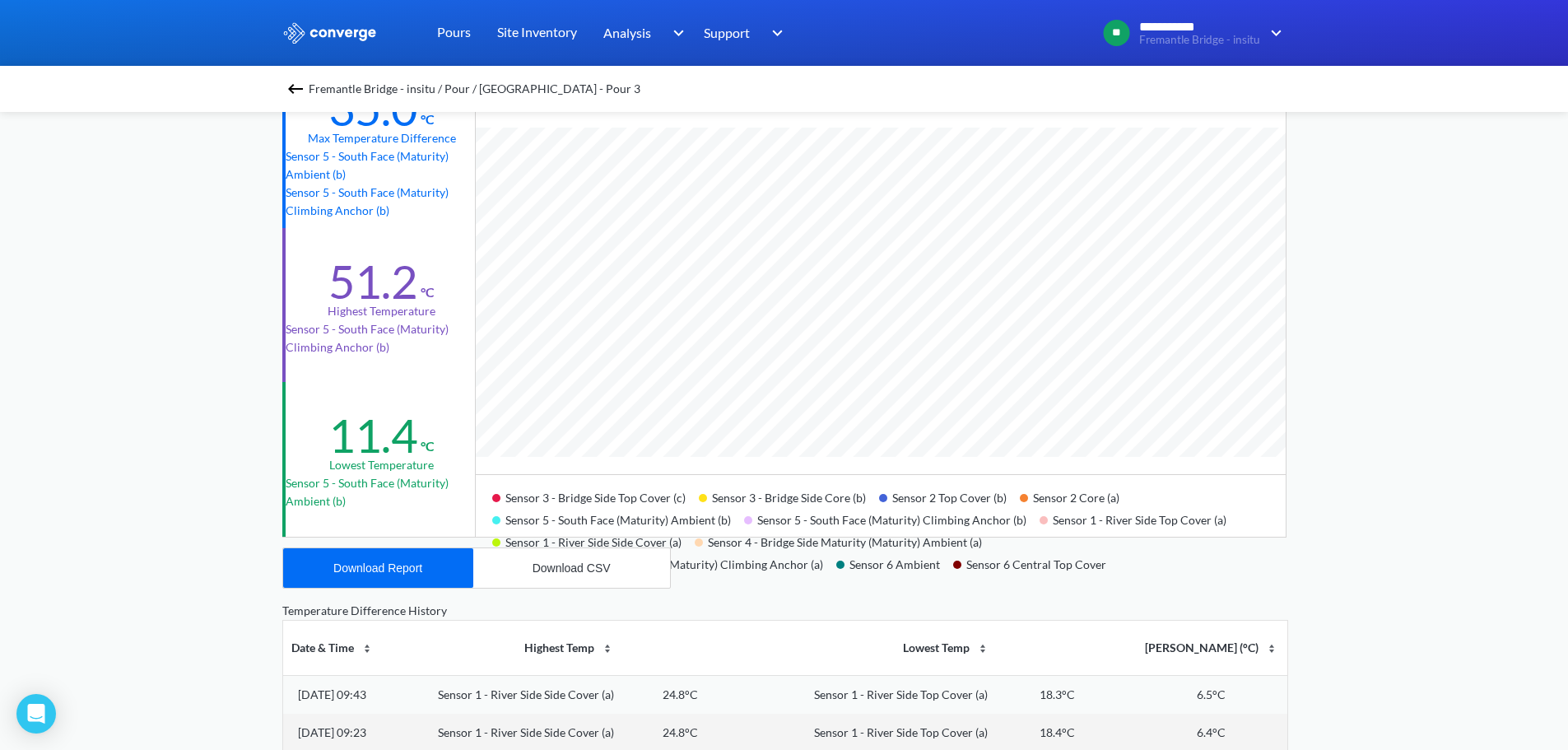
scroll to position [247, 0]
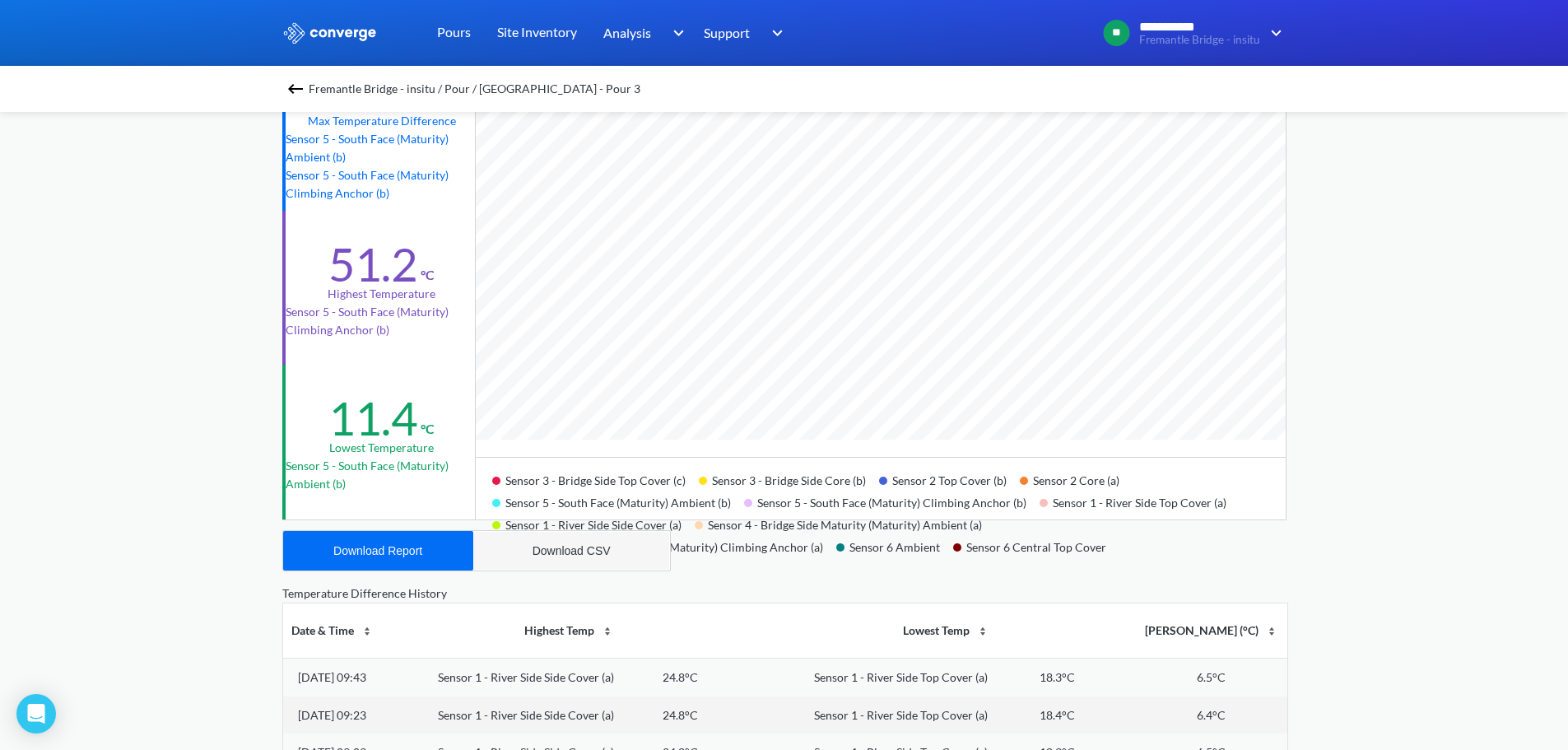
click at [583, 546] on div "Download CSV" at bounding box center [572, 550] width 78 height 13
click at [1379, 127] on div "**********" at bounding box center [784, 442] width 1568 height 1379
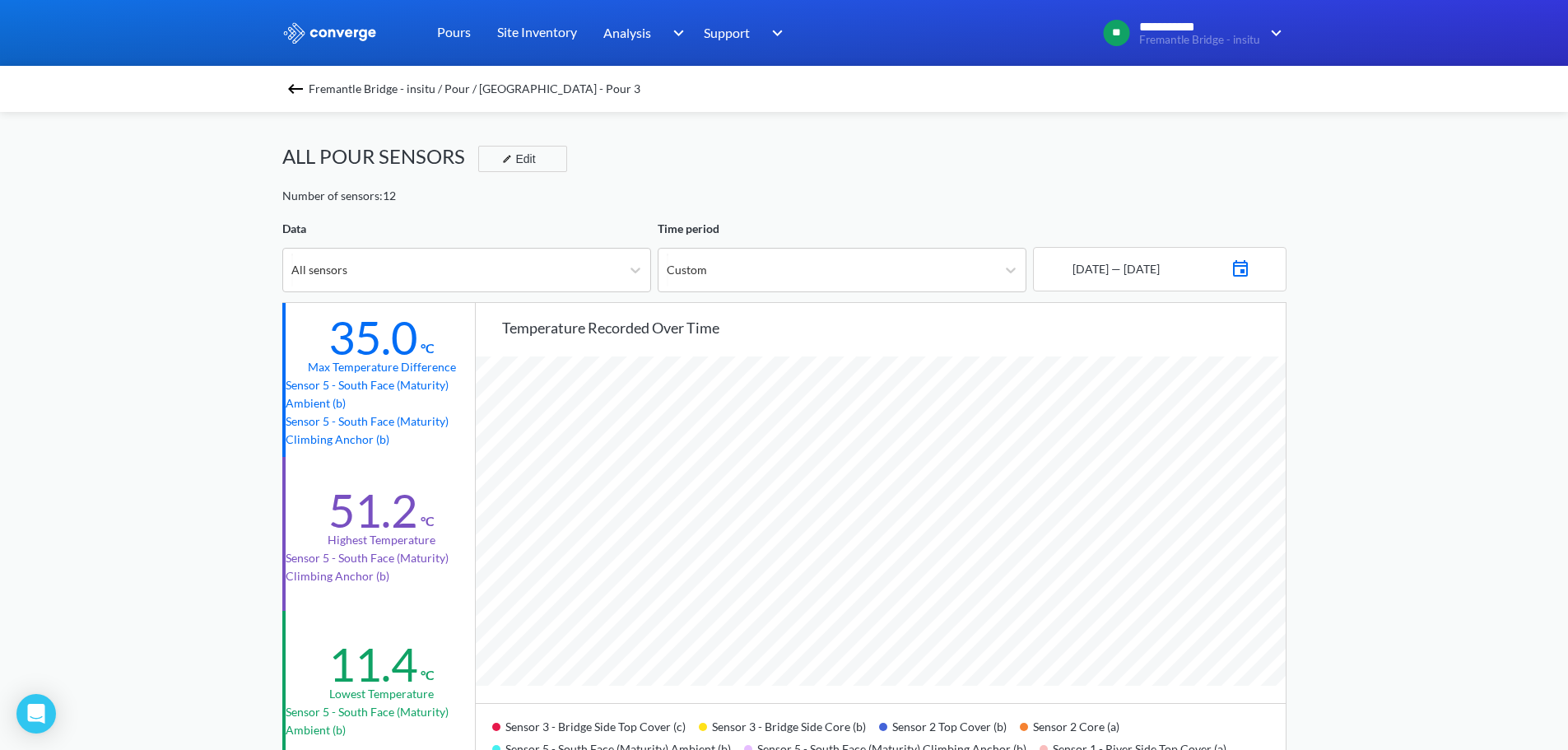
scroll to position [0, 0]
click at [1362, 236] on div "**********" at bounding box center [784, 689] width 1568 height 1379
click at [458, 88] on span "Fremantle Bridge - insitu / Pour / [GEOGRAPHIC_DATA] - Pour 3" at bounding box center [475, 88] width 332 height 23
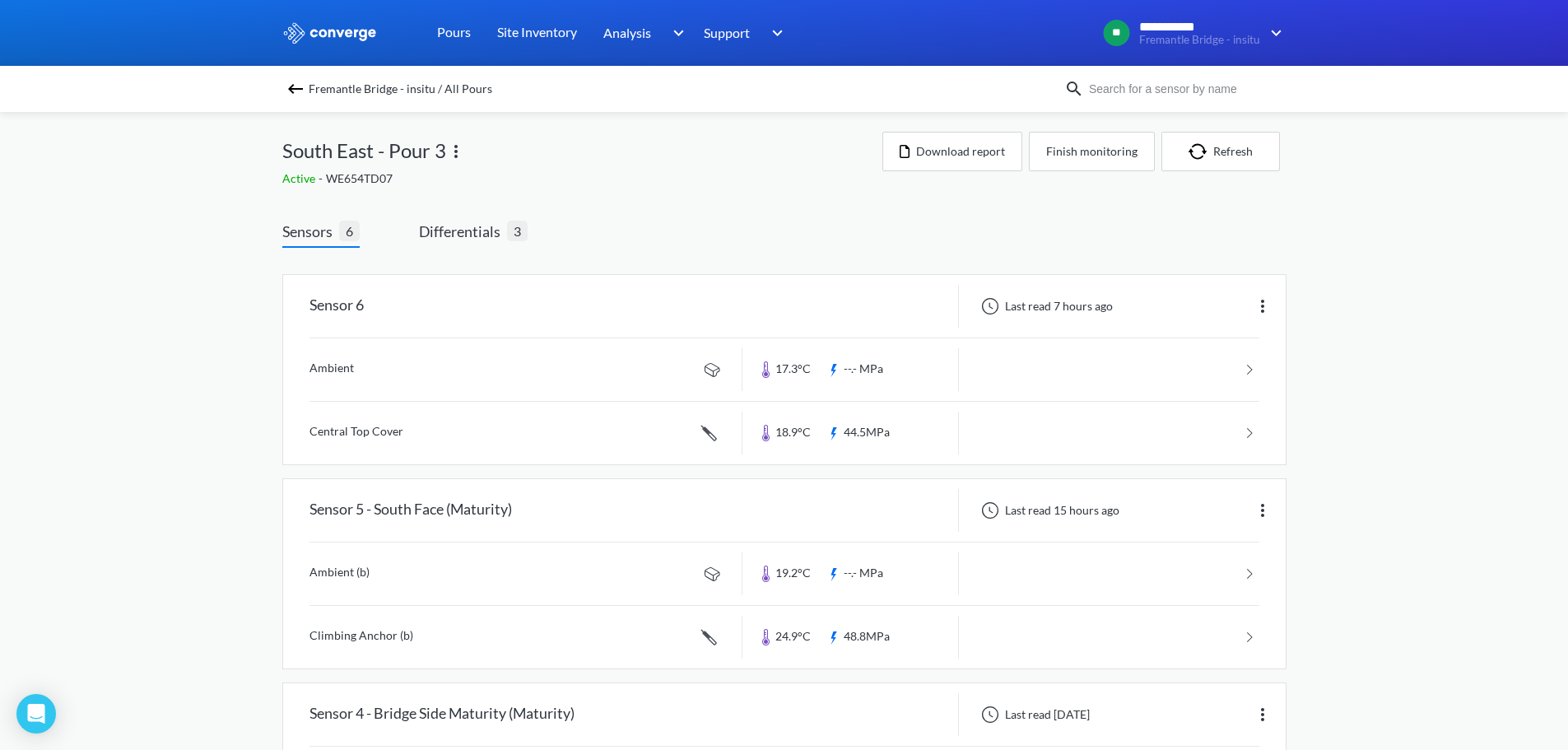
click at [456, 88] on span "Fremantle Bridge - insitu / All Pours" at bounding box center [400, 88] width 183 height 23
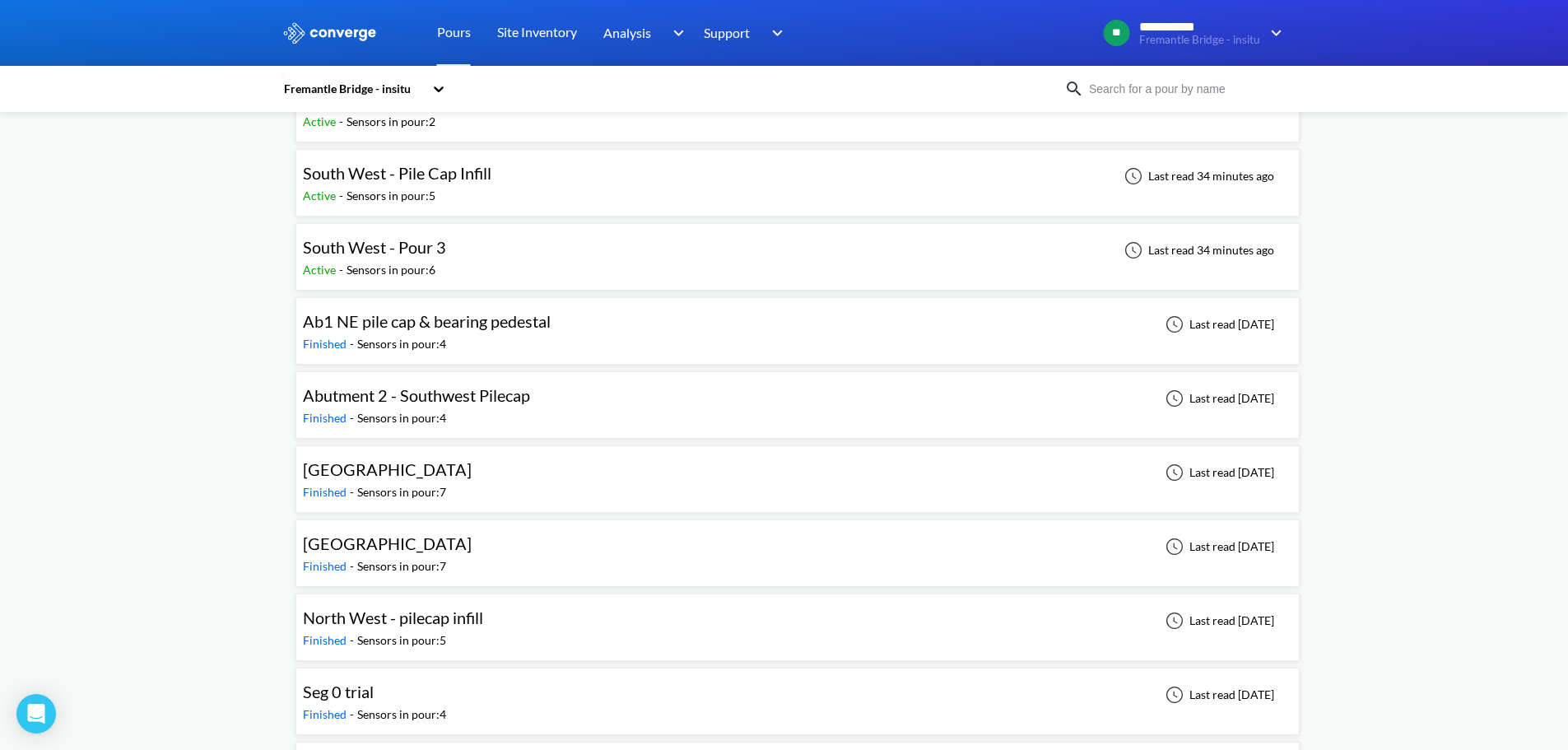
scroll to position [1070, 0]
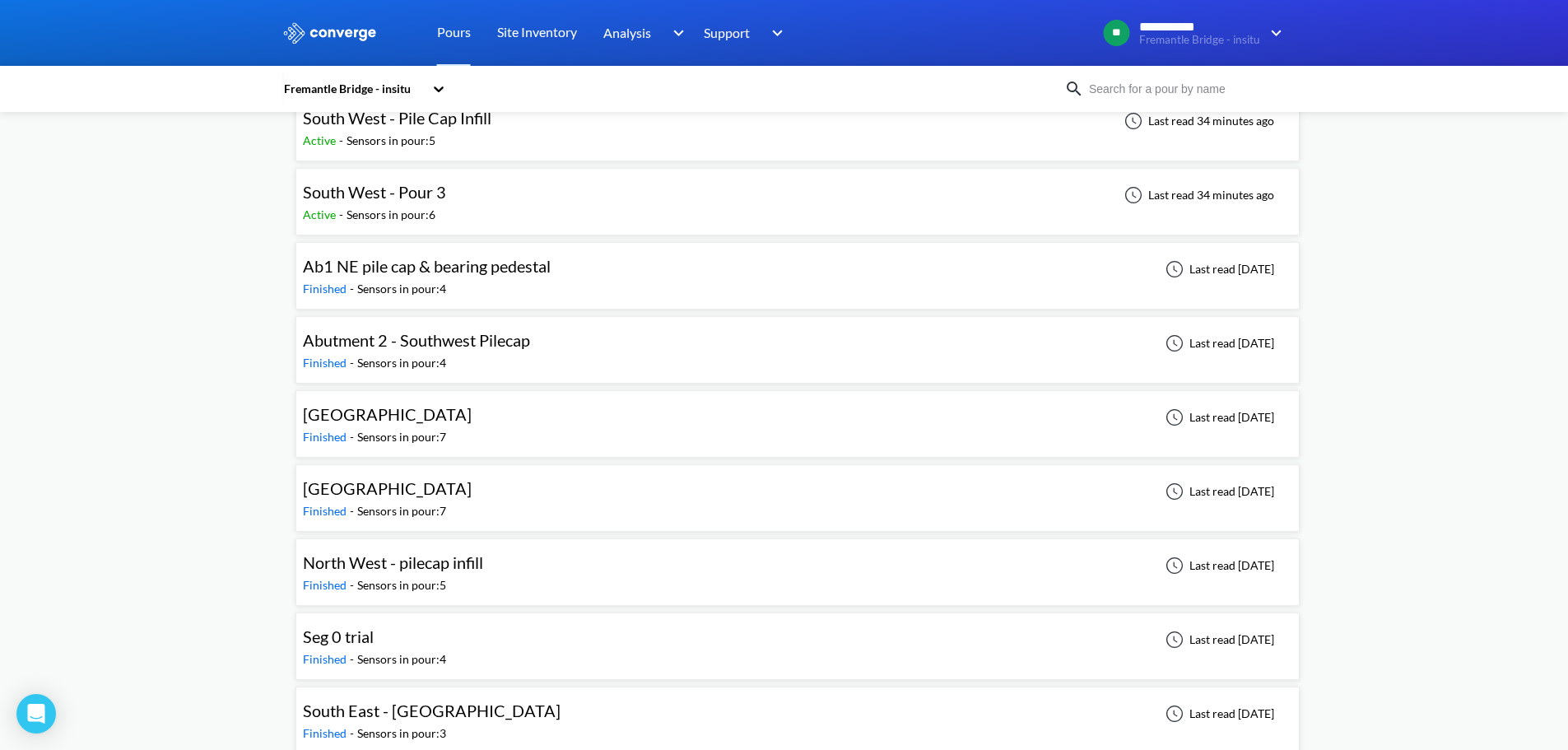
click at [371, 189] on span "South West - Pour 3" at bounding box center [374, 191] width 143 height 19
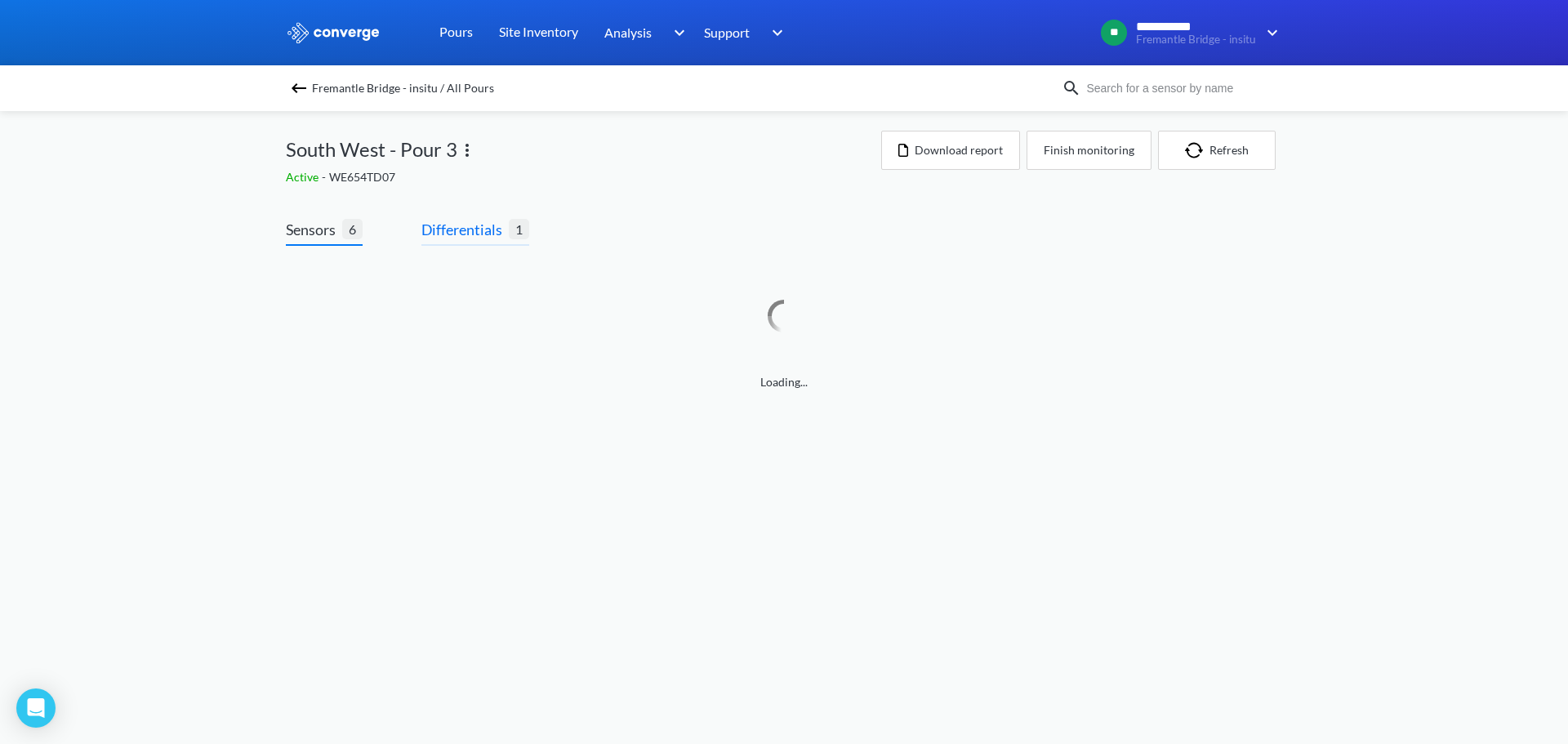
click at [500, 239] on span "Differentials" at bounding box center [465, 229] width 88 height 23
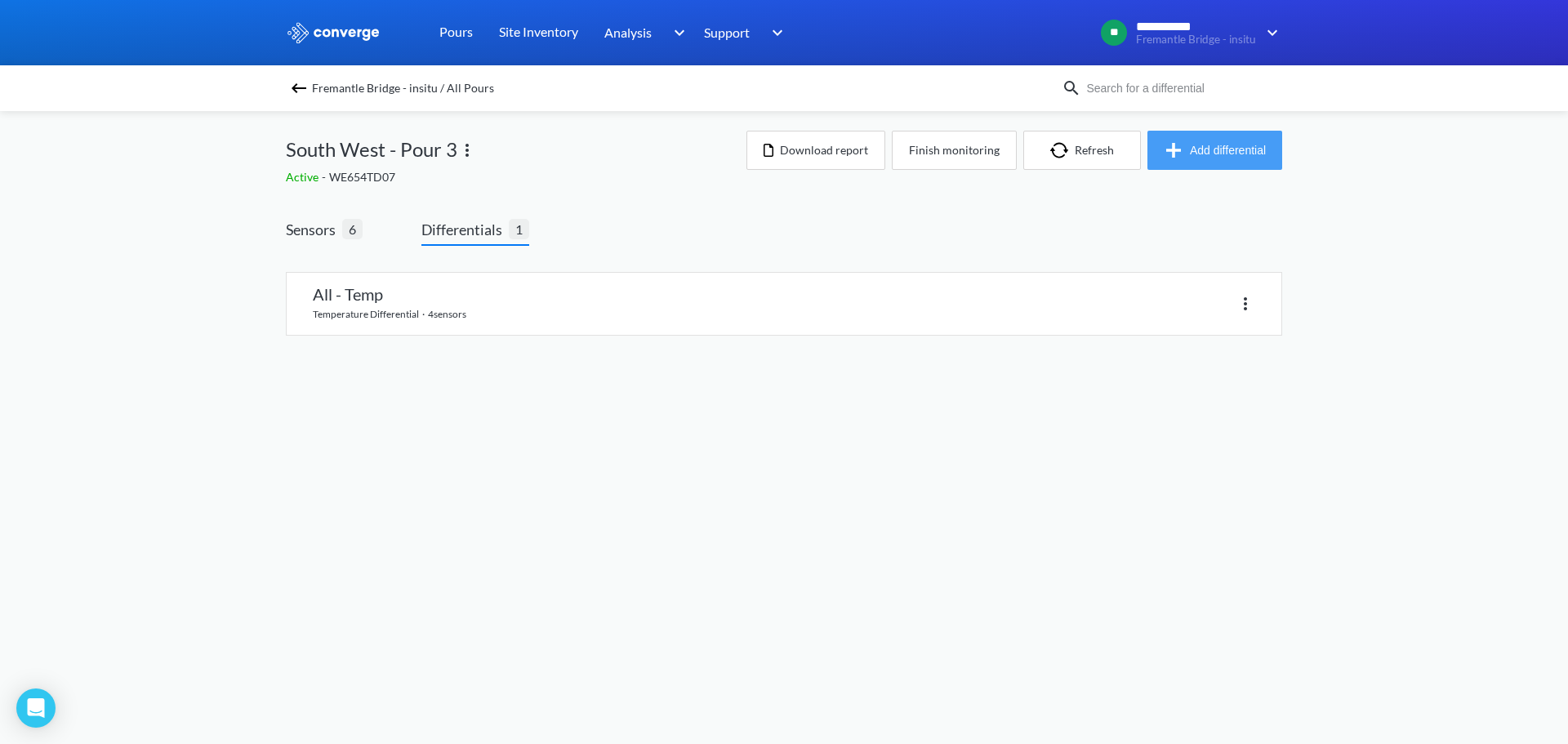
click at [1211, 153] on button "Add differential" at bounding box center [1214, 150] width 134 height 39
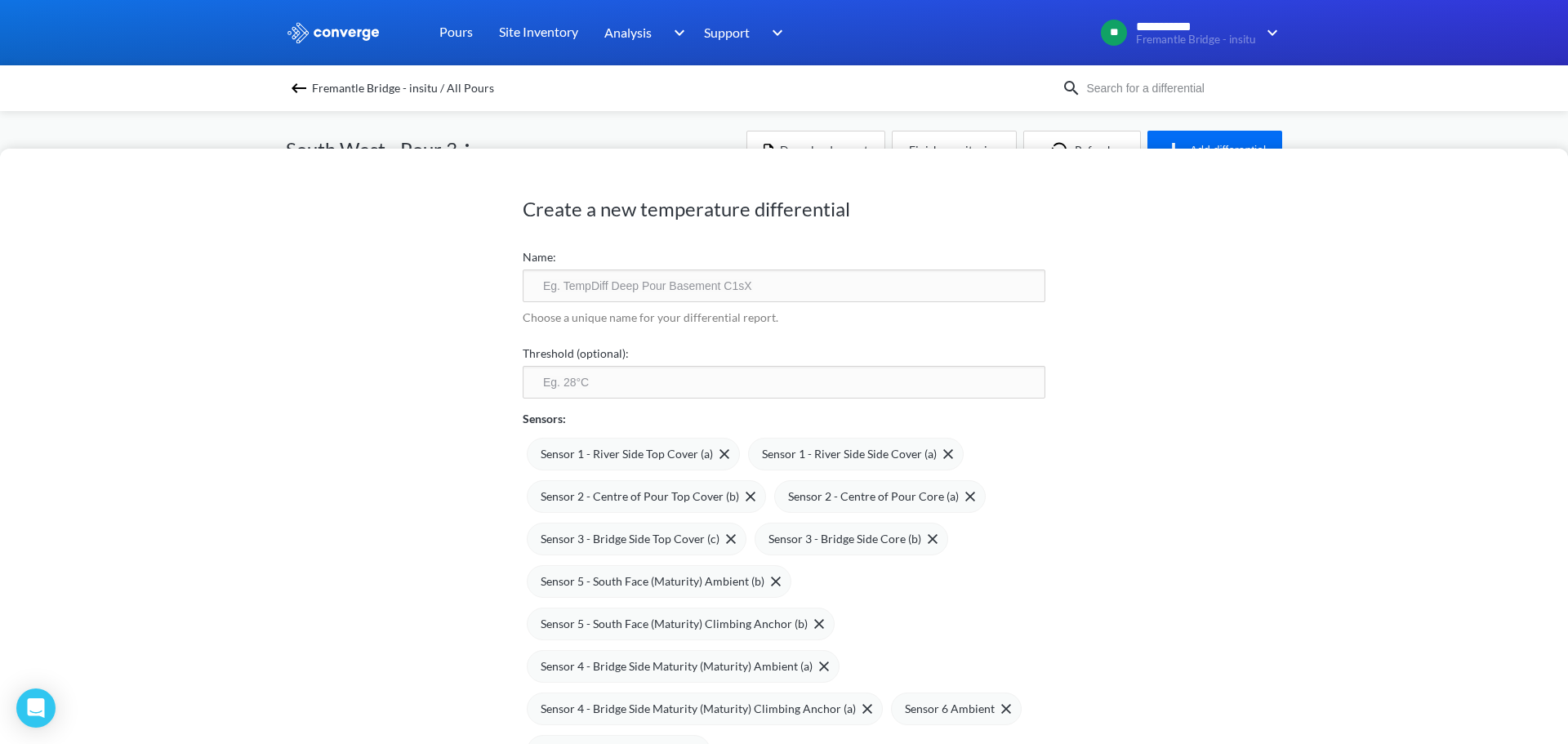
click at [818, 292] on input "text" at bounding box center [784, 286] width 523 height 33
type input "ALL SENSORS"
click at [545, 382] on input "number" at bounding box center [784, 382] width 523 height 33
type input "20"
click at [353, 397] on div "Create a new temperature differential Name: ALL SENSORS Choose a unique name fo…" at bounding box center [784, 446] width 1568 height 595
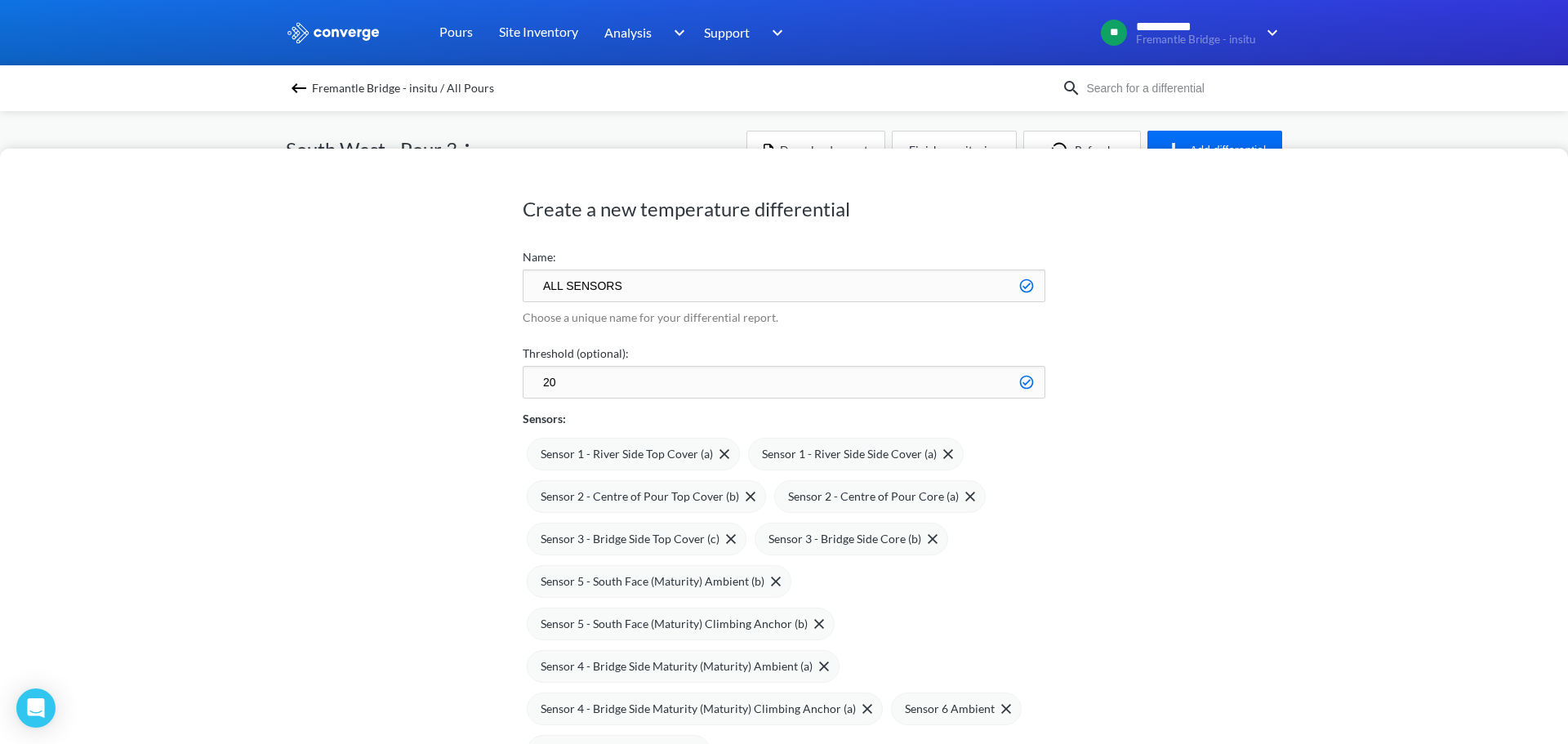
scroll to position [134, 0]
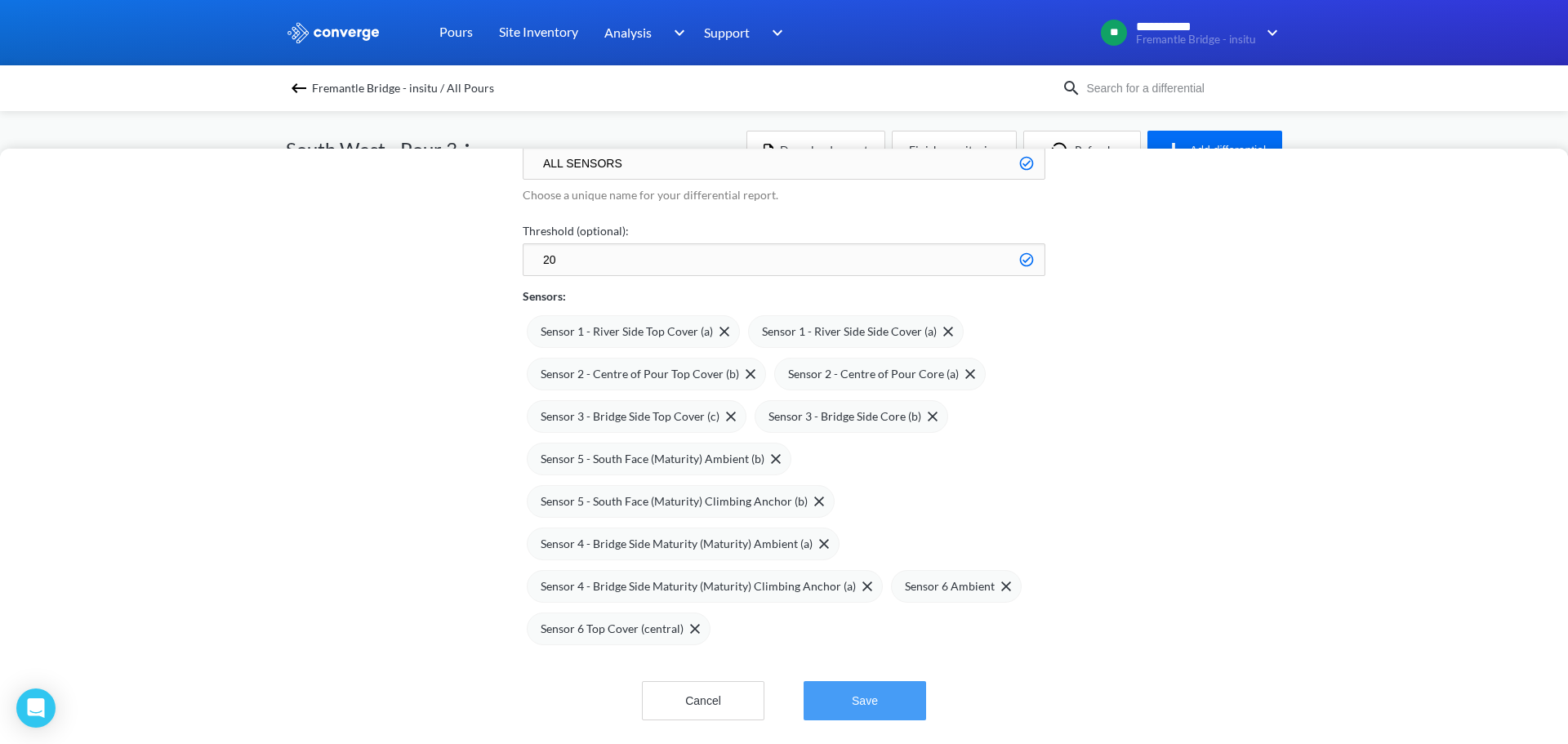
click at [808, 681] on button "Save" at bounding box center [865, 700] width 123 height 39
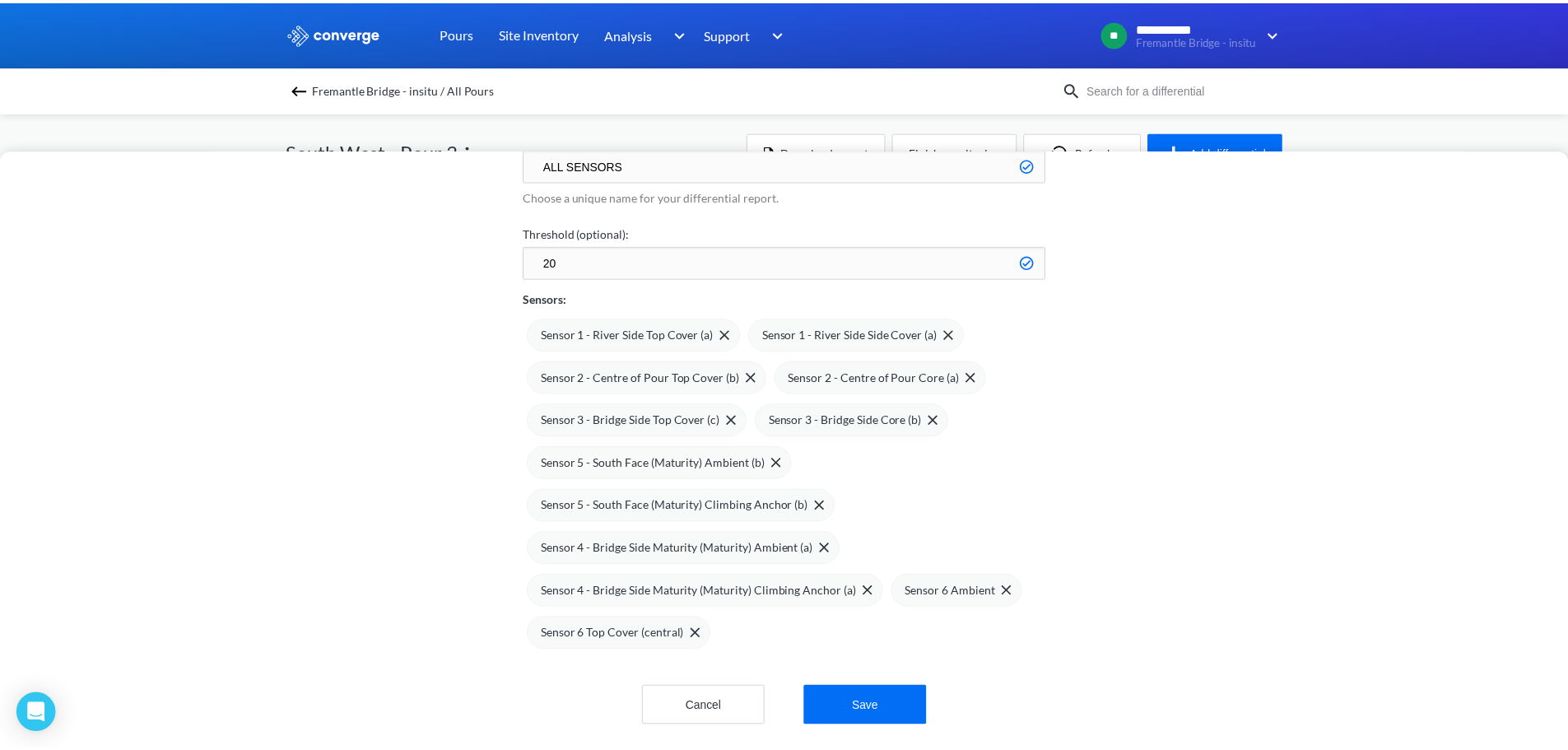
scroll to position [0, 0]
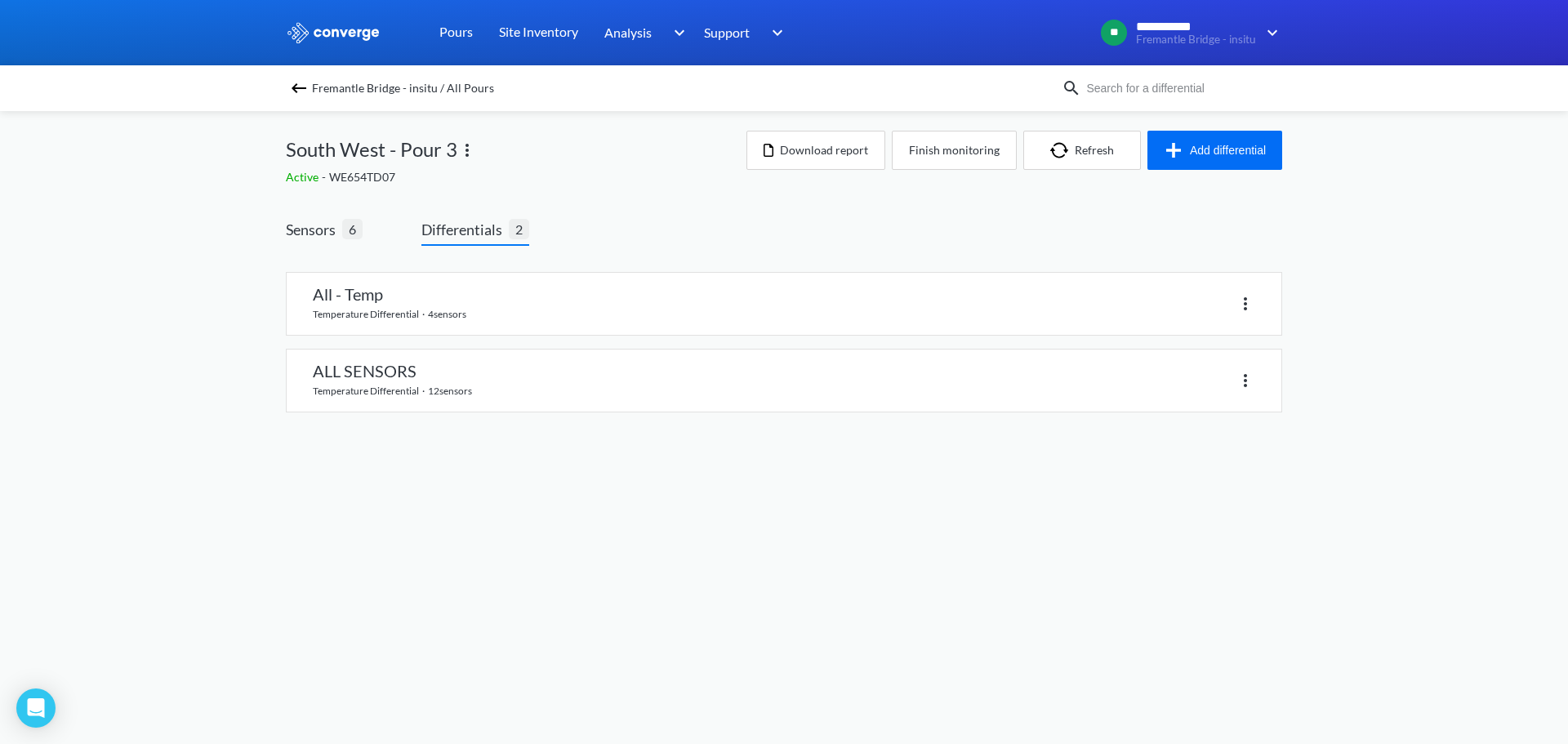
click at [363, 469] on body "**********" at bounding box center [784, 372] width 1568 height 744
click at [368, 378] on link at bounding box center [784, 380] width 995 height 62
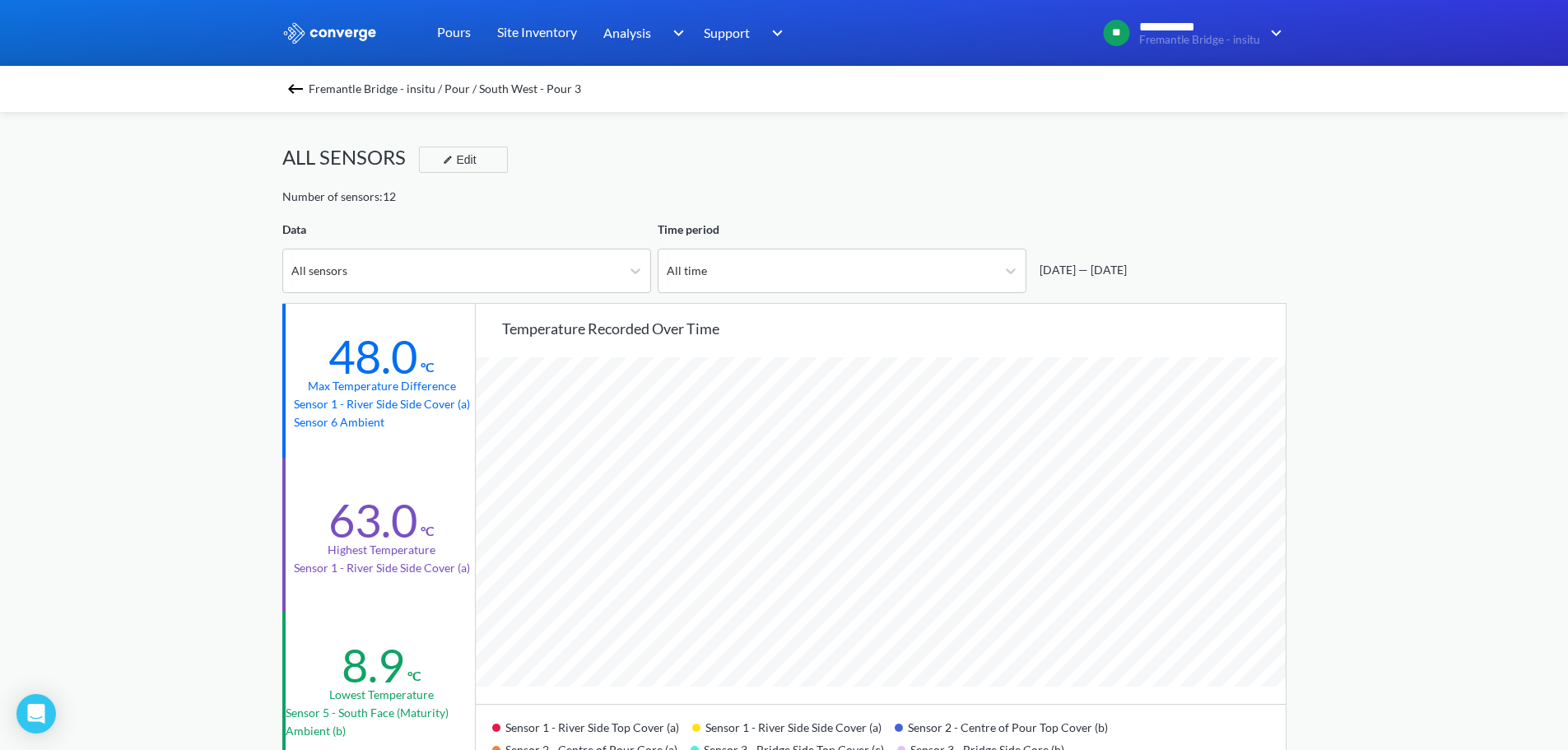
scroll to position [1378, 1568]
click at [828, 265] on div "All time" at bounding box center [827, 271] width 337 height 42
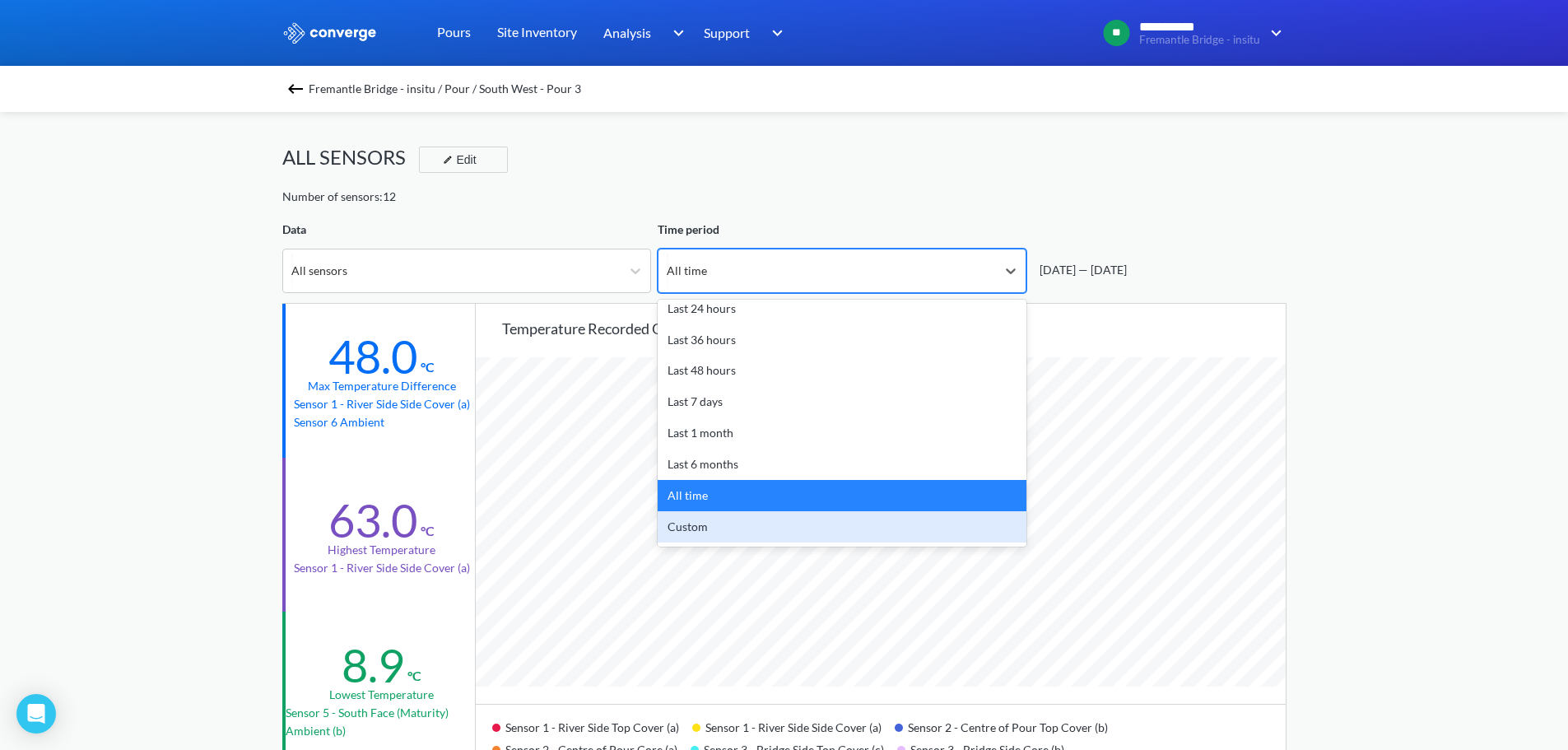
scroll to position [165, 0]
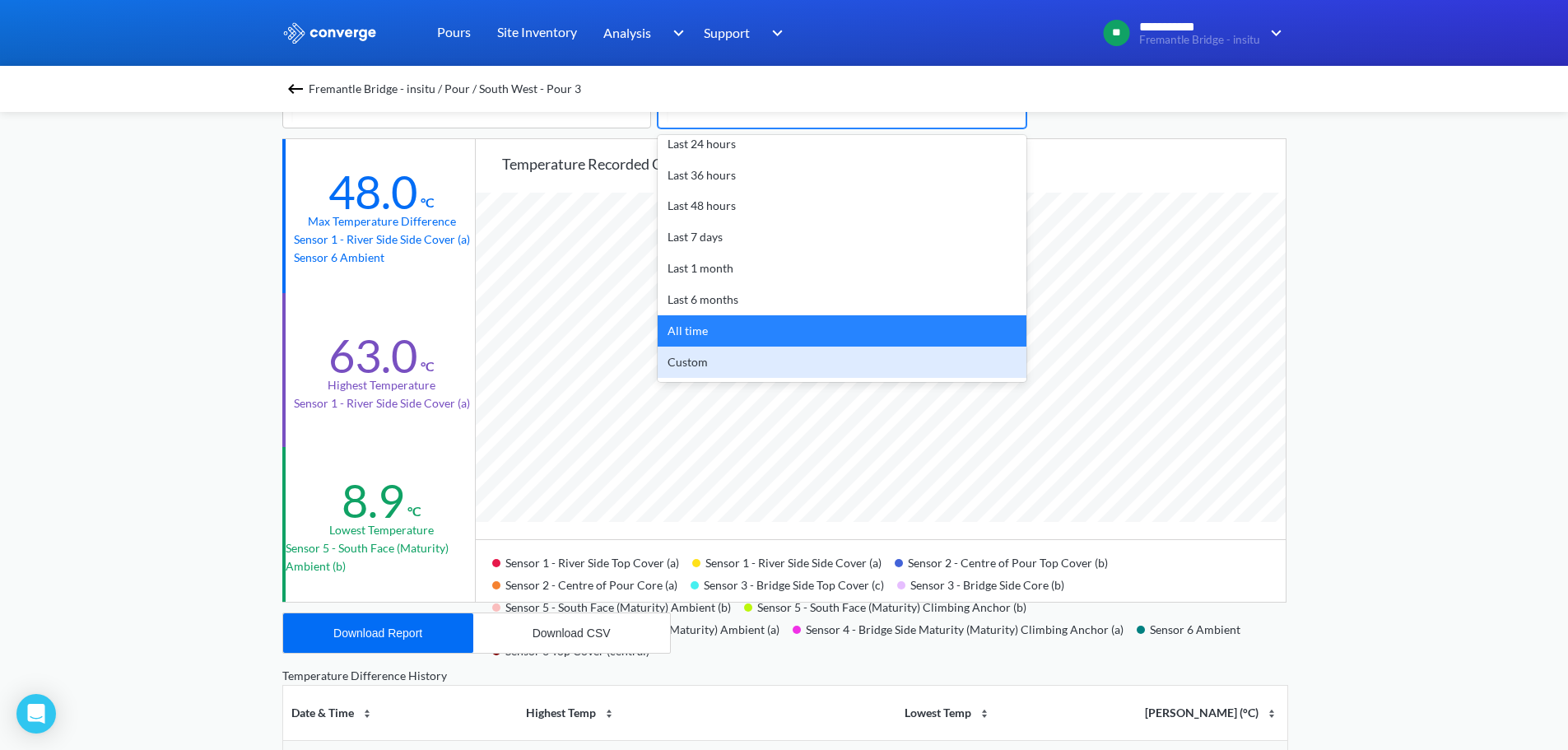
click at [784, 362] on div "Custom" at bounding box center [843, 362] width 369 height 31
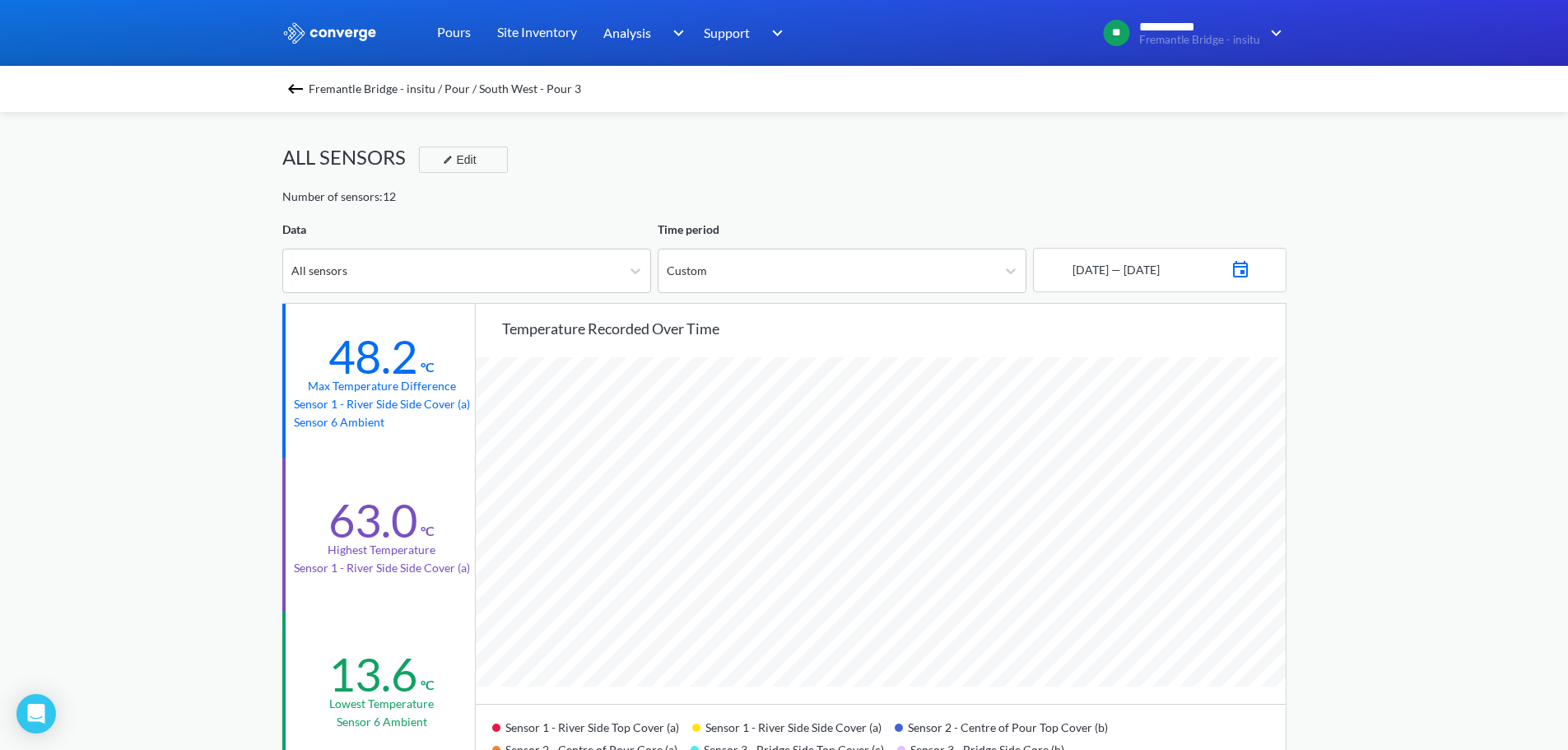
scroll to position [1378, 1568]
click at [1251, 267] on img at bounding box center [1240, 267] width 19 height 23
click at [1169, 535] on input "12:00" at bounding box center [1175, 534] width 53 height 29
type input "11:00"
click at [1358, 542] on div "**********" at bounding box center [784, 689] width 1568 height 1379
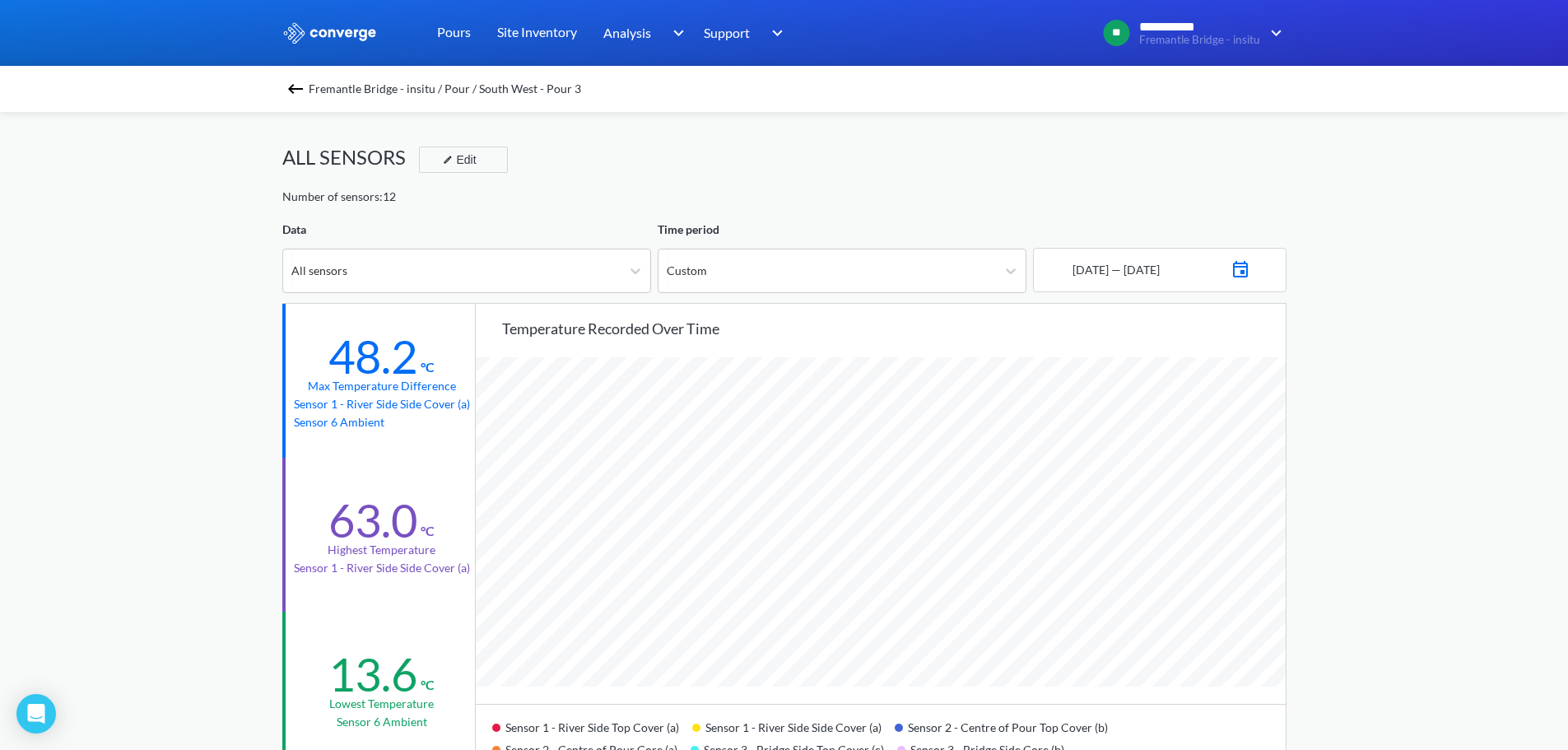
scroll to position [412, 0]
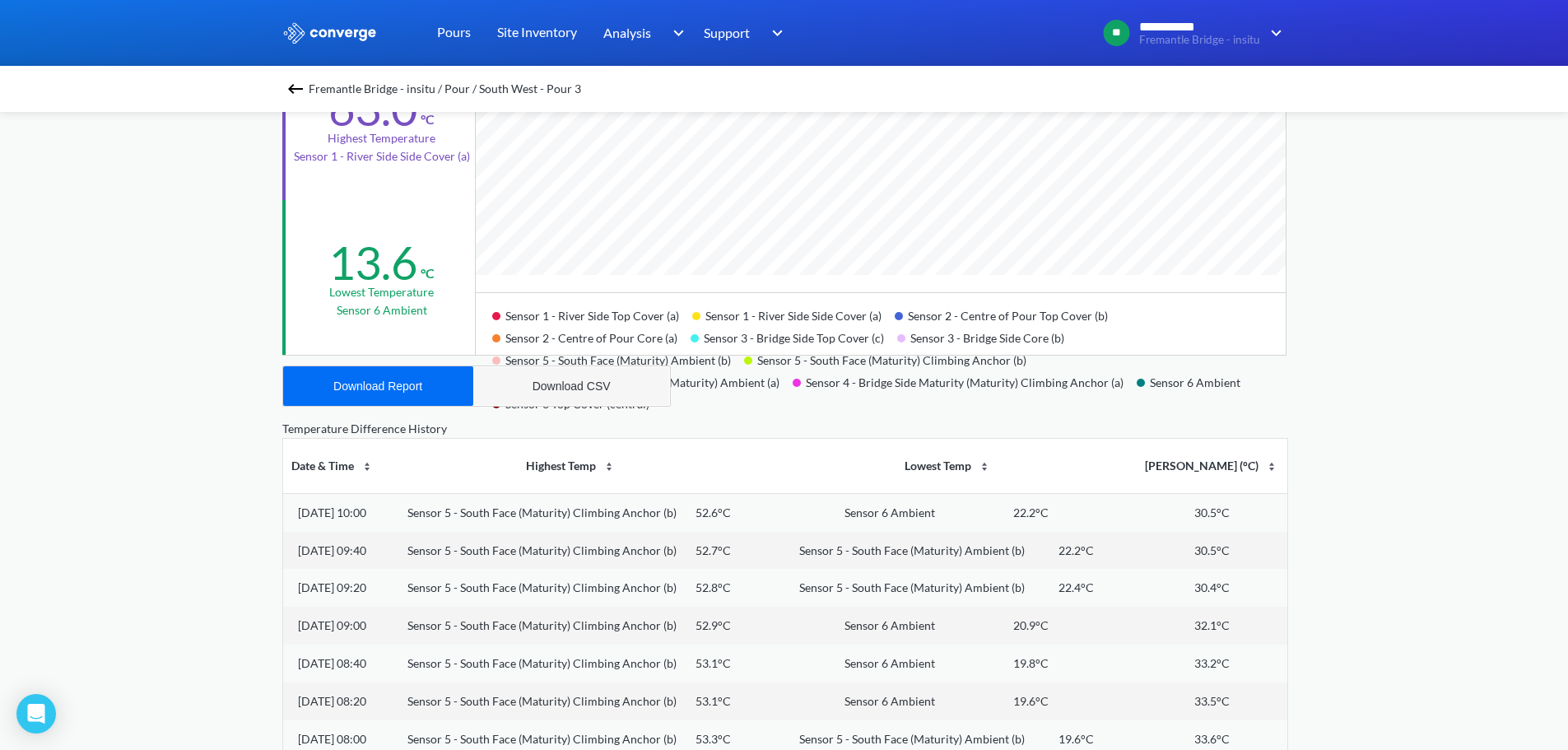
click at [533, 381] on div "Download CSV" at bounding box center [572, 386] width 78 height 13
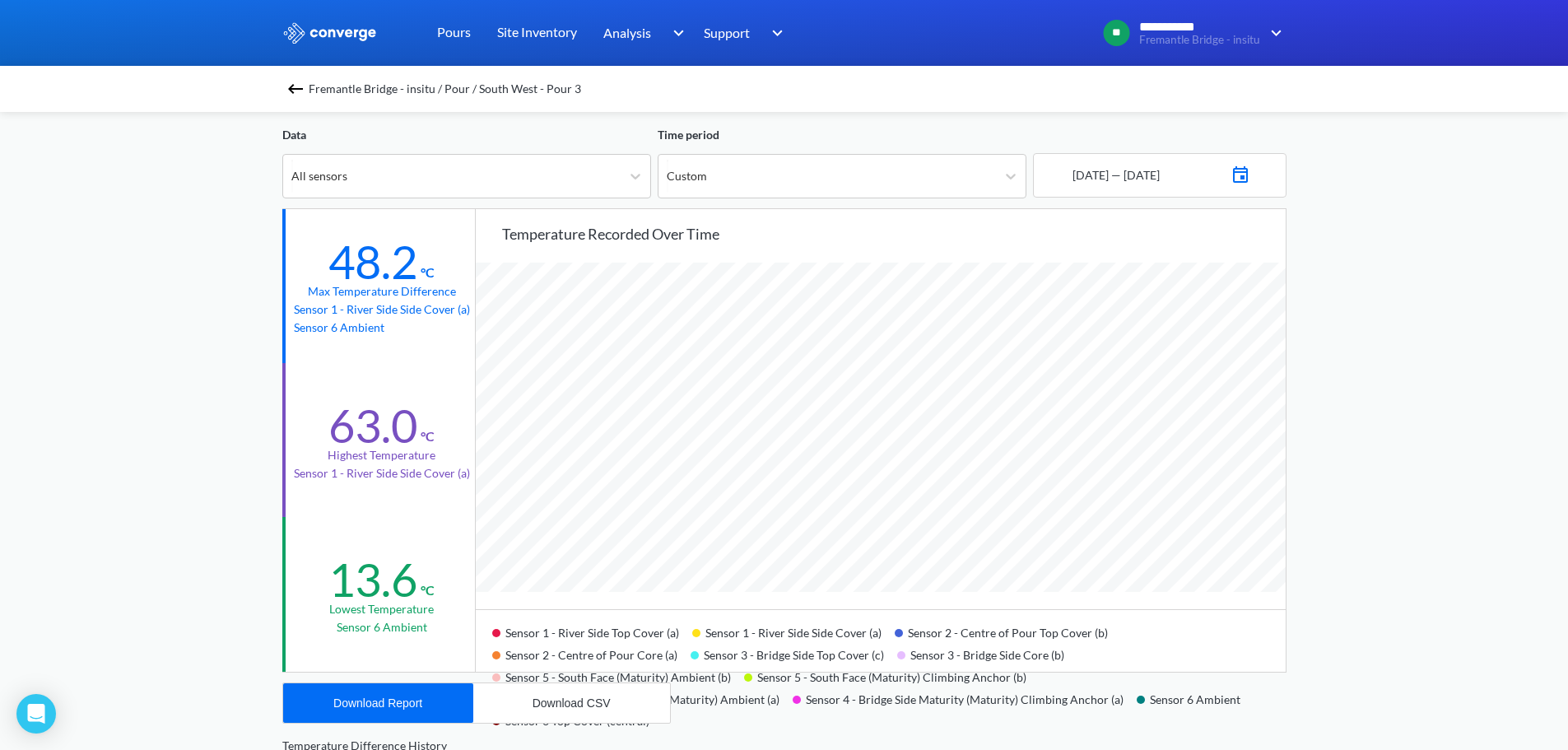
scroll to position [82, 0]
